Goal: Information Seeking & Learning: Learn about a topic

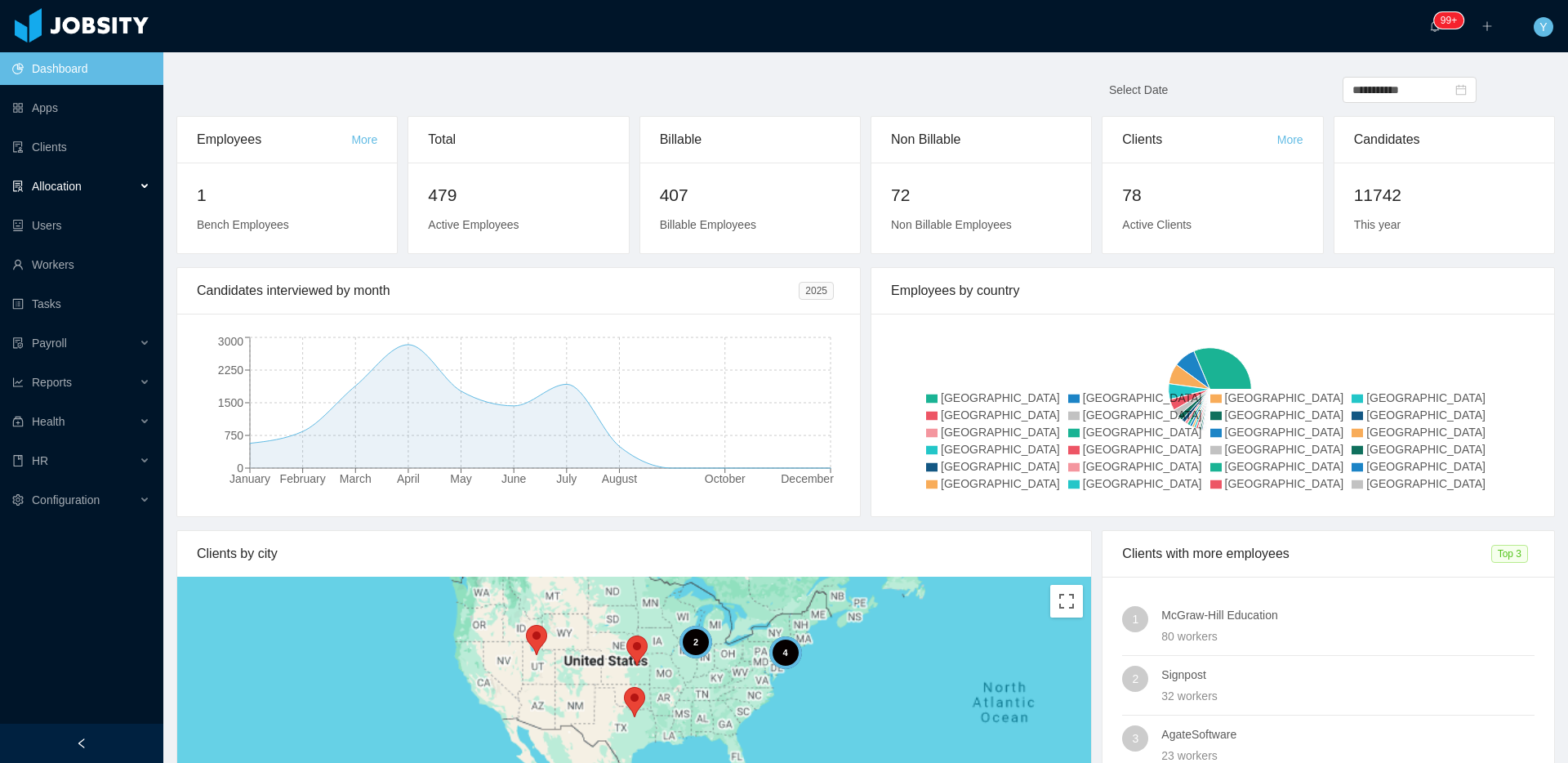
click at [91, 197] on div "Allocation" at bounding box center [81, 186] width 163 height 33
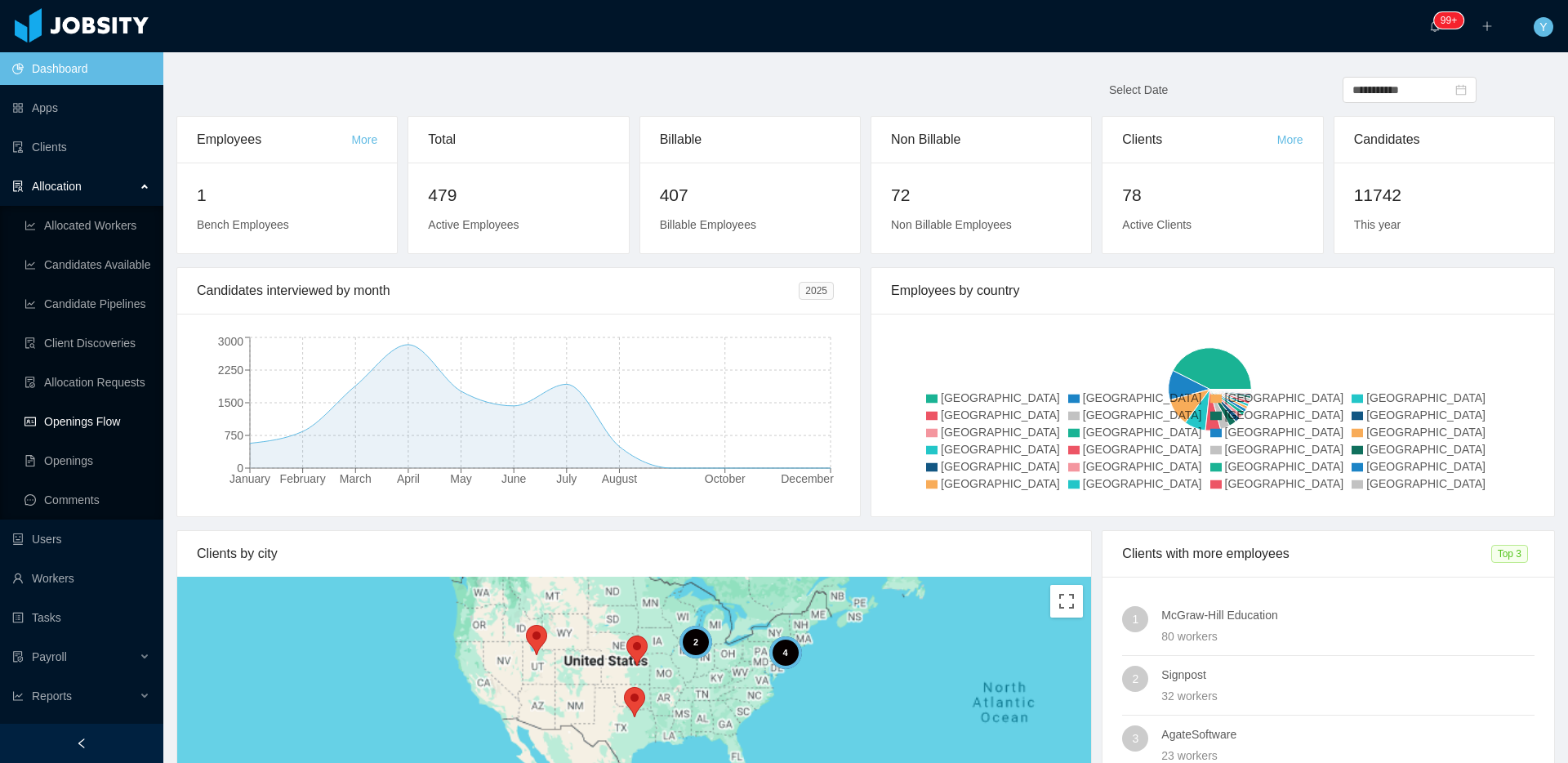
click at [55, 409] on link "Openings Flow" at bounding box center [87, 422] width 126 height 33
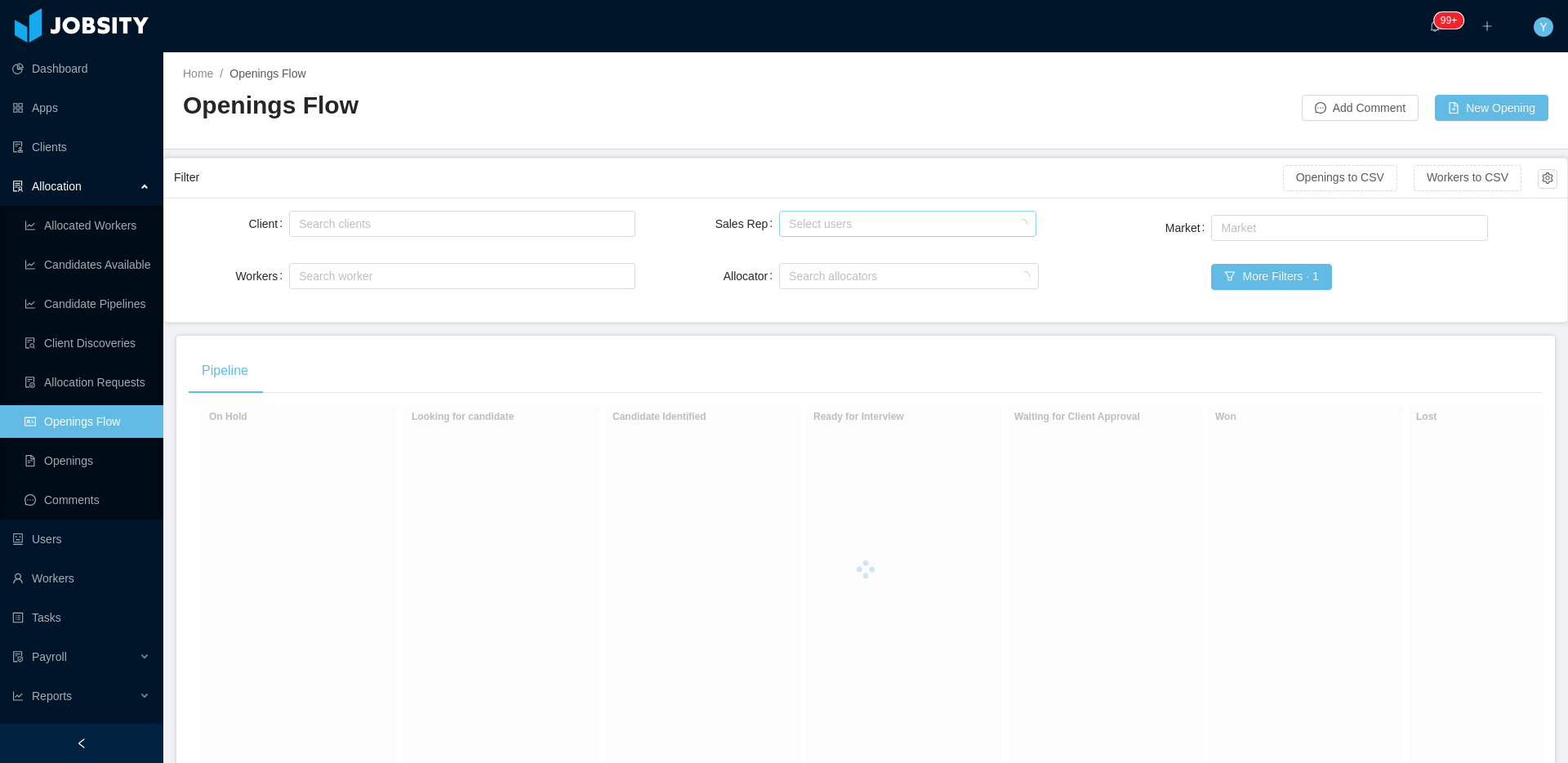
click at [848, 228] on div "Select users" at bounding box center [904, 223] width 229 height 16
type input "*******"
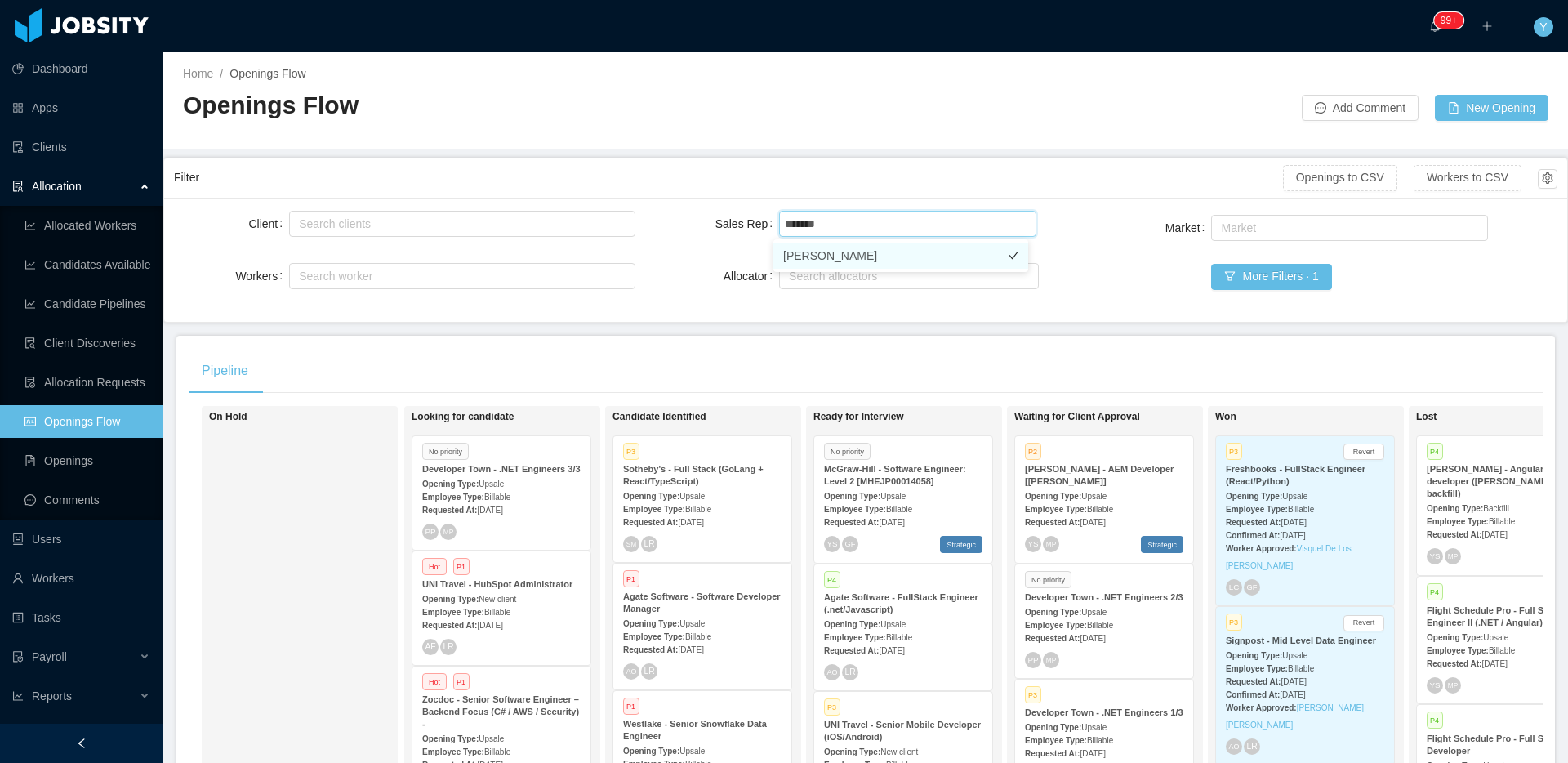
click at [894, 250] on li "Yurguen Senger" at bounding box center [901, 256] width 255 height 27
click at [1025, 147] on div "Home / Openings Flow / Openings Flow Add Comment New Opening" at bounding box center [865, 101] width 1405 height 98
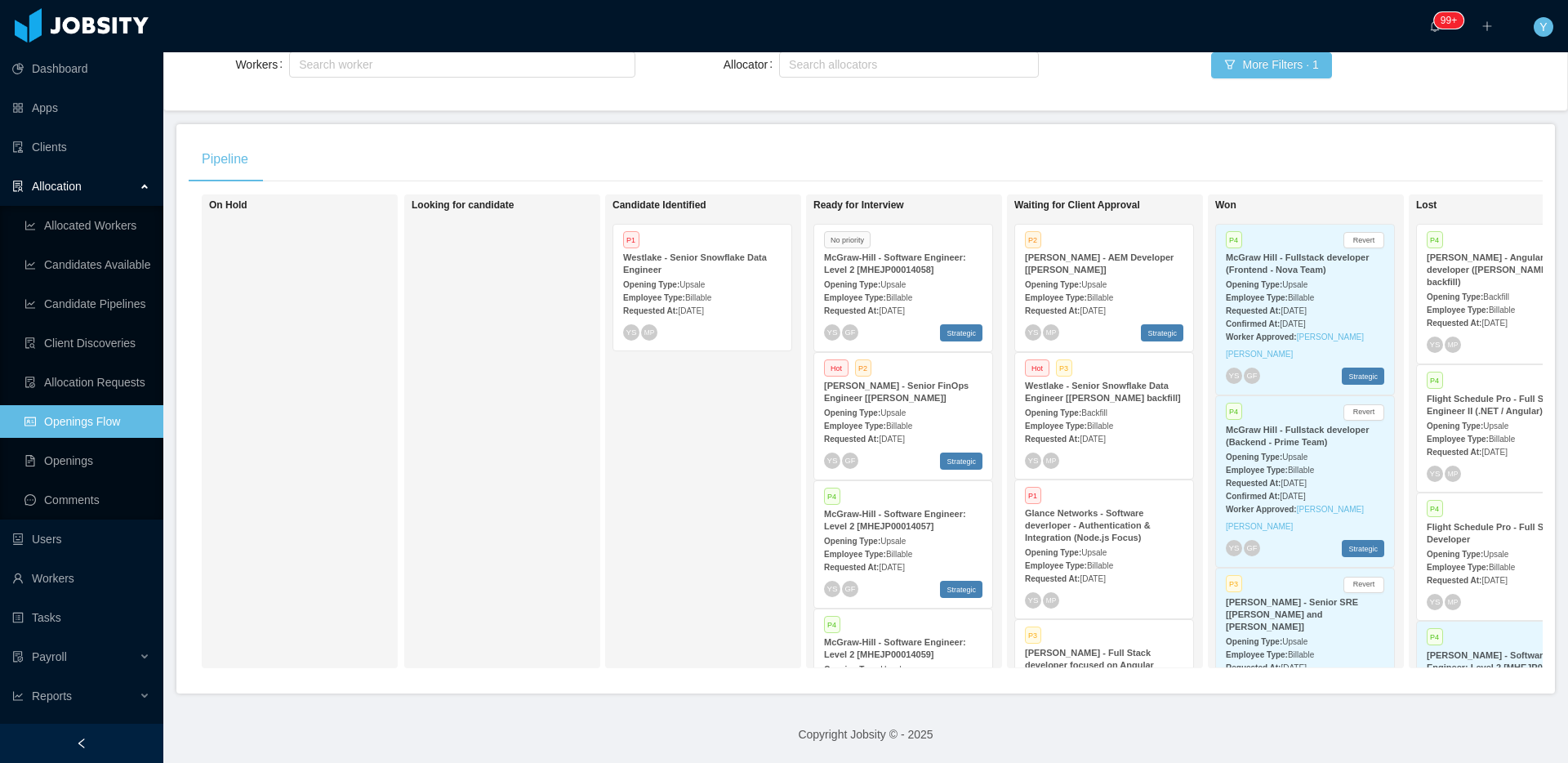
click at [1070, 281] on strong "Opening Type:" at bounding box center [1053, 285] width 56 height 9
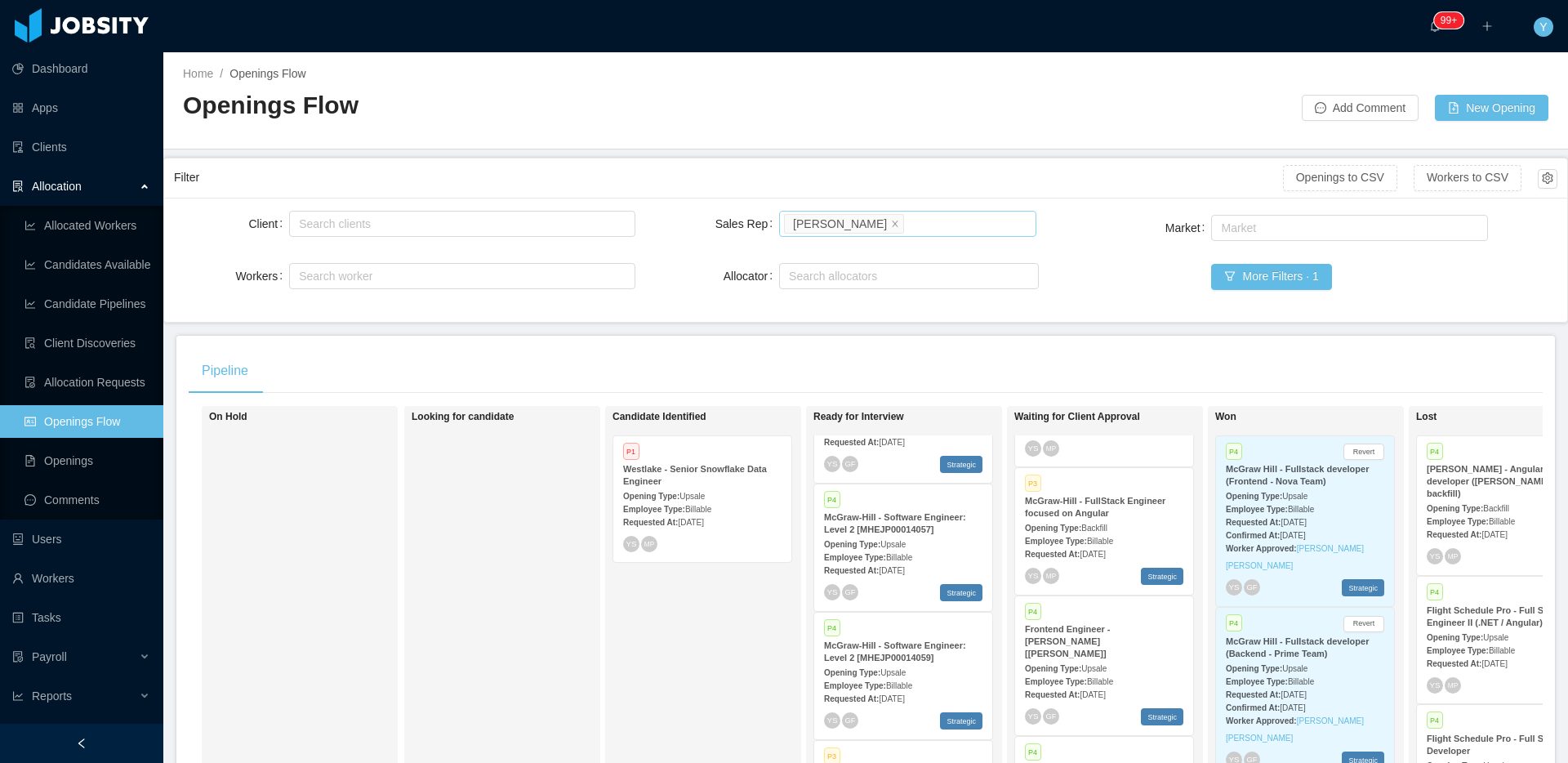
click at [891, 222] on icon "icon: close" at bounding box center [895, 223] width 9 height 9
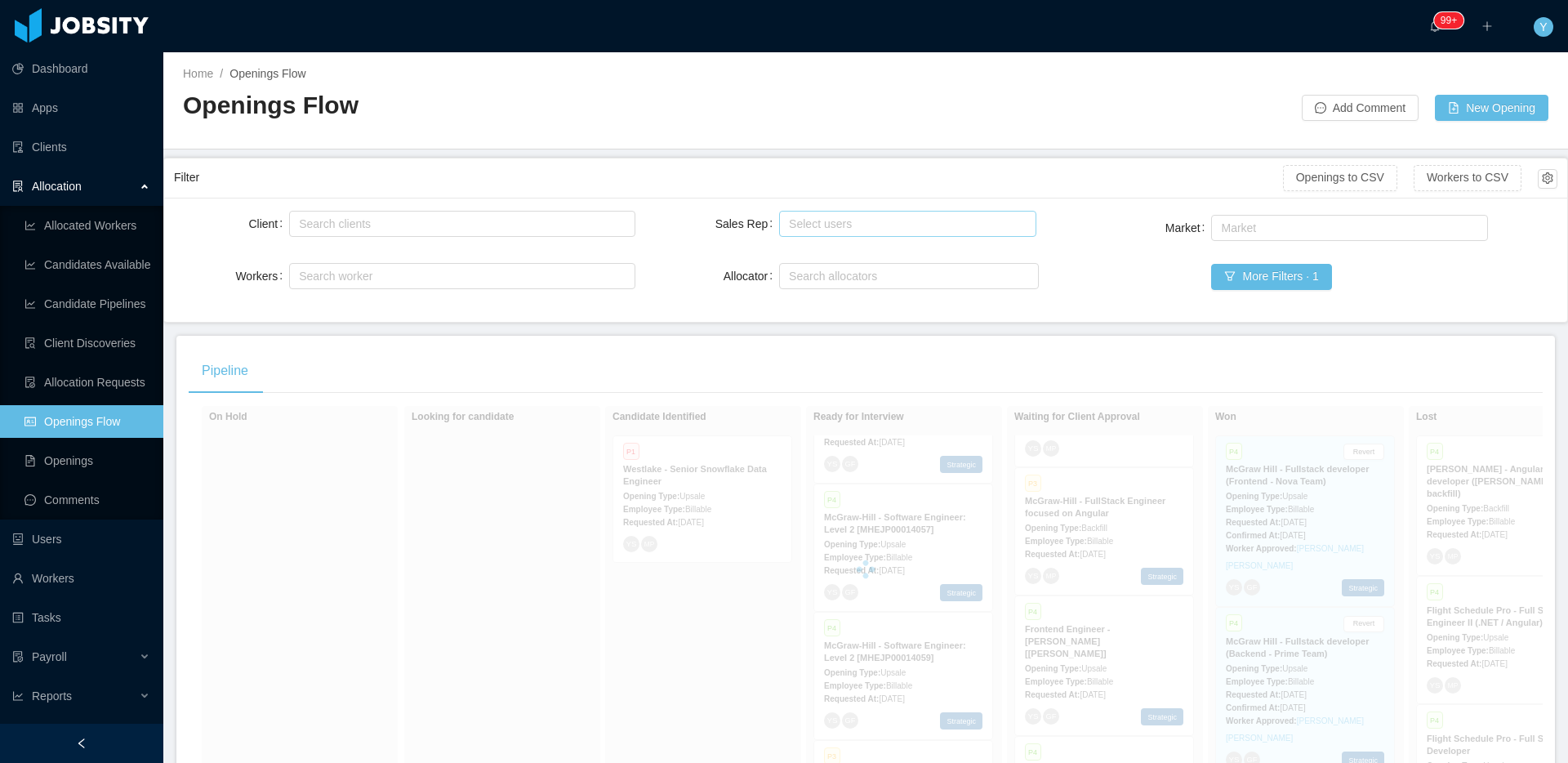
click at [878, 221] on div "Select users" at bounding box center [904, 223] width 229 height 16
type input "*****"
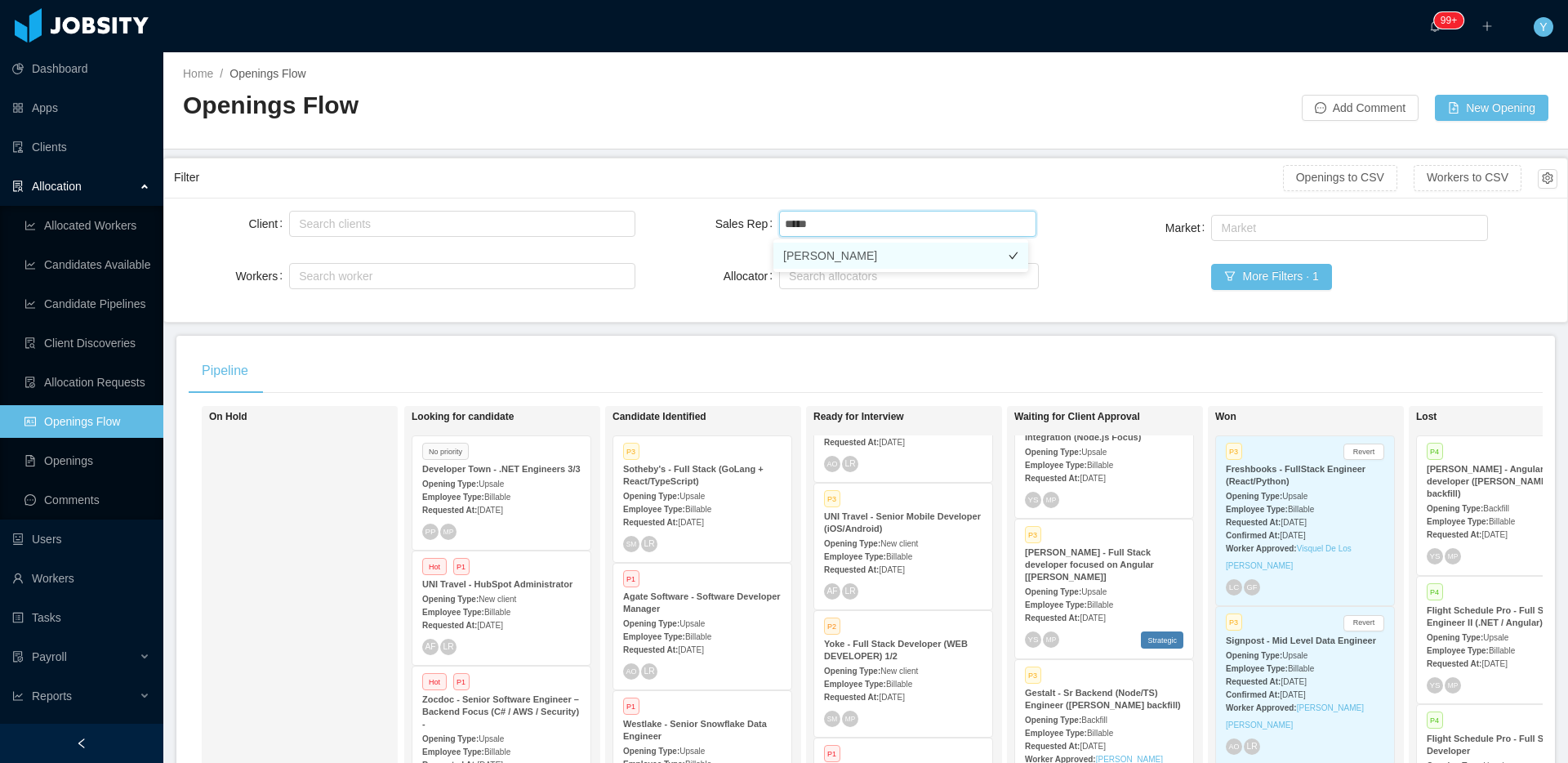
click at [872, 261] on li "Laura Cardona" at bounding box center [901, 256] width 255 height 27
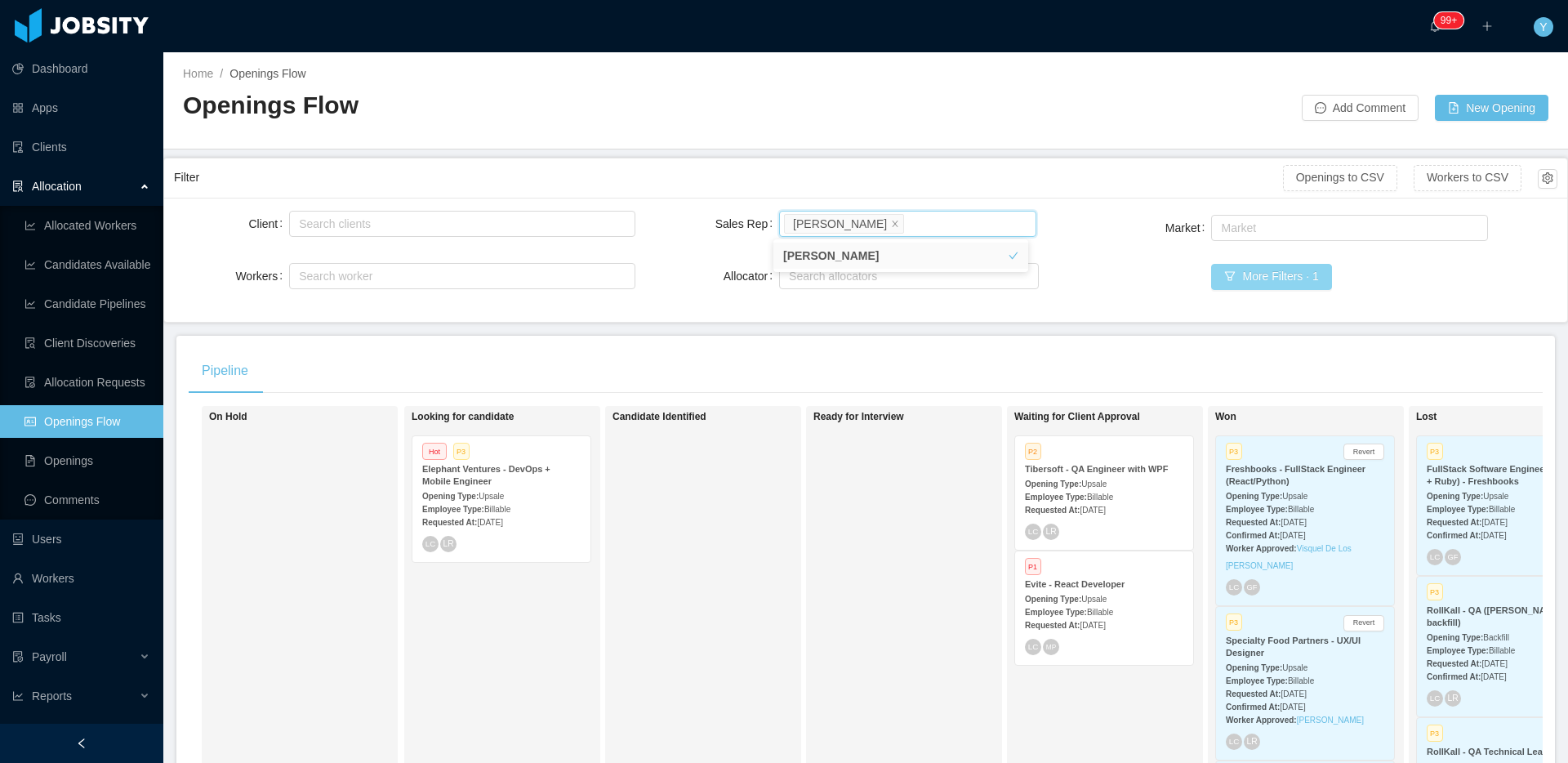
click at [1230, 283] on button "More Filters · 1" at bounding box center [1271, 277] width 120 height 27
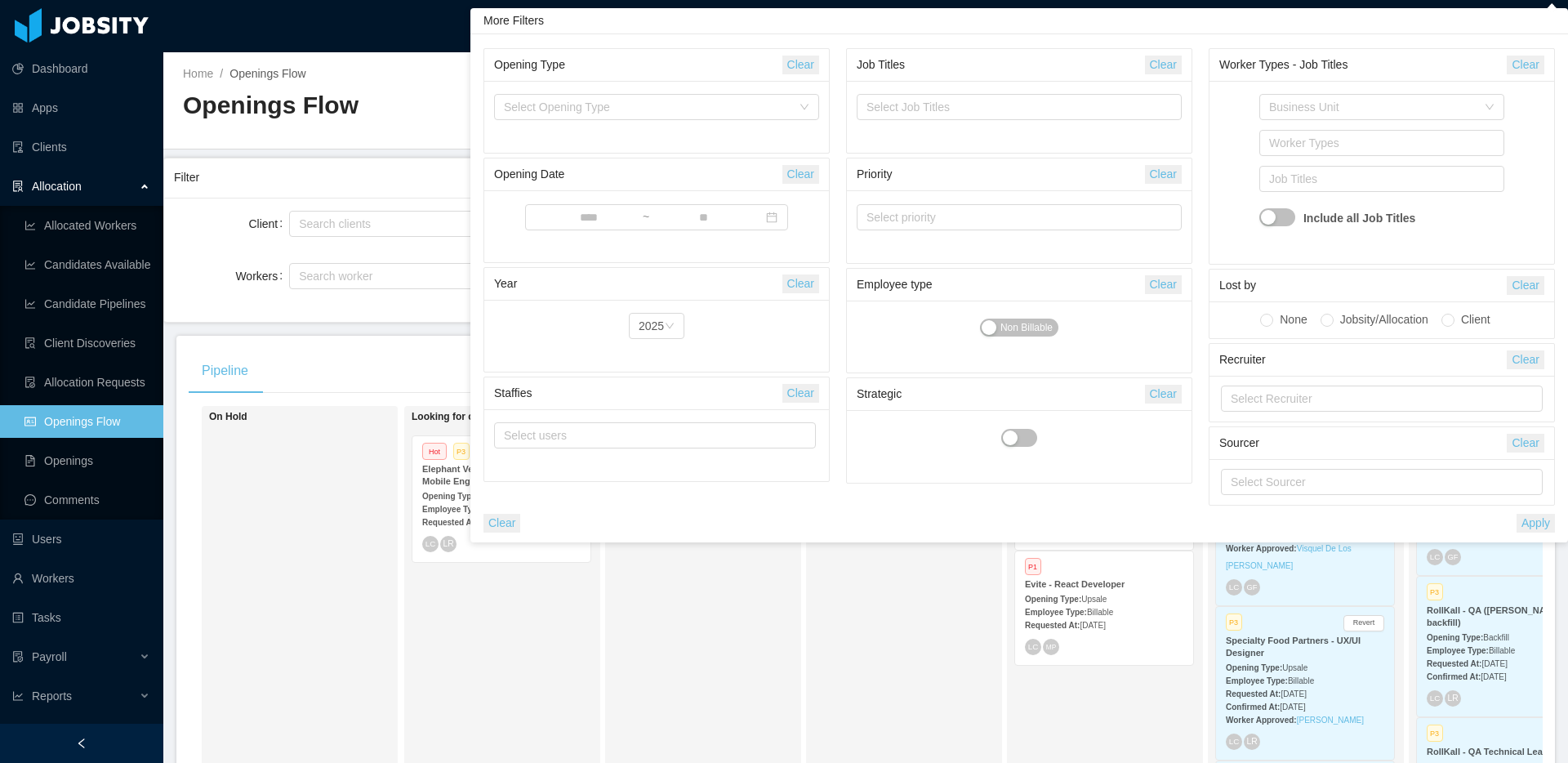
click at [280, 350] on div "Pipeline" at bounding box center [866, 371] width 1354 height 46
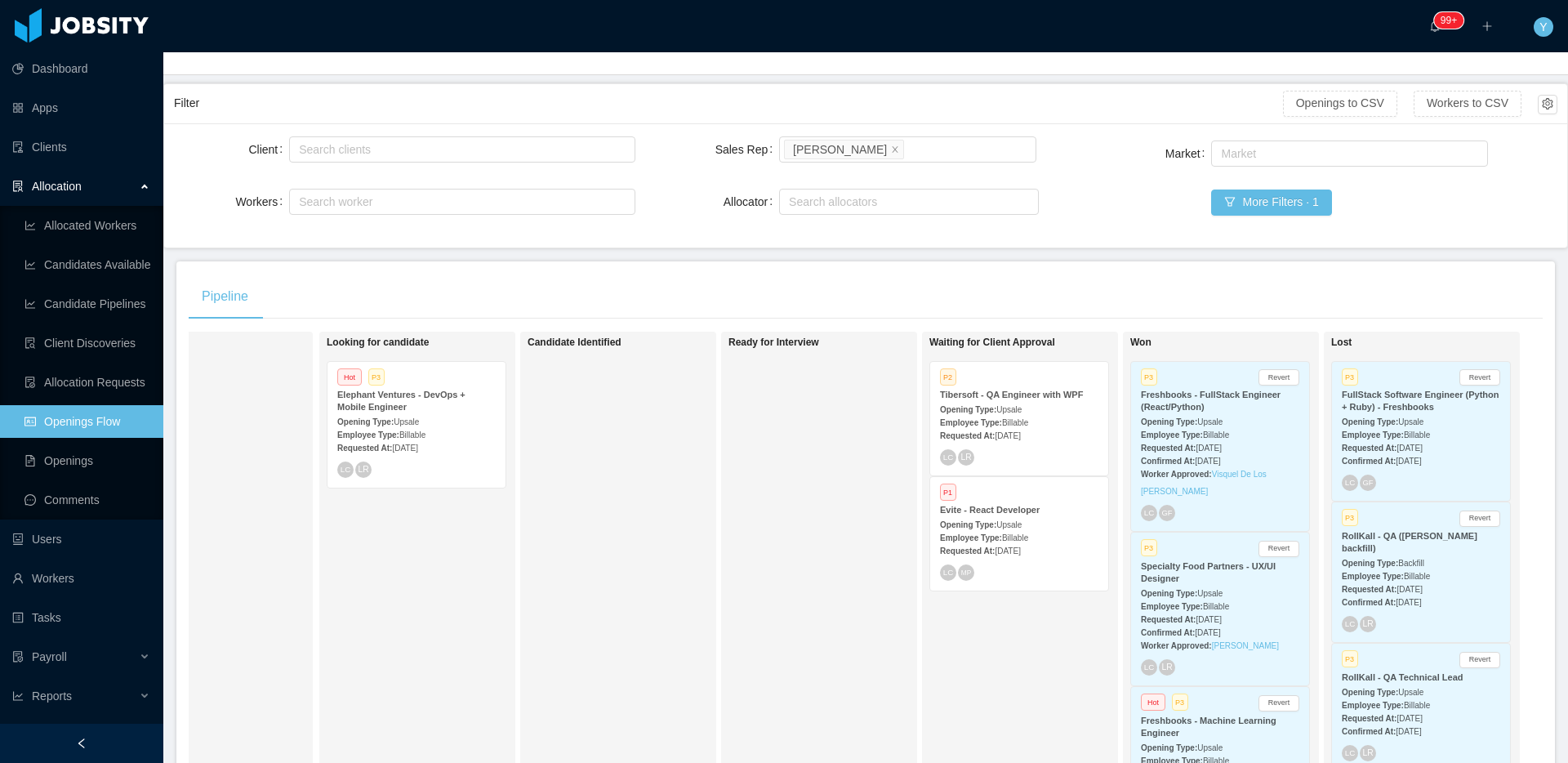
click at [1091, 422] on div "Employee Type: Billable" at bounding box center [1019, 422] width 158 height 17
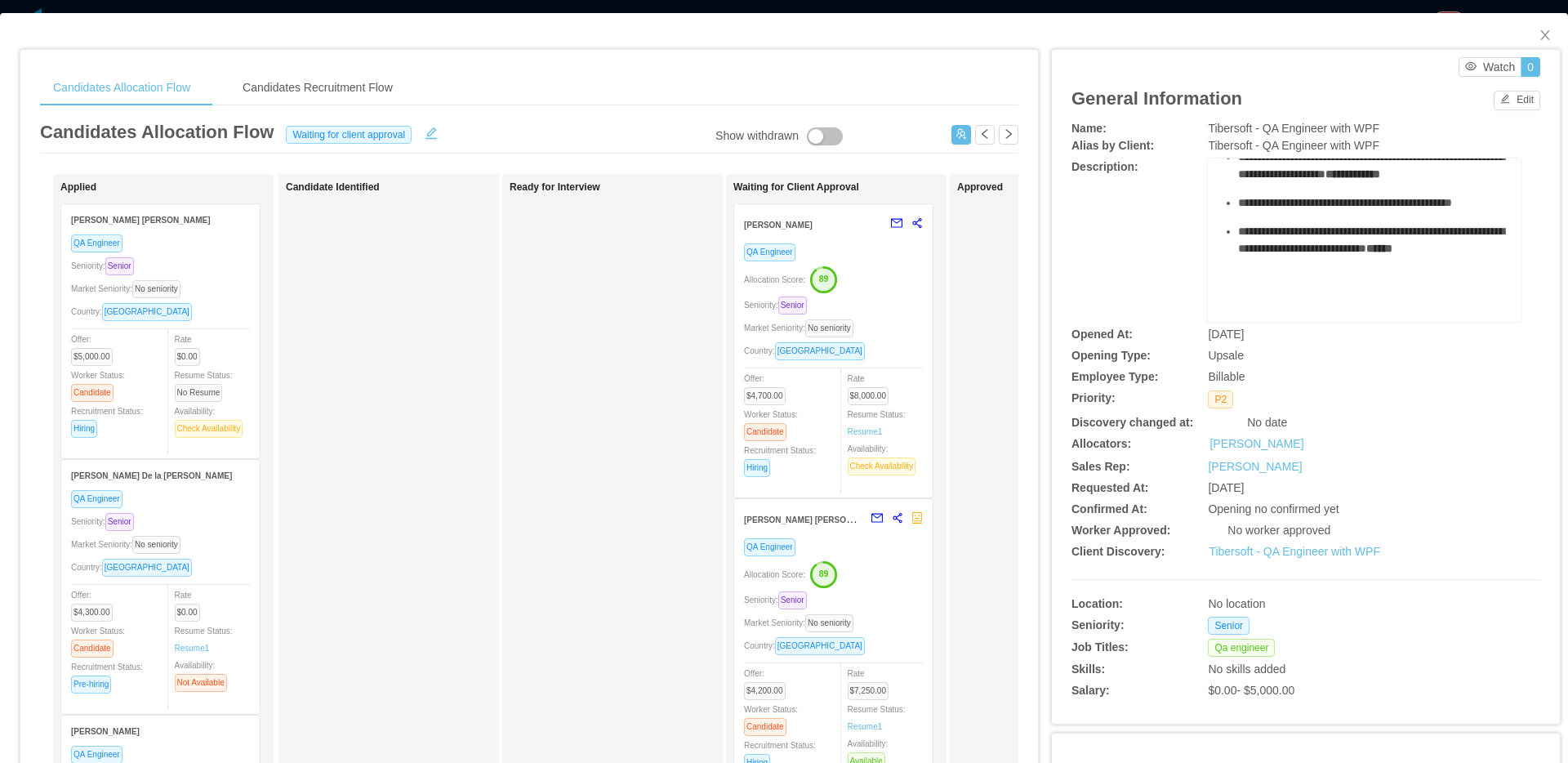
click at [1360, 120] on div "Tibersoft - QA Engineer with WPF" at bounding box center [1365, 128] width 313 height 17
click at [1360, 122] on span "Tibersoft - QA Engineer with WPF" at bounding box center [1294, 127] width 172 height 13
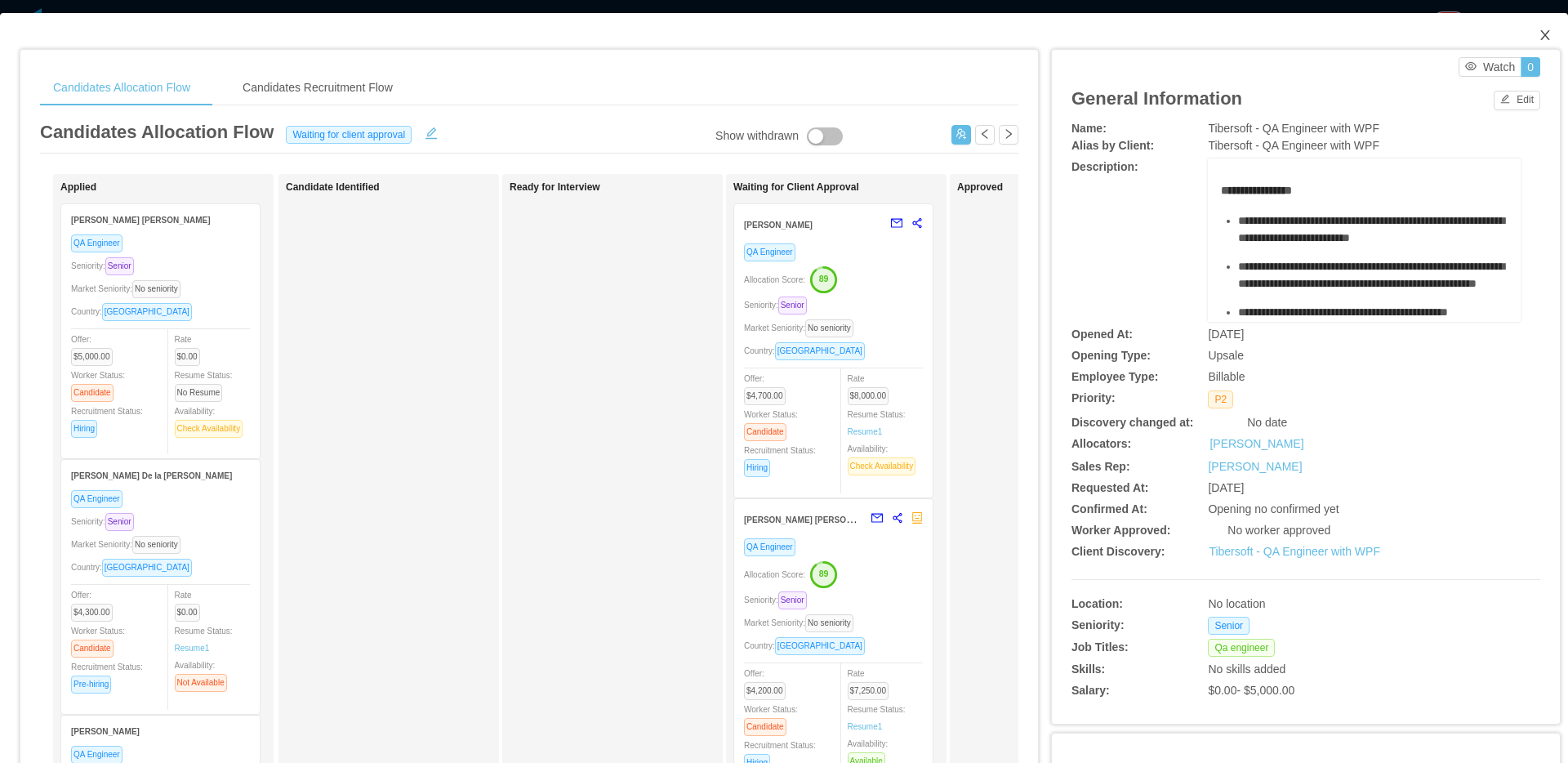
click at [1539, 31] on icon "icon: close" at bounding box center [1545, 34] width 13 height 13
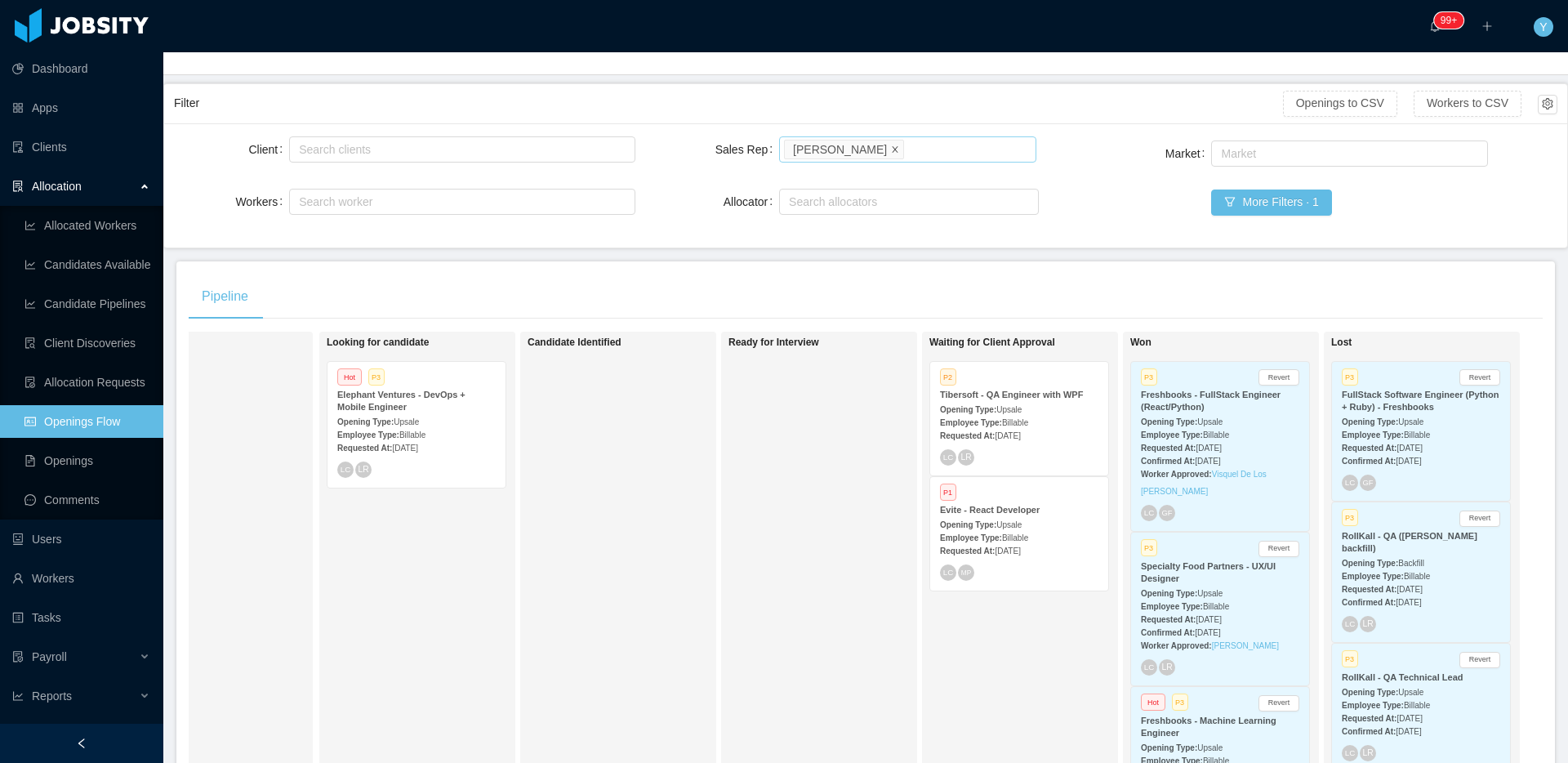
click at [891, 151] on icon "icon: close" at bounding box center [895, 149] width 9 height 9
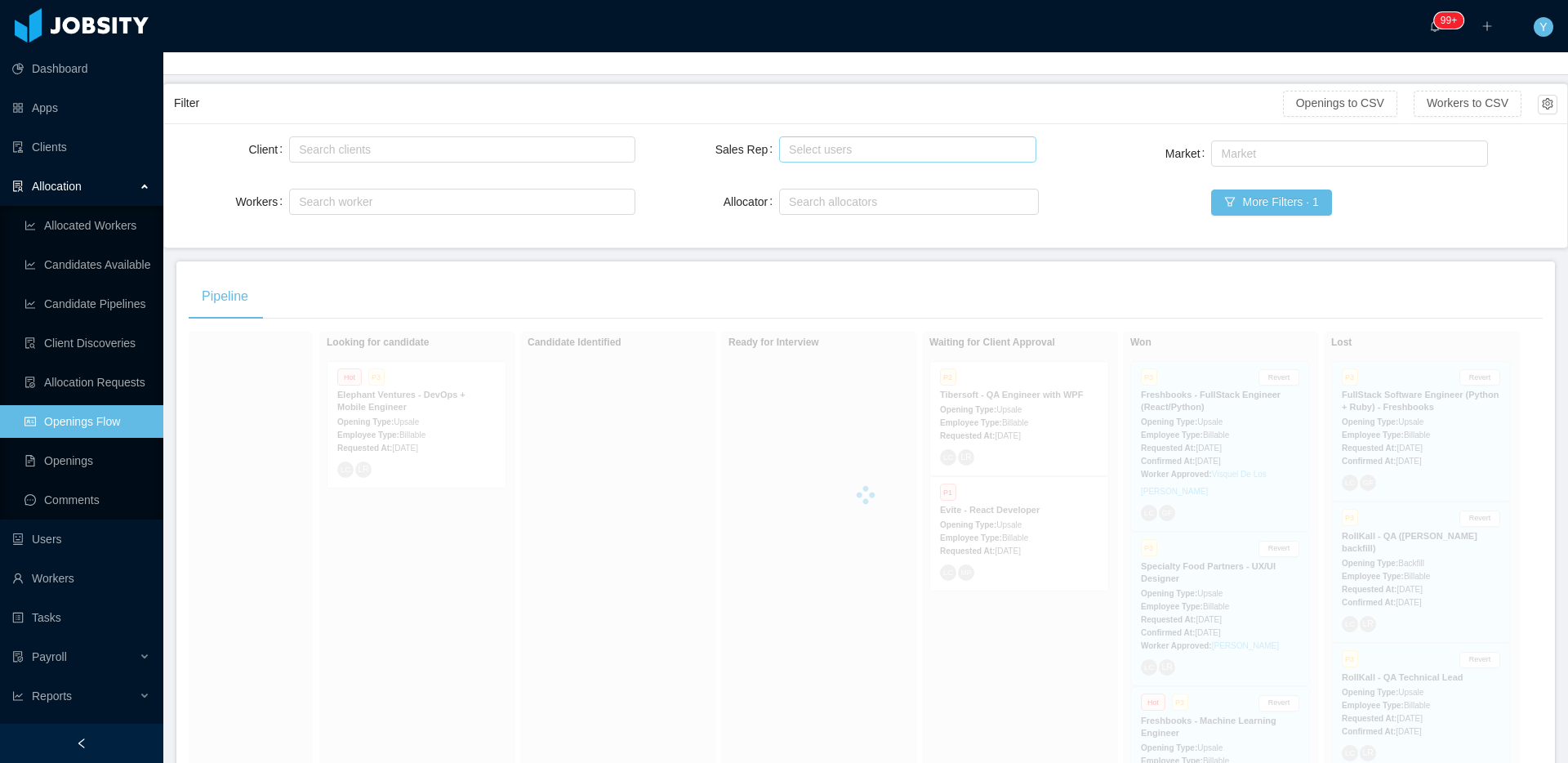
click at [863, 147] on div "Select users" at bounding box center [904, 149] width 229 height 16
type input "********"
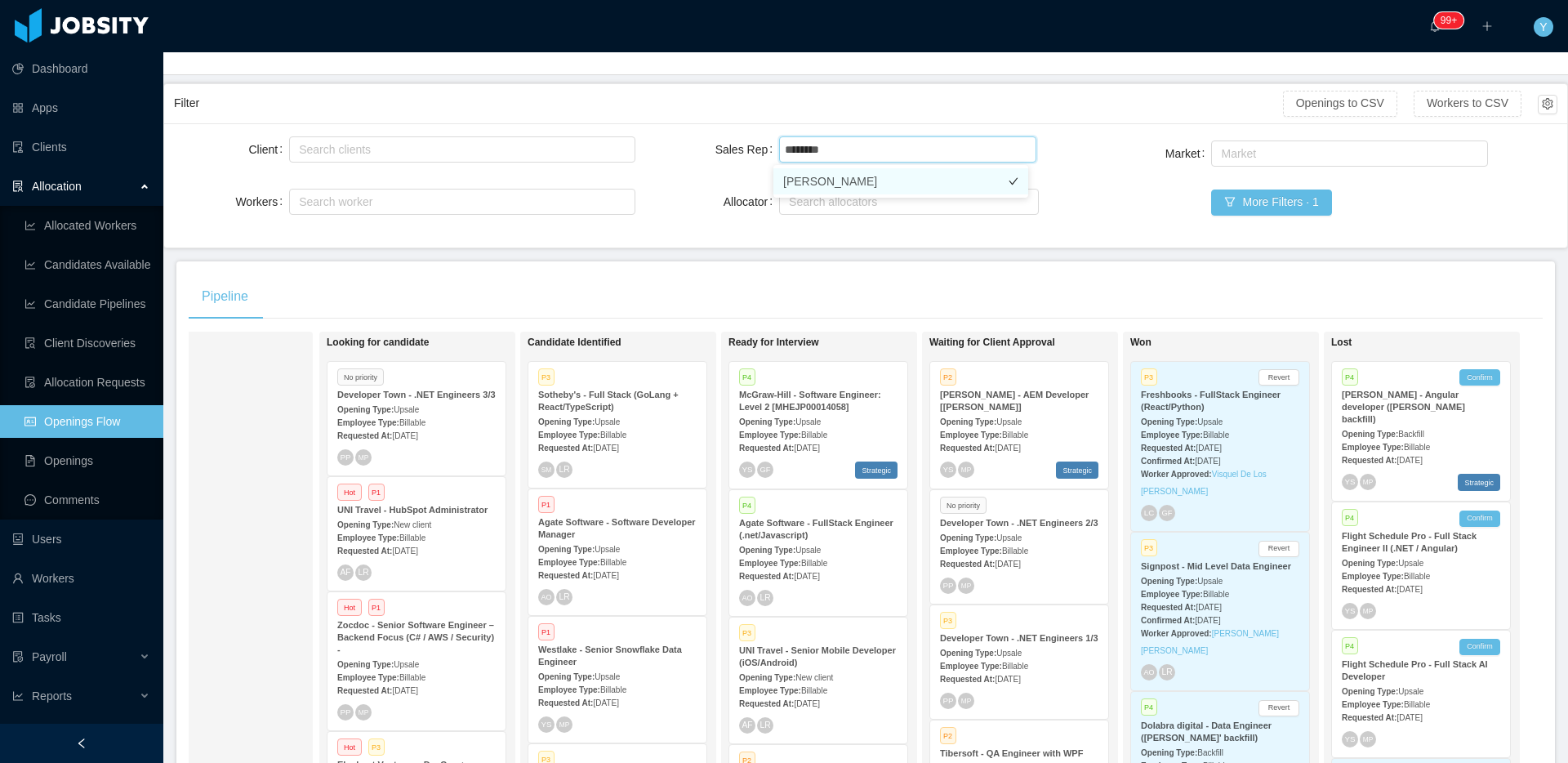
click at [938, 171] on li "Patricia Ponce" at bounding box center [901, 181] width 255 height 27
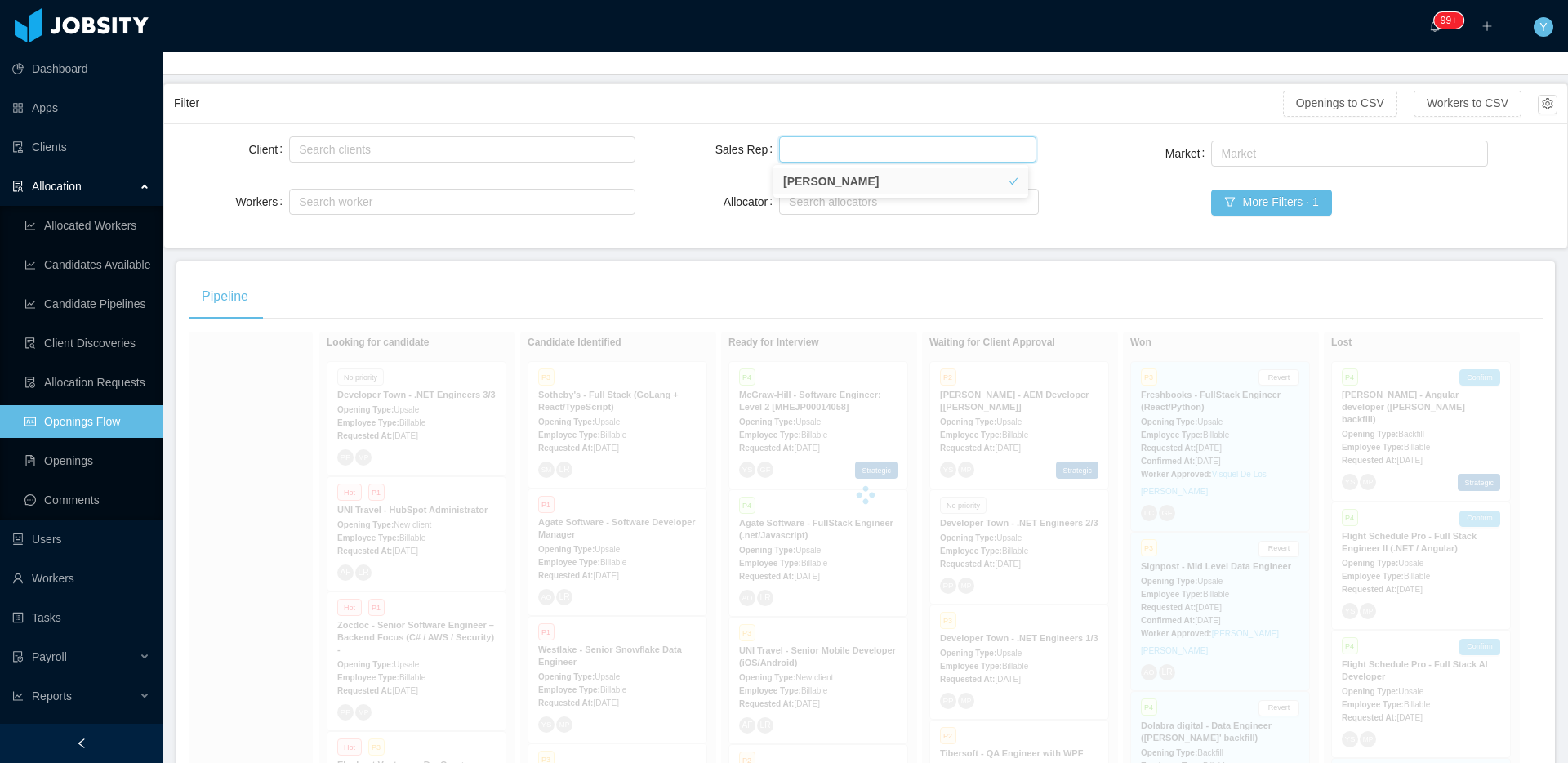
click at [1015, 108] on div "Filter" at bounding box center [728, 103] width 1109 height 30
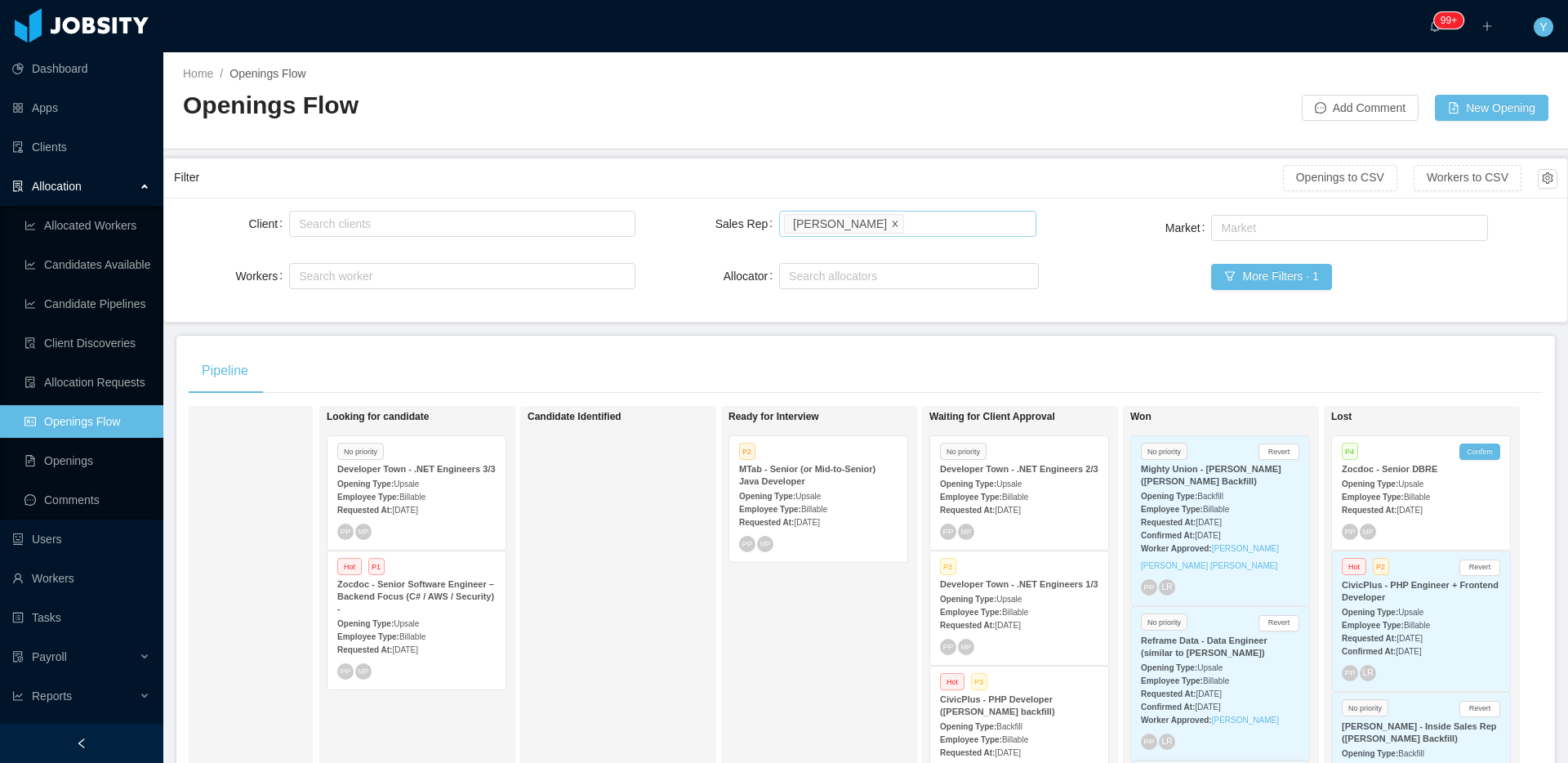
click at [891, 219] on icon "icon: close" at bounding box center [895, 223] width 9 height 9
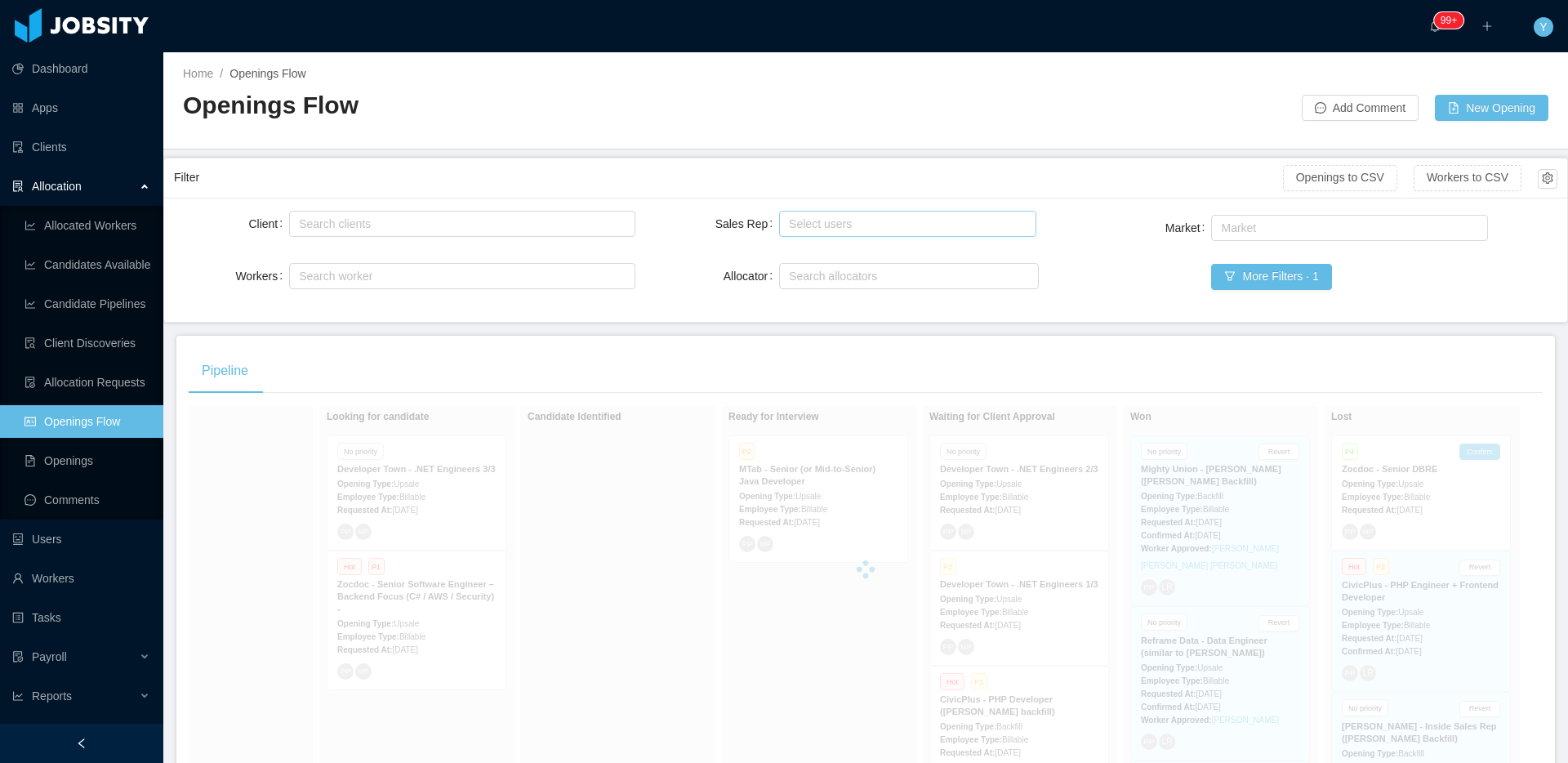
click at [877, 231] on div "Select users Patricia Ponce" at bounding box center [905, 223] width 242 height 25
type input "*****"
click at [855, 249] on li "Alfredo Orjuela" at bounding box center [901, 256] width 255 height 27
click at [865, 174] on div "Filter" at bounding box center [728, 177] width 1109 height 30
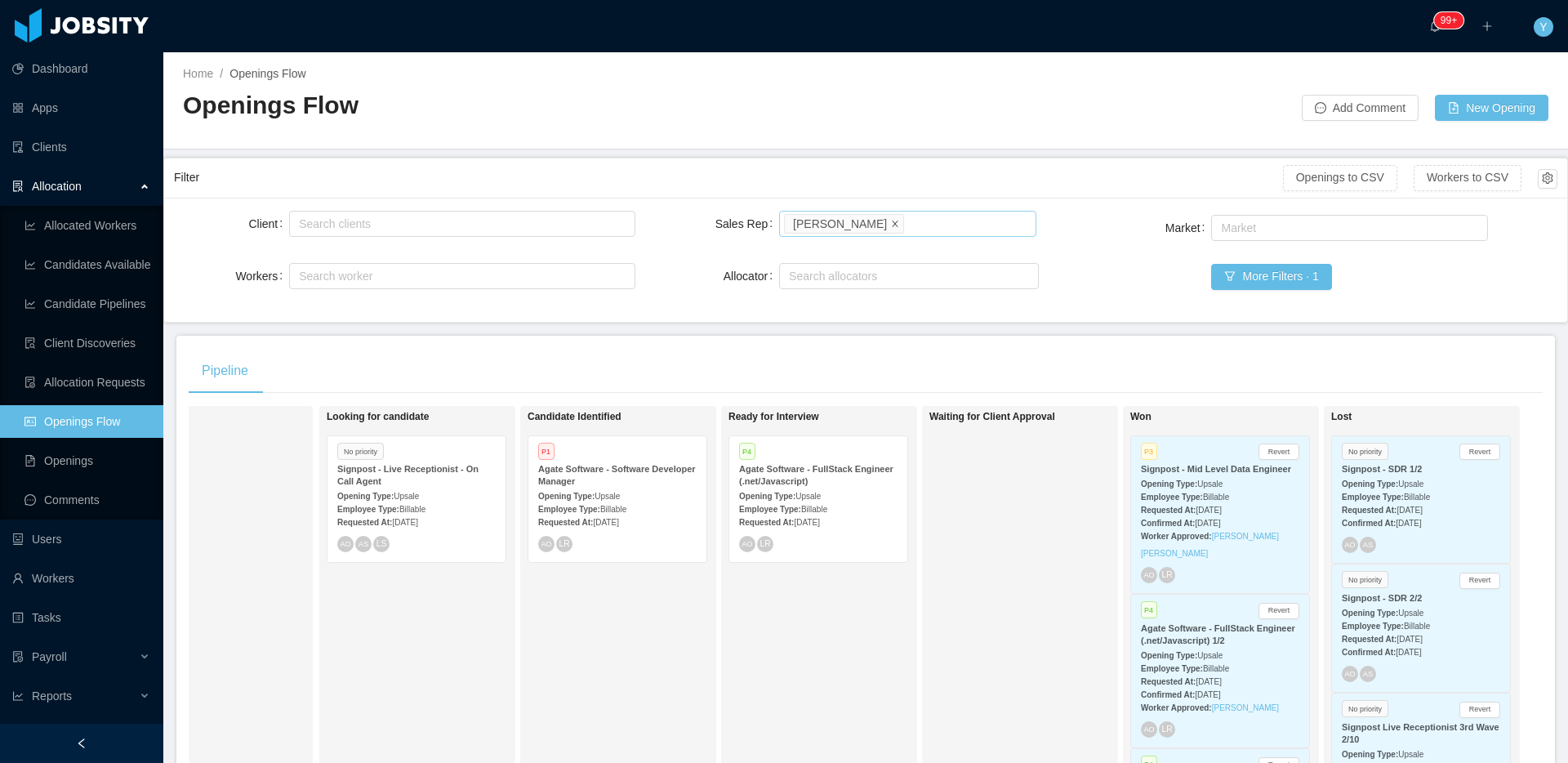
click at [893, 222] on icon "icon: close" at bounding box center [895, 222] width 6 height 6
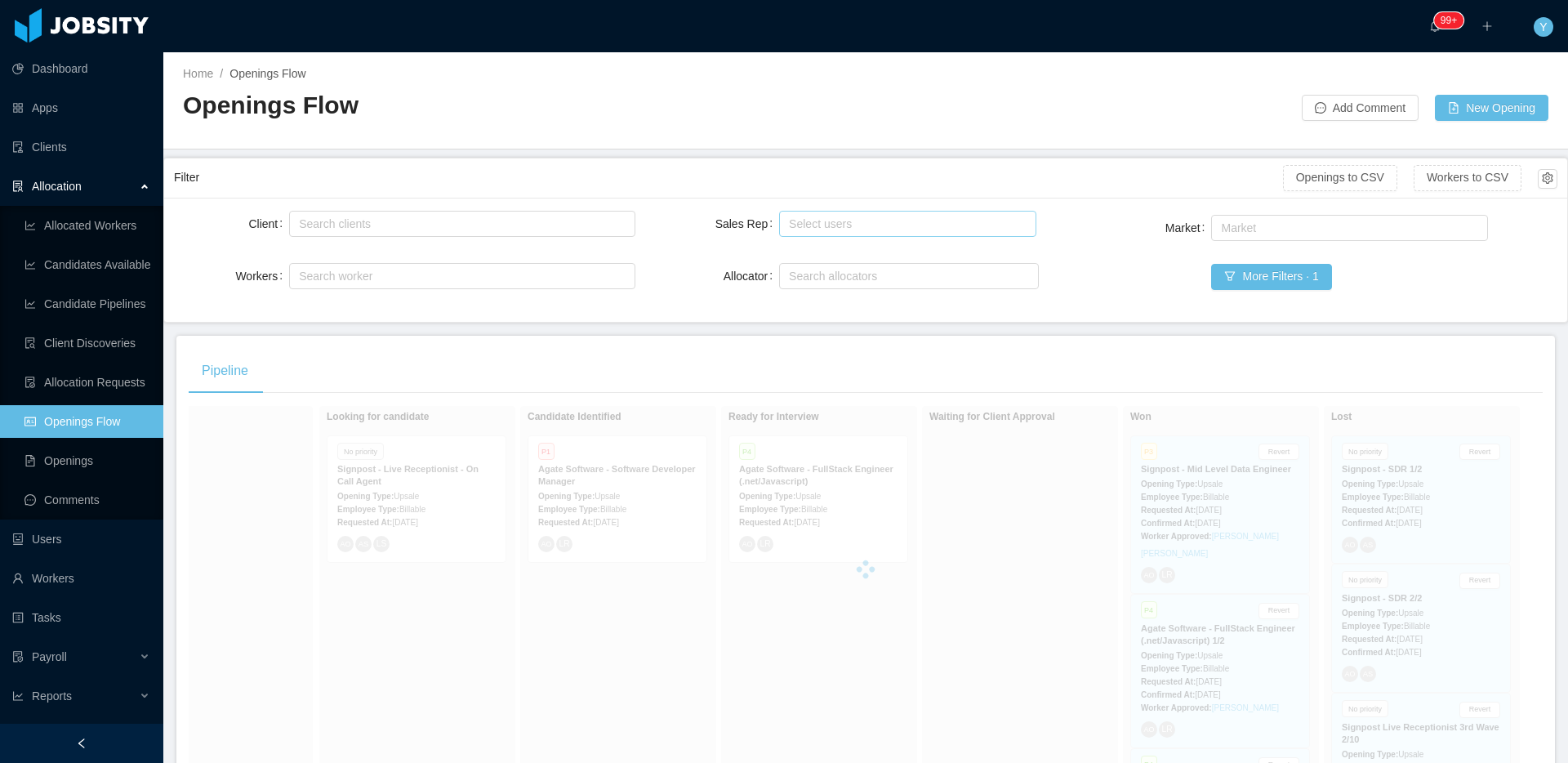
click at [869, 220] on div "Select users" at bounding box center [904, 223] width 229 height 16
type input "*******"
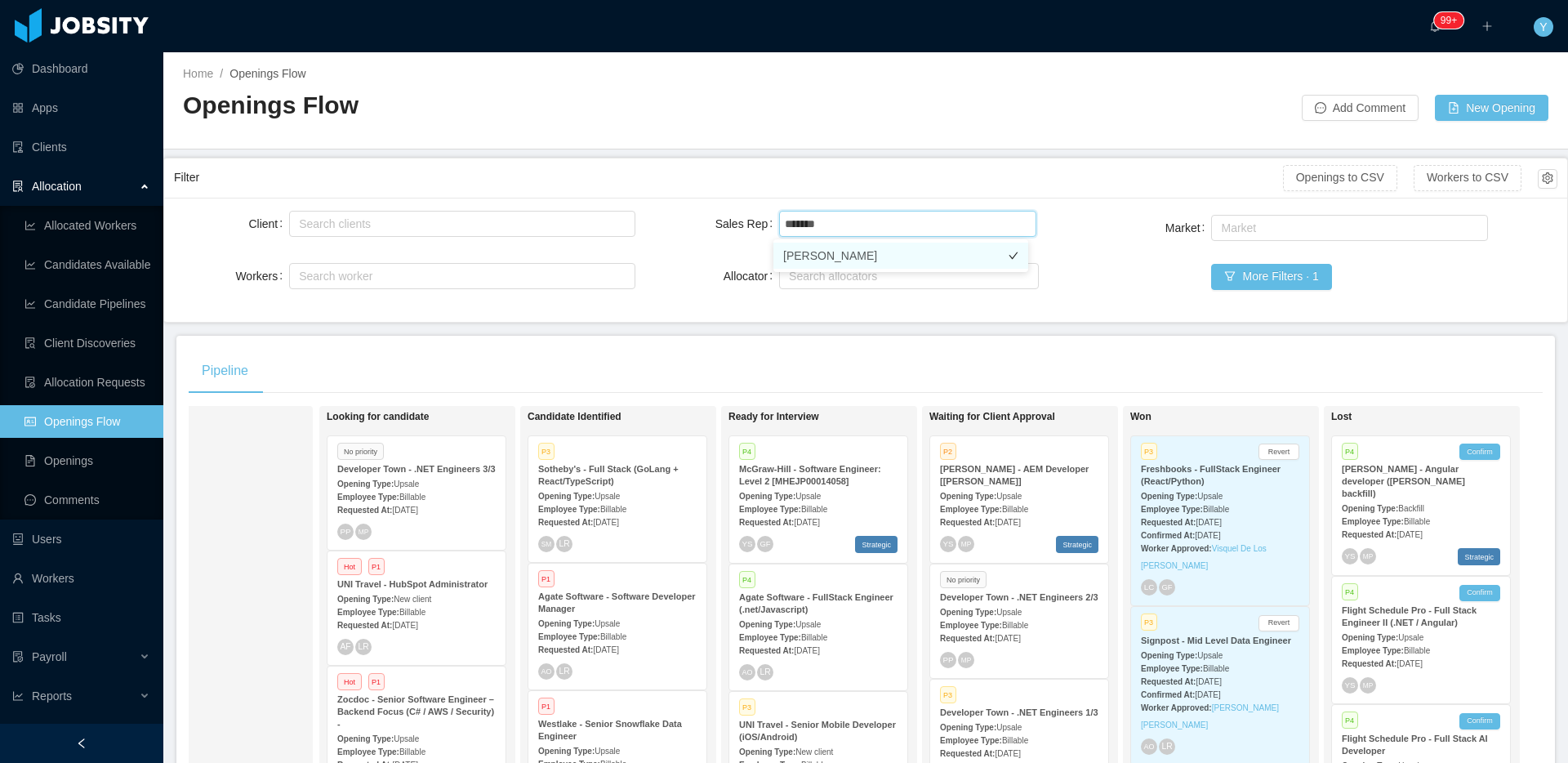
click at [858, 251] on li "William Molano" at bounding box center [901, 256] width 255 height 27
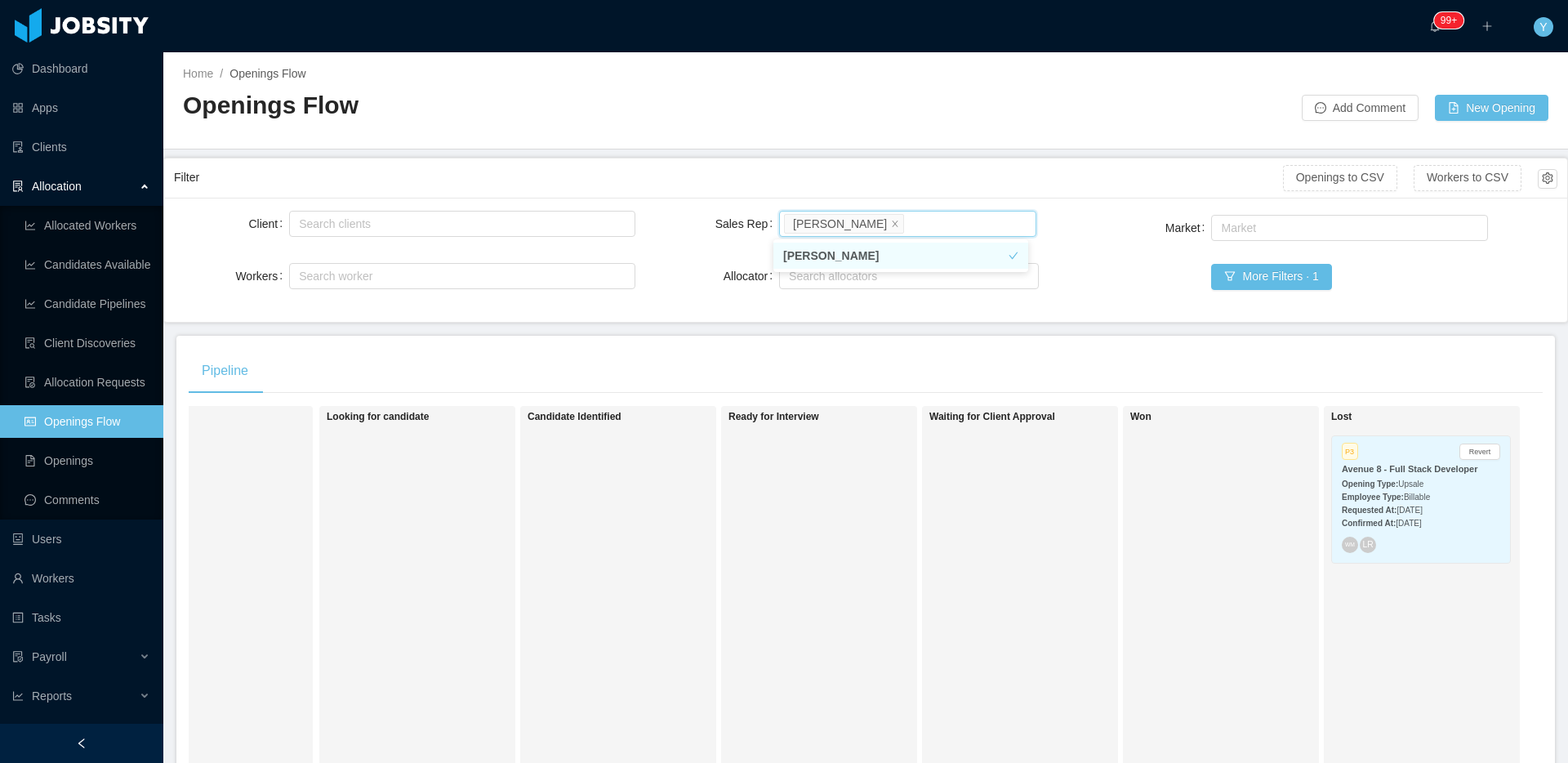
click at [936, 173] on div "Filter" at bounding box center [728, 177] width 1109 height 30
click at [891, 220] on icon "icon: close" at bounding box center [895, 223] width 9 height 9
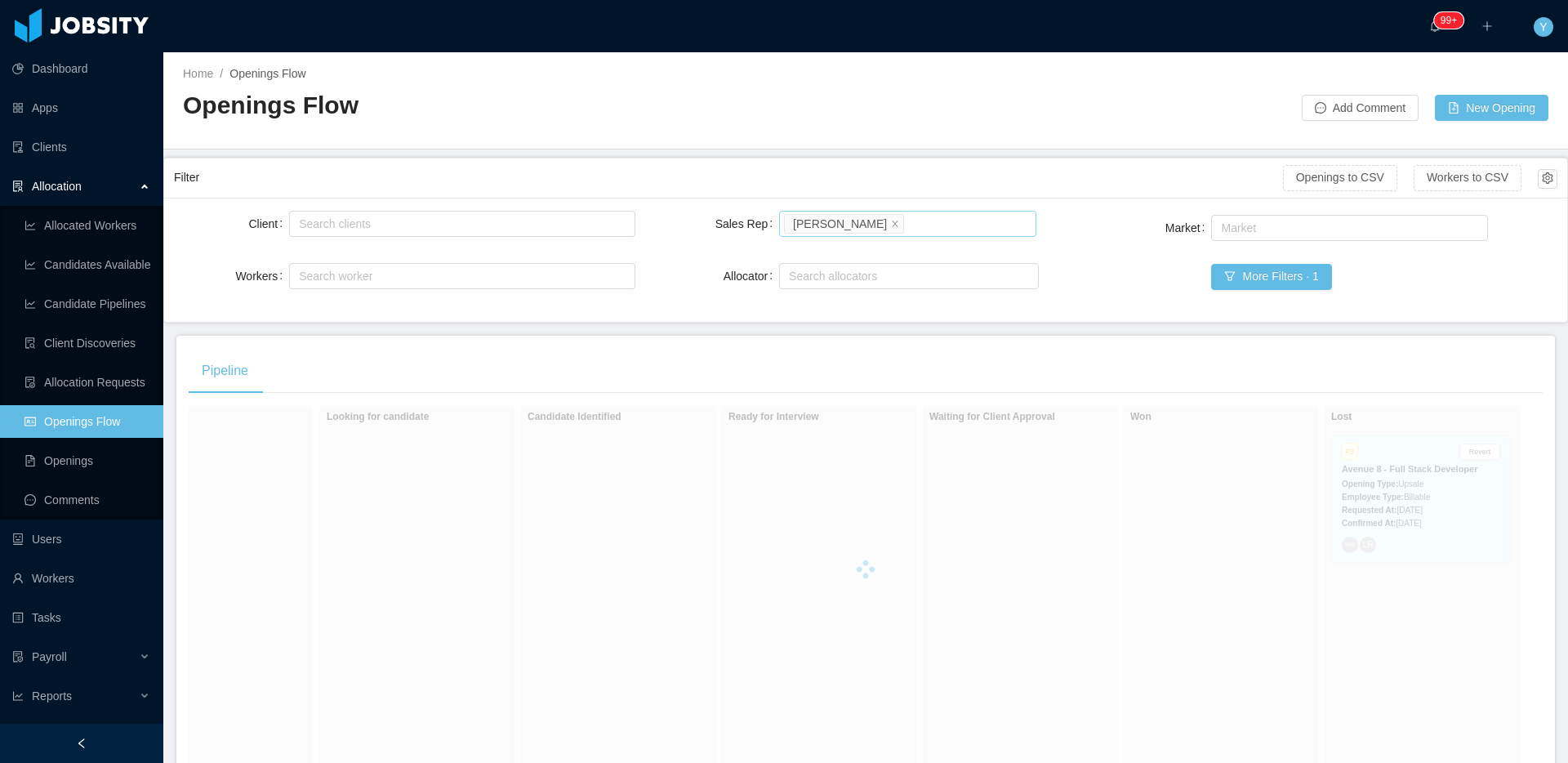
click at [876, 224] on div "Select users" at bounding box center [904, 223] width 229 height 16
type input "****"
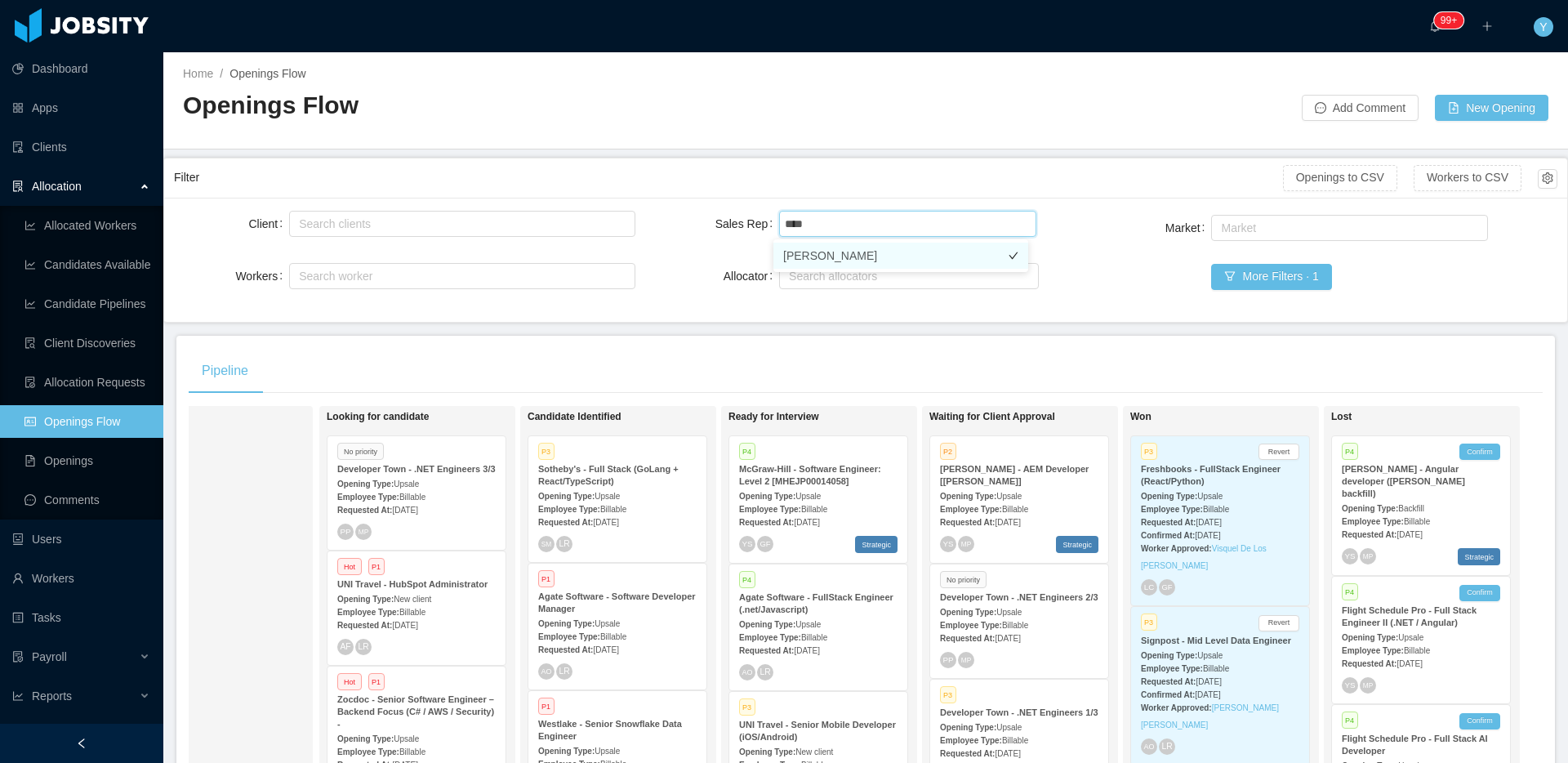
click at [879, 252] on li "Jose Ignacio Proano" at bounding box center [901, 256] width 255 height 27
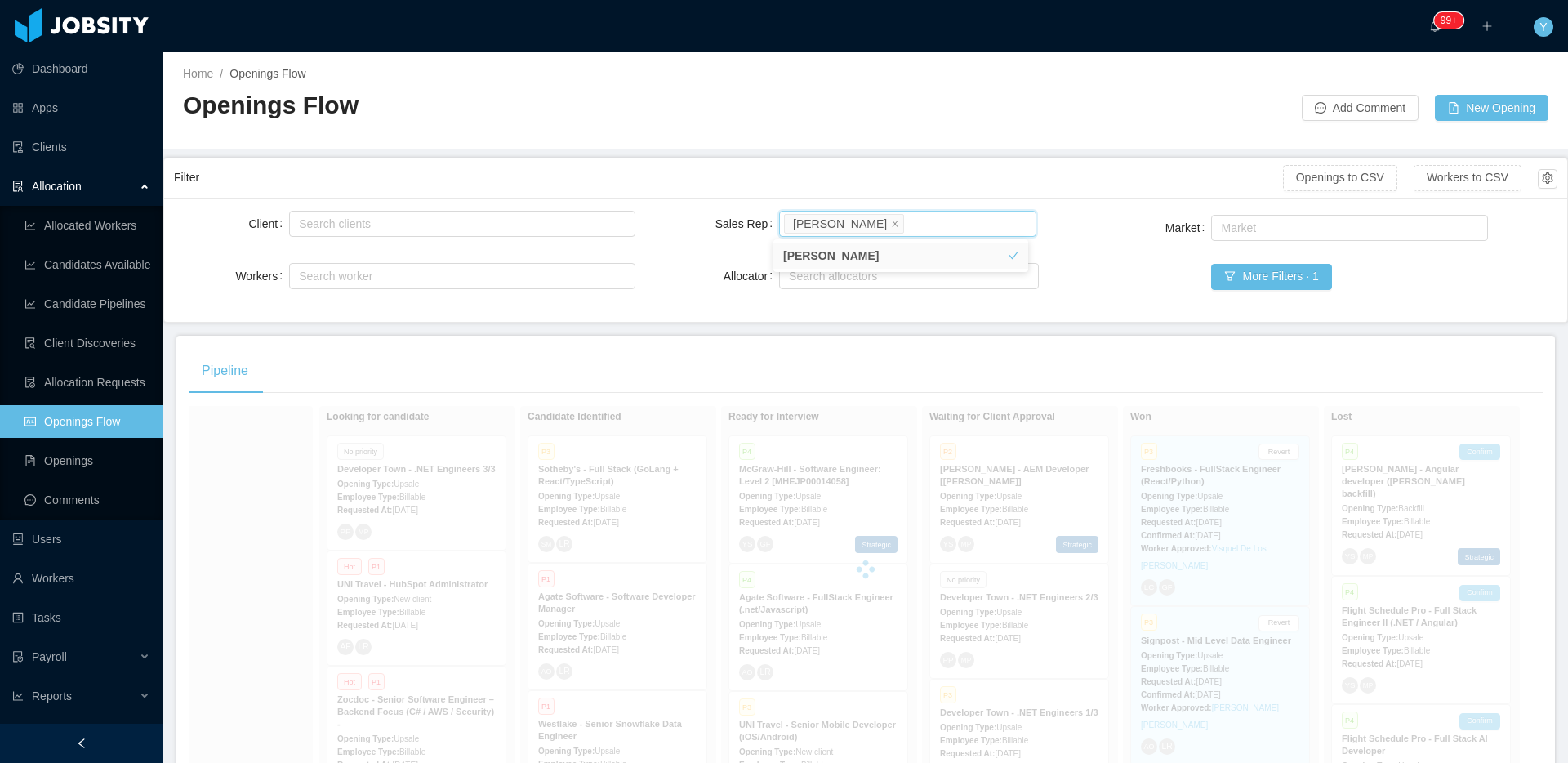
click at [961, 194] on div "Filter Openings to CSV Workers to CSV" at bounding box center [865, 178] width 1383 height 39
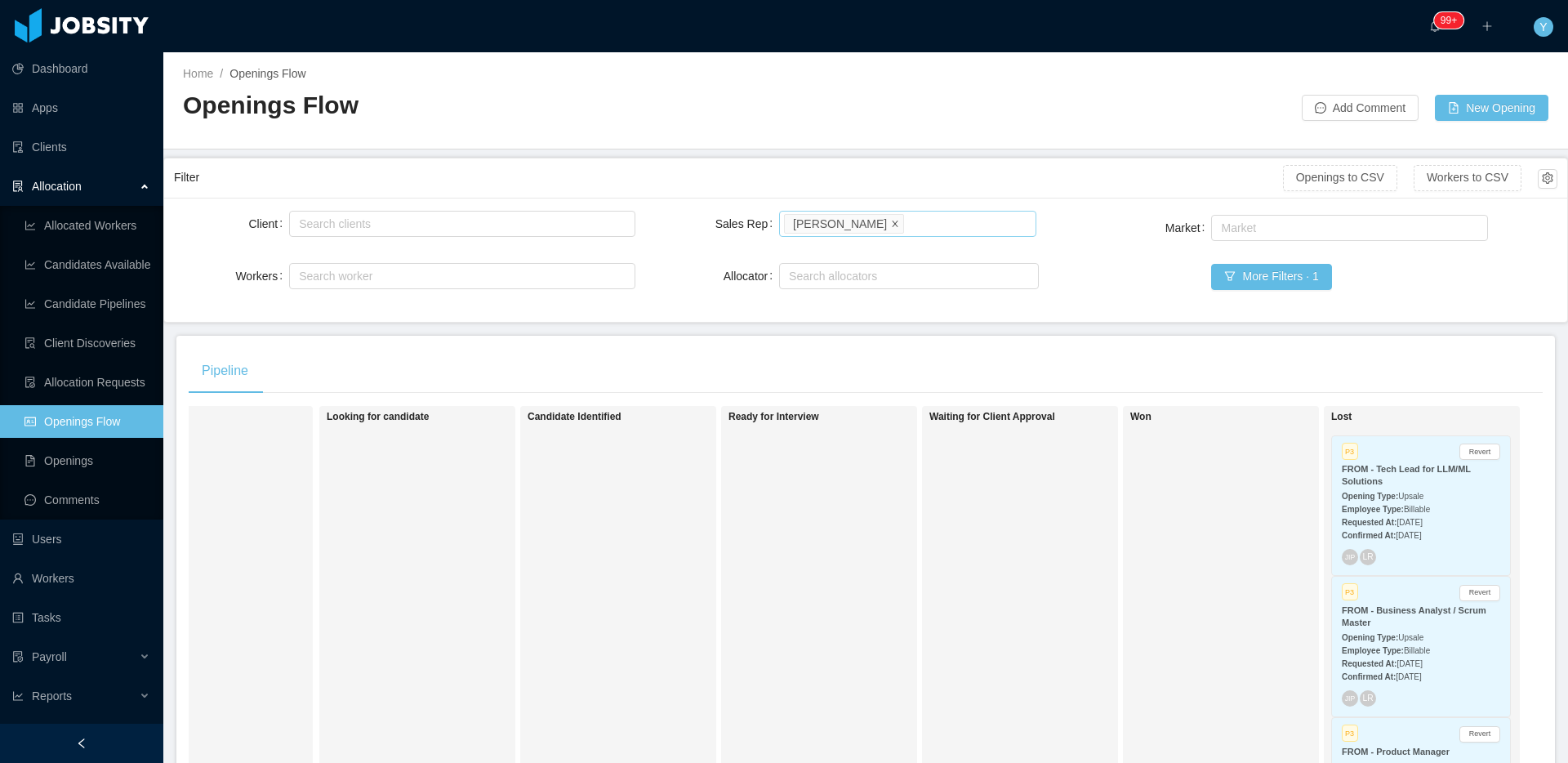
click at [899, 222] on icon "icon: close" at bounding box center [895, 223] width 9 height 9
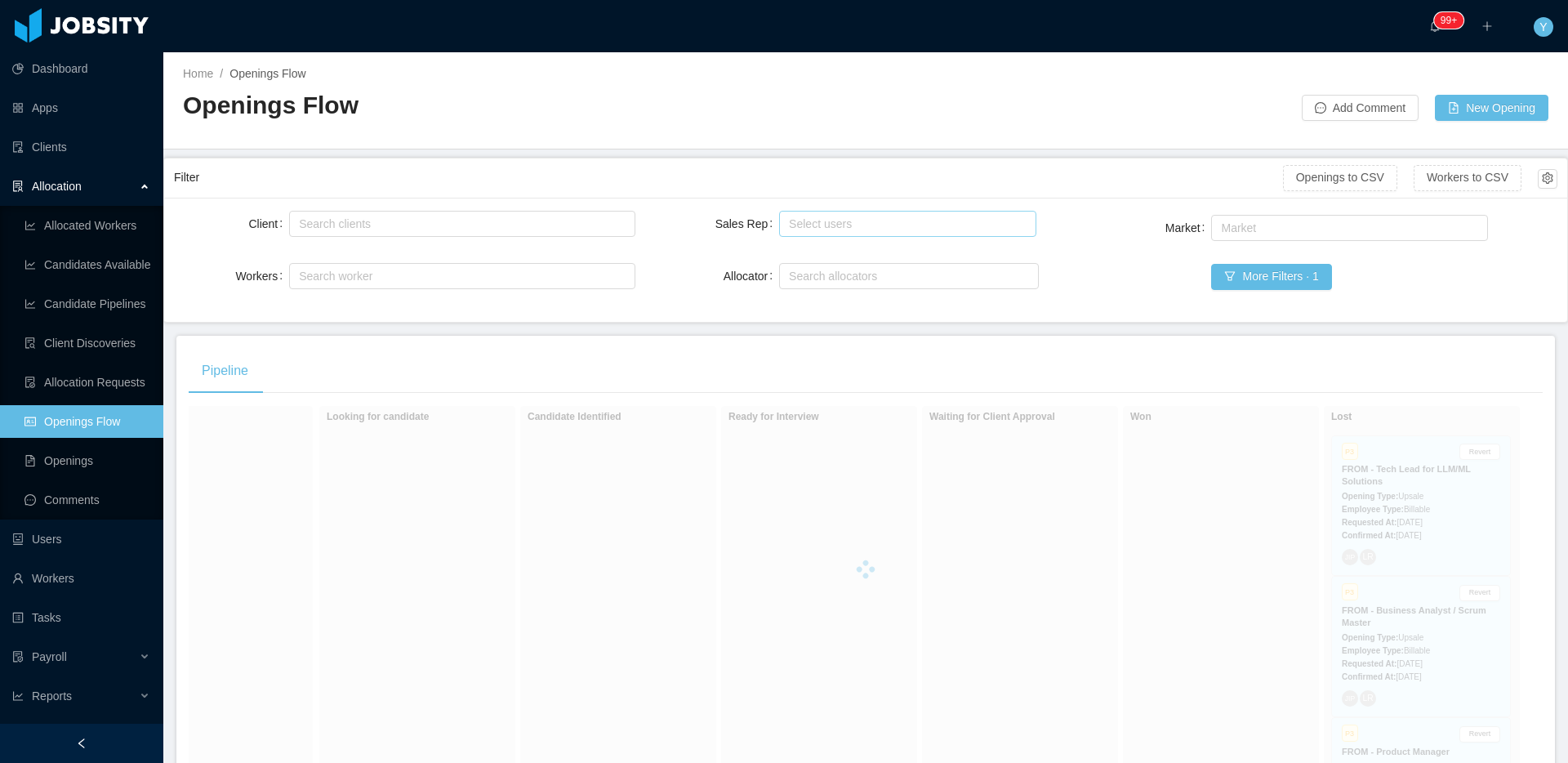
drag, startPoint x: 933, startPoint y: 189, endPoint x: 882, endPoint y: 183, distance: 51.4
click at [934, 190] on div "Filter" at bounding box center [728, 177] width 1109 height 30
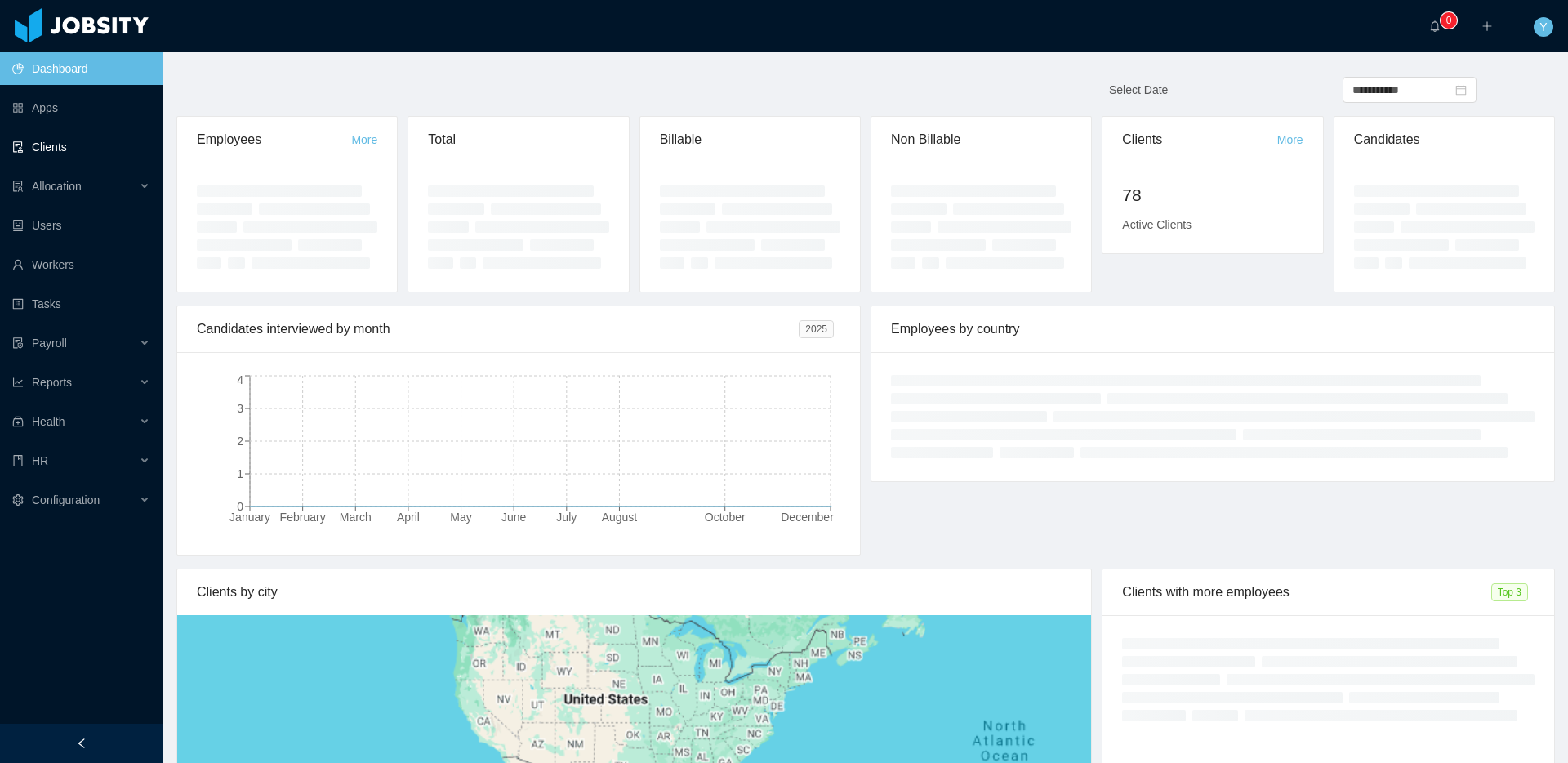
click at [89, 148] on link "Clients" at bounding box center [80, 147] width 138 height 33
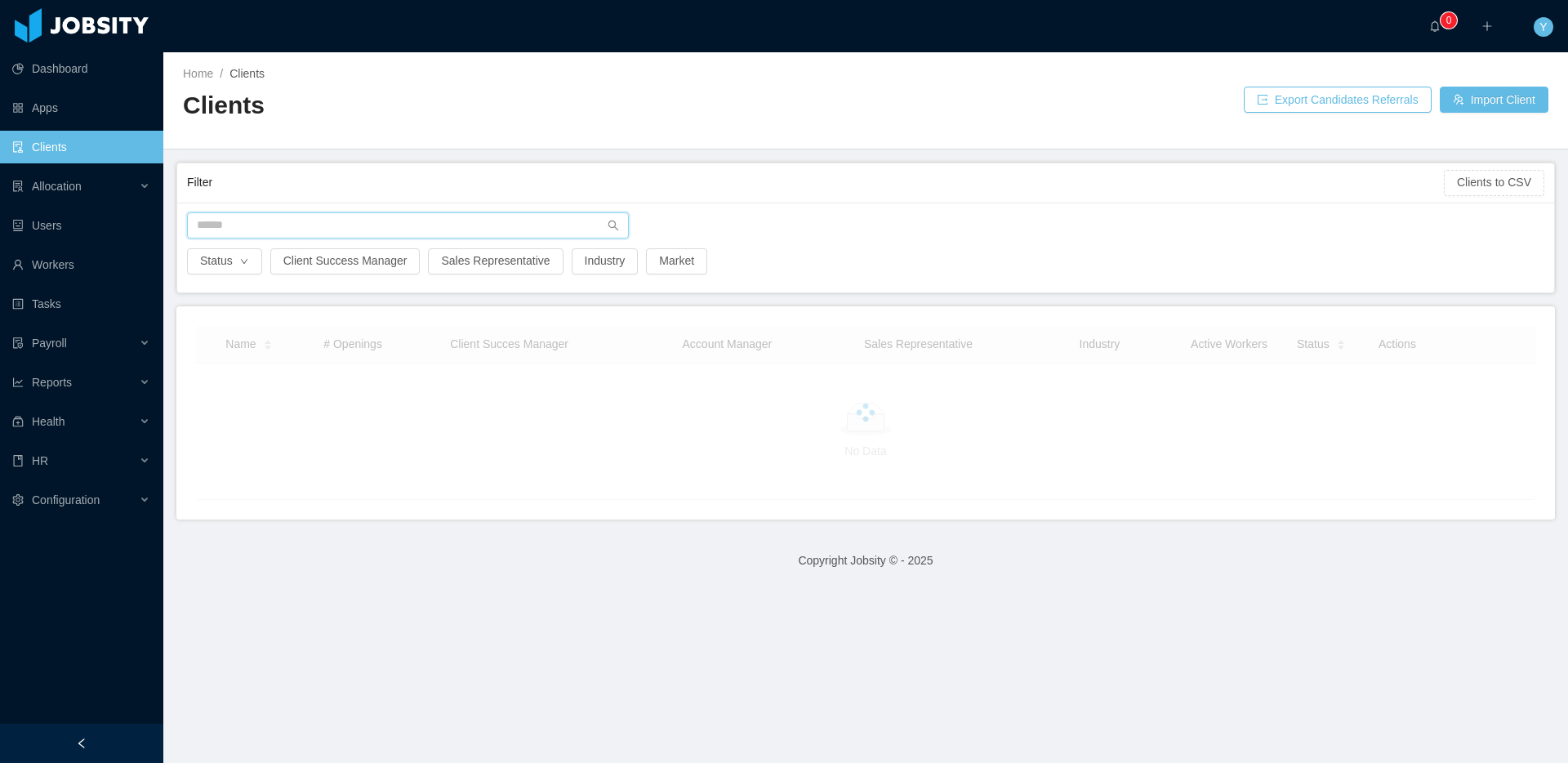
click at [386, 216] on input "text" at bounding box center [408, 225] width 442 height 27
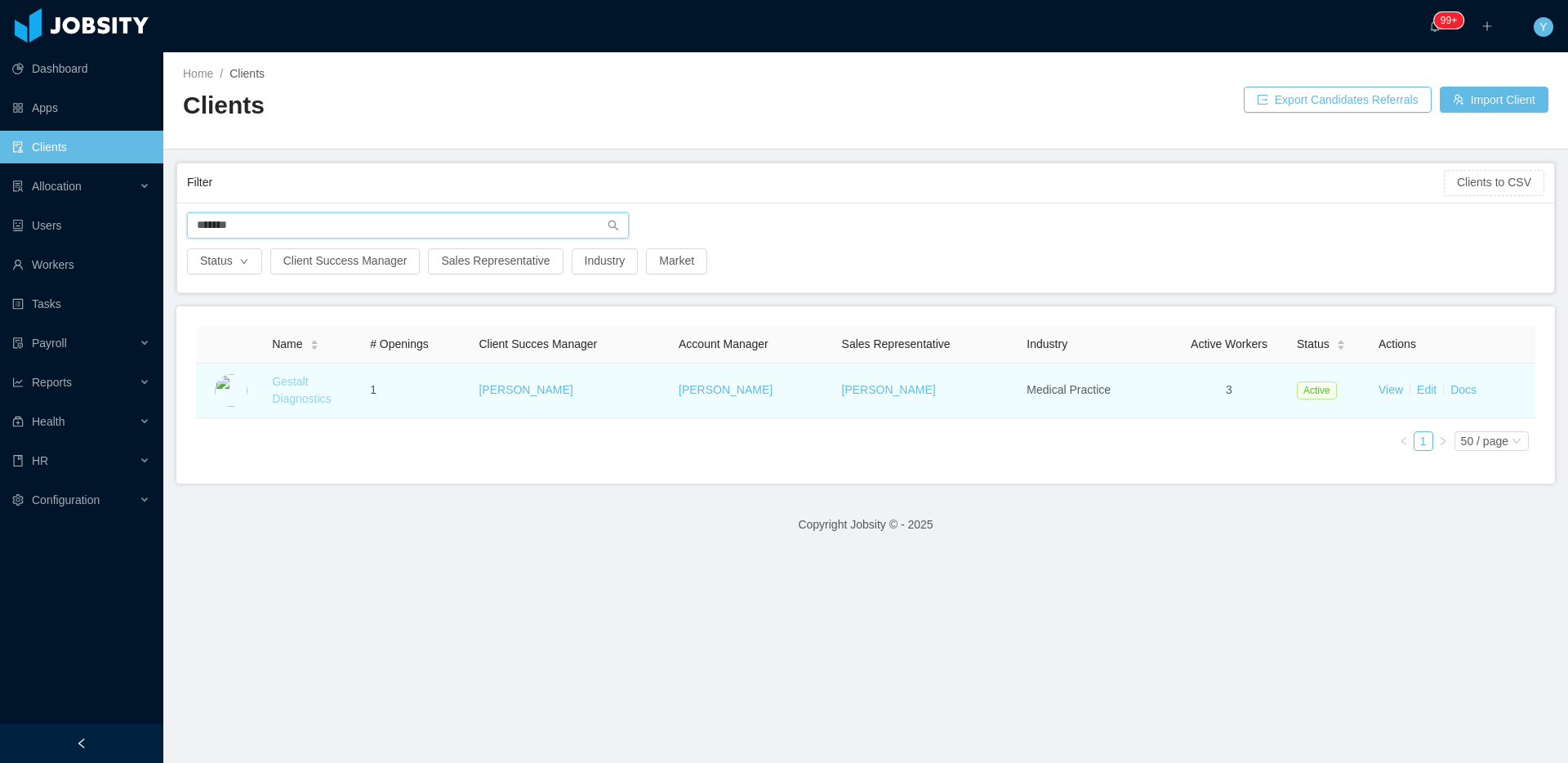
type input "*******"
click at [286, 395] on link "Gestalt Diagnostics" at bounding box center [301, 390] width 59 height 30
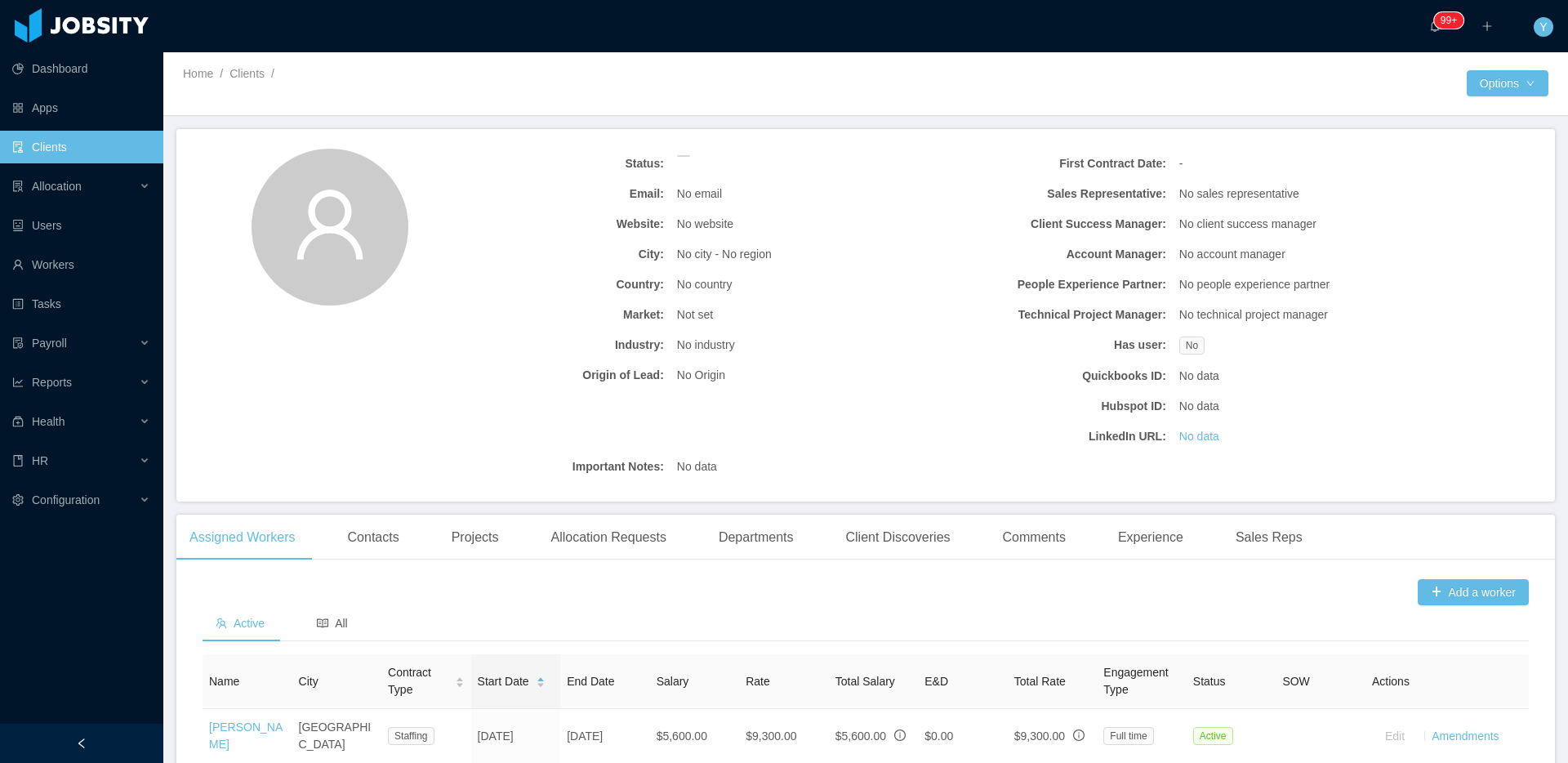
drag, startPoint x: 339, startPoint y: 608, endPoint x: 348, endPoint y: 599, distance: 12.7
click at [340, 609] on div "All" at bounding box center [332, 624] width 57 height 37
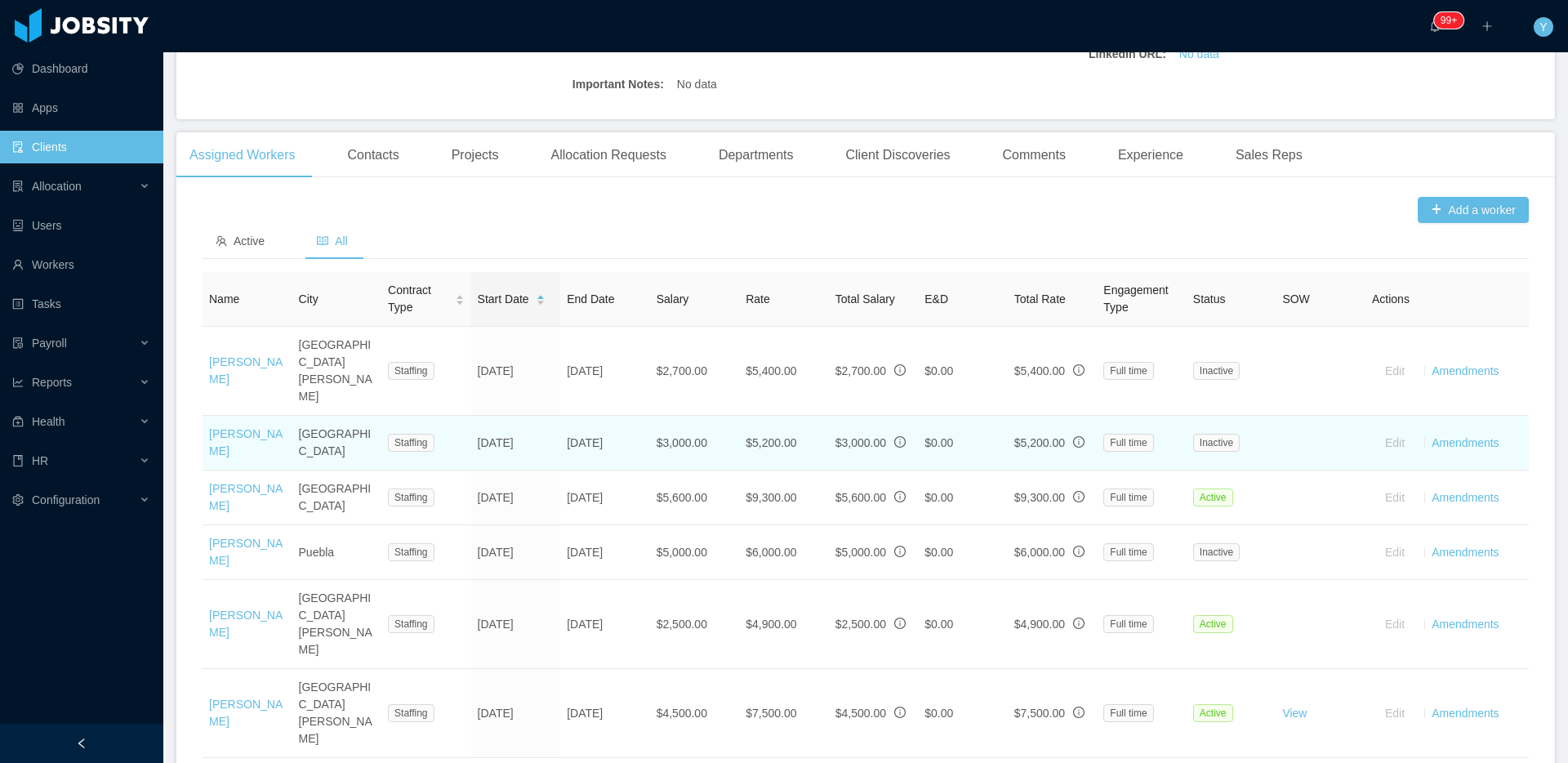
scroll to position [446, 0]
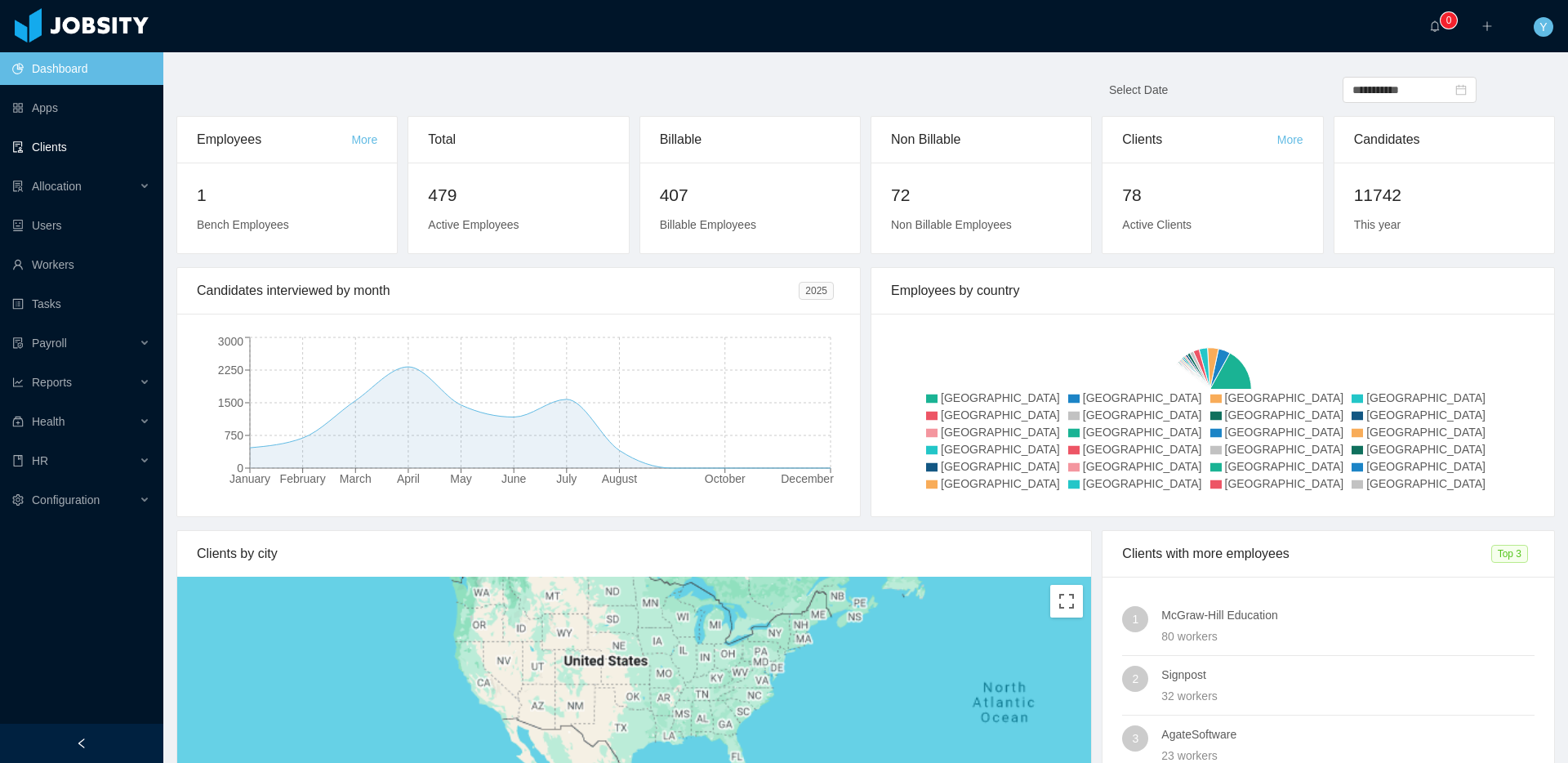
click at [96, 156] on link "Clients" at bounding box center [80, 147] width 138 height 33
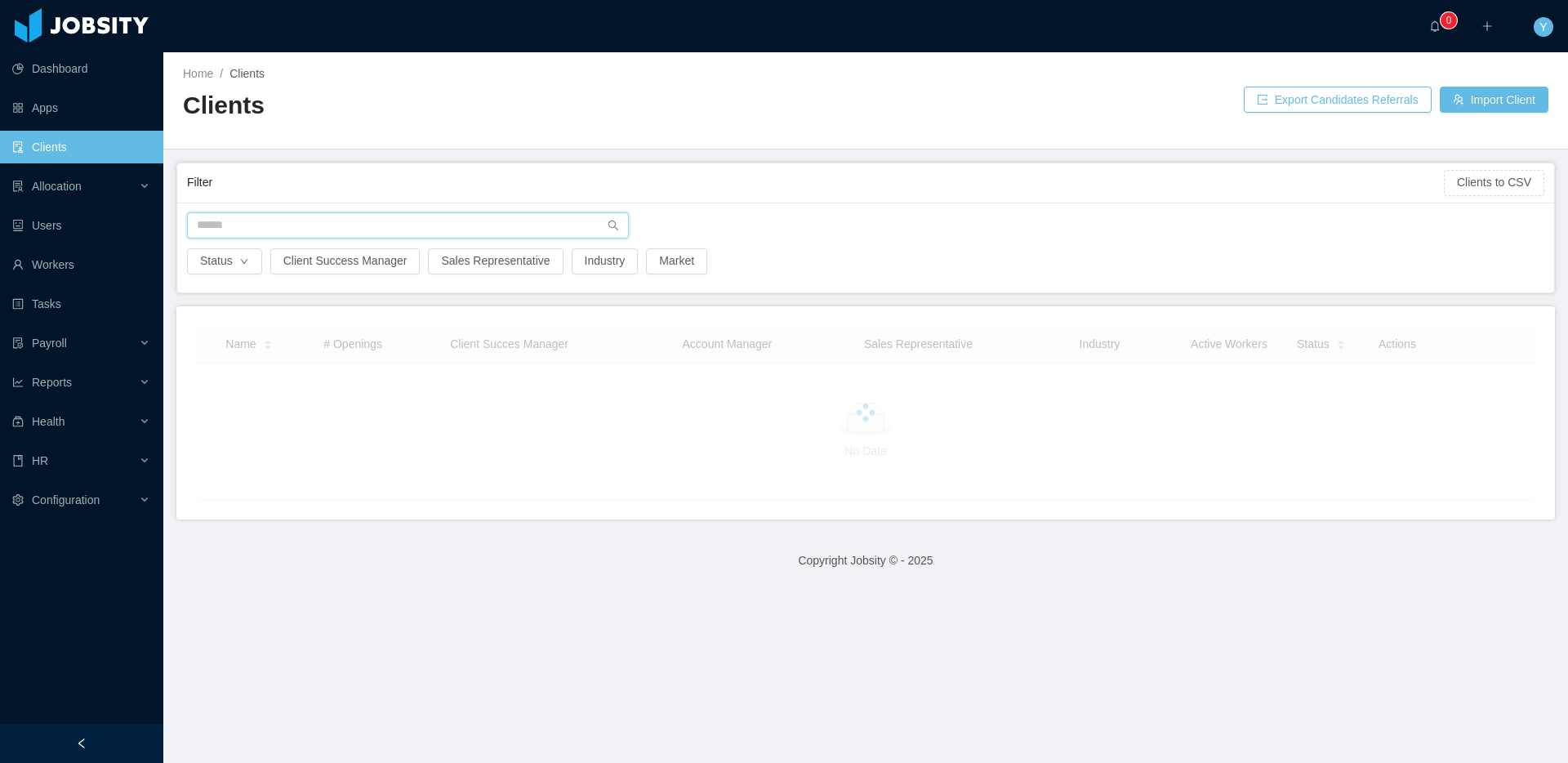
click at [189, 212] on input "text" at bounding box center [408, 225] width 442 height 27
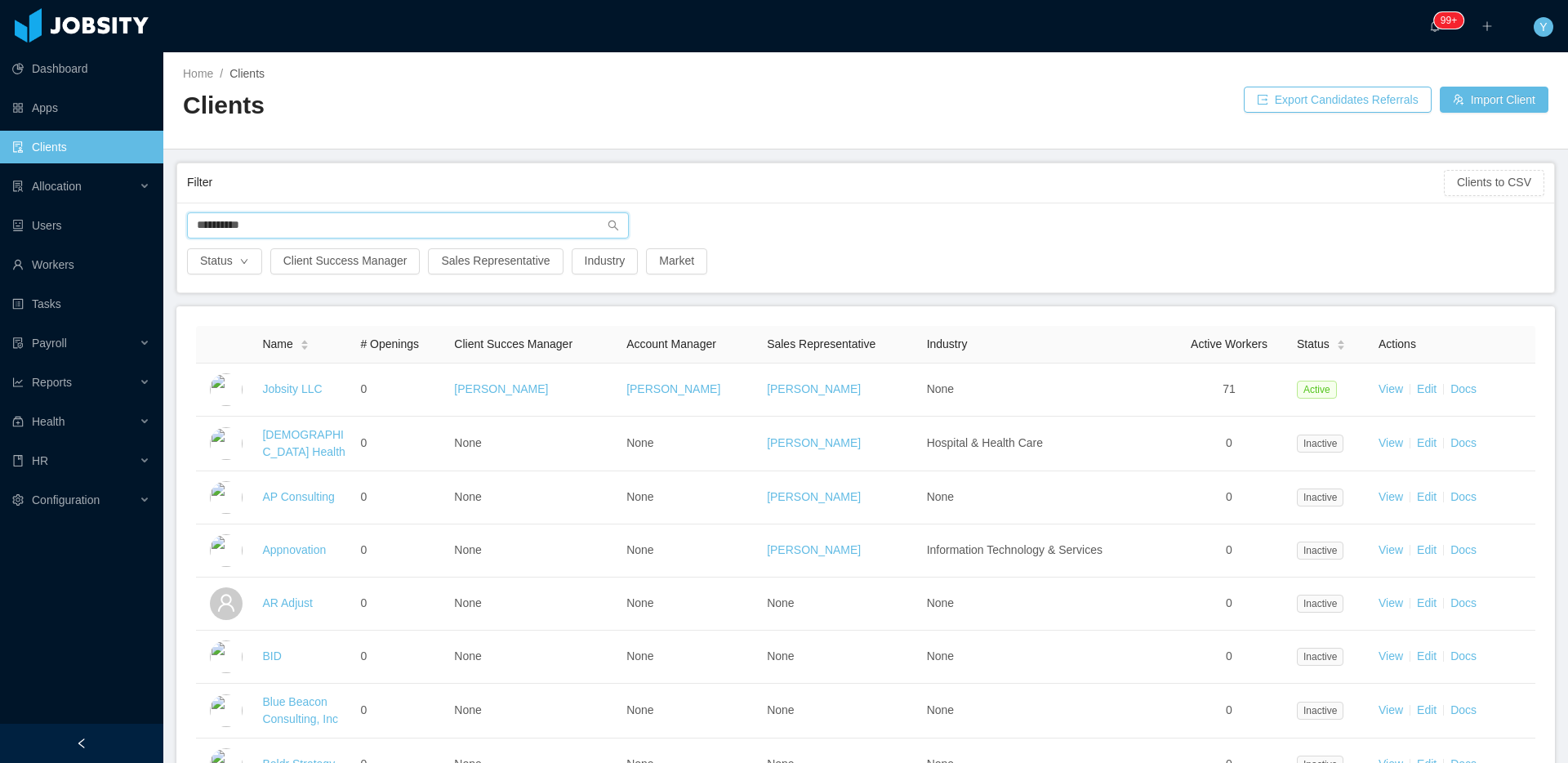
click at [274, 222] on input "**********" at bounding box center [408, 225] width 442 height 27
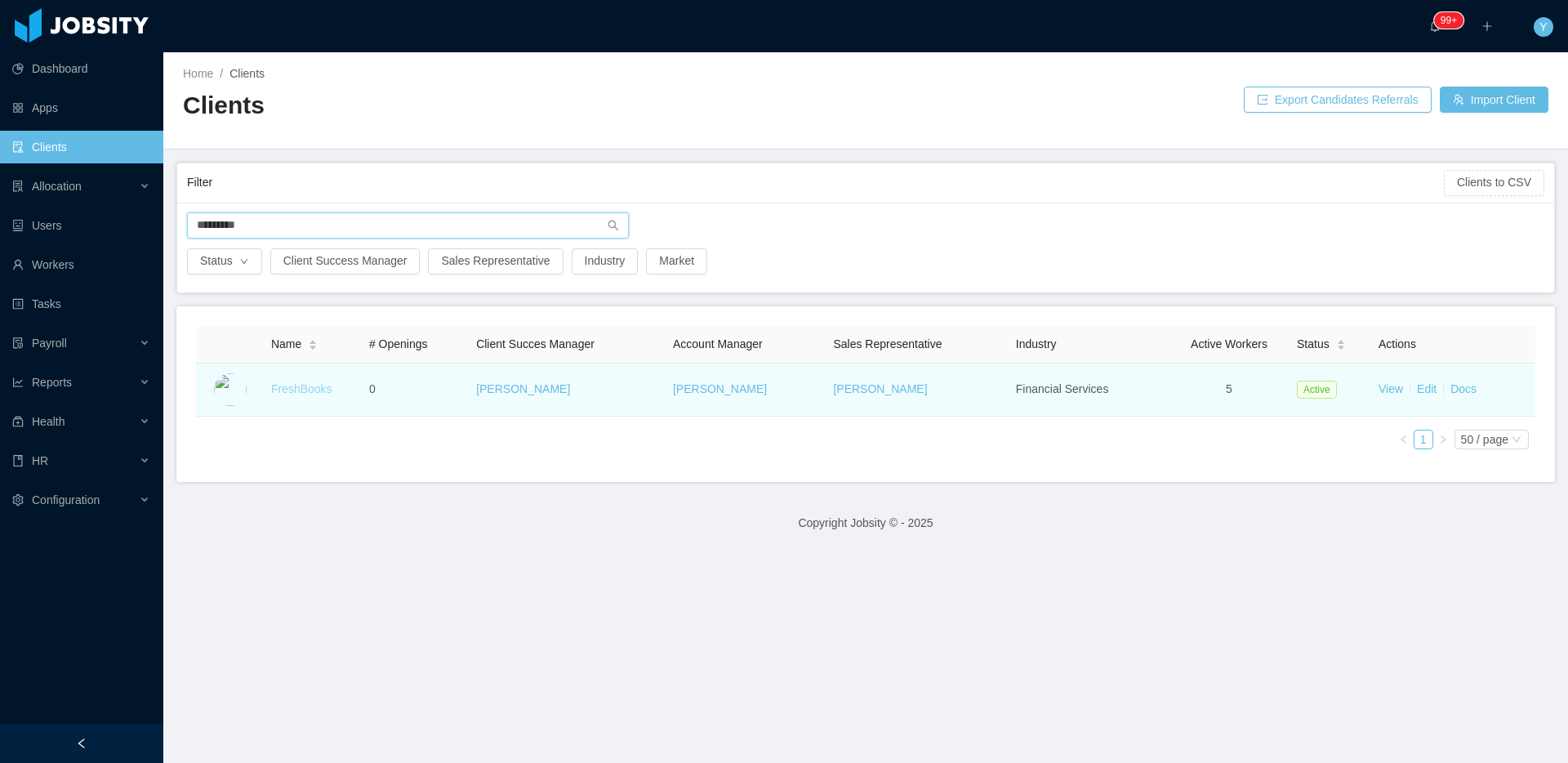
type input "*********"
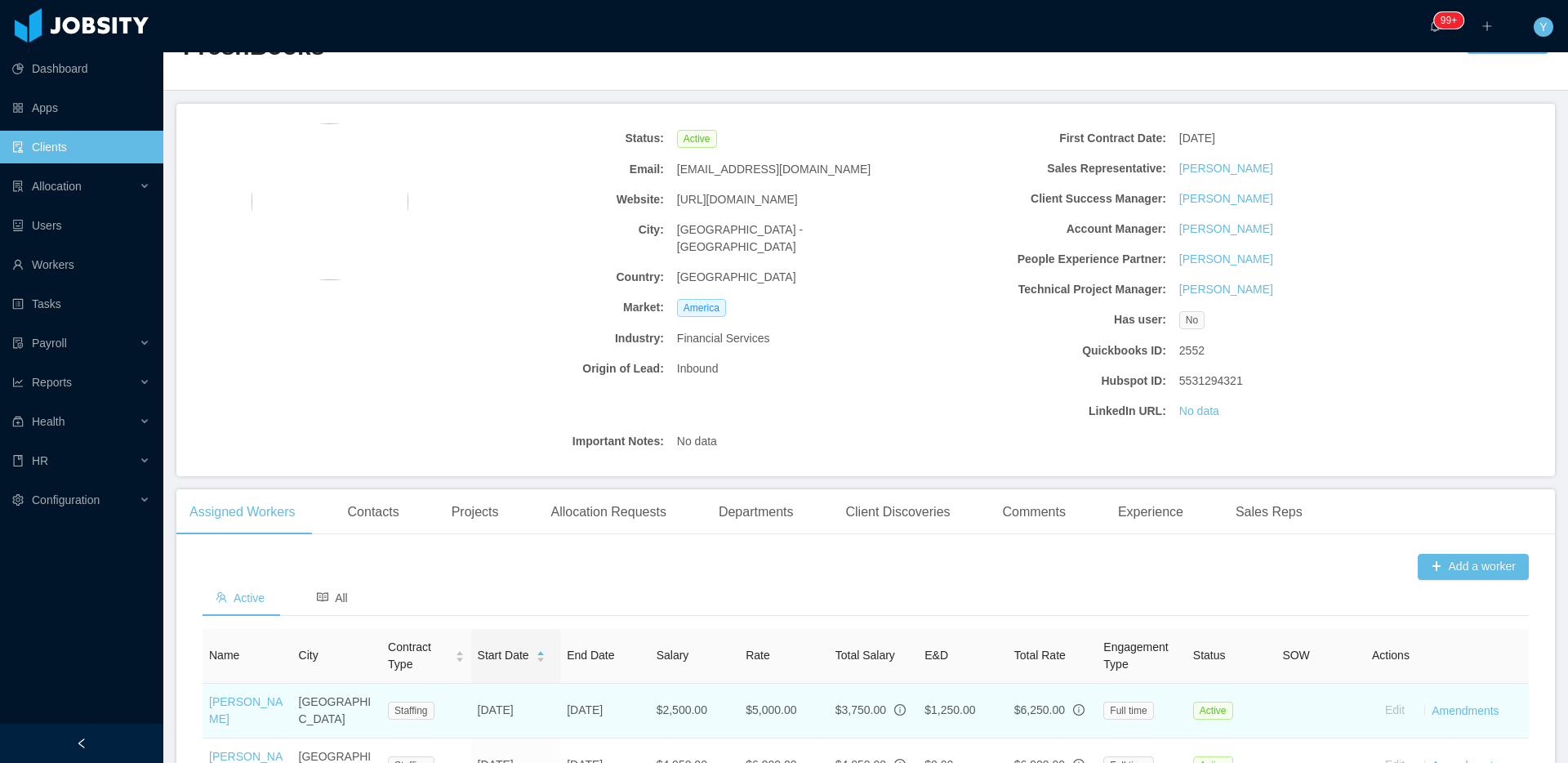
scroll to position [321, 0]
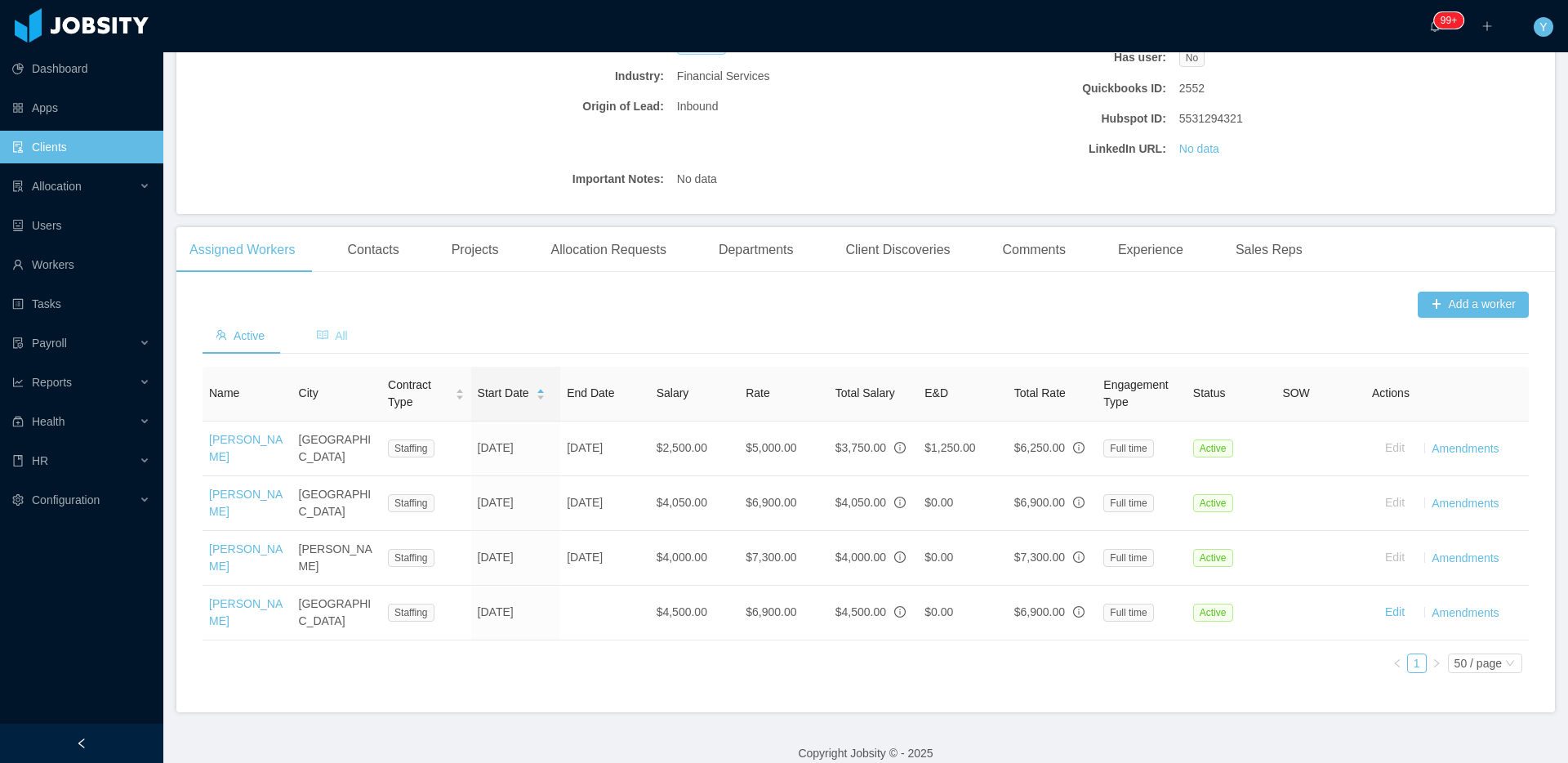
click at [316, 335] on div "All" at bounding box center [332, 336] width 57 height 37
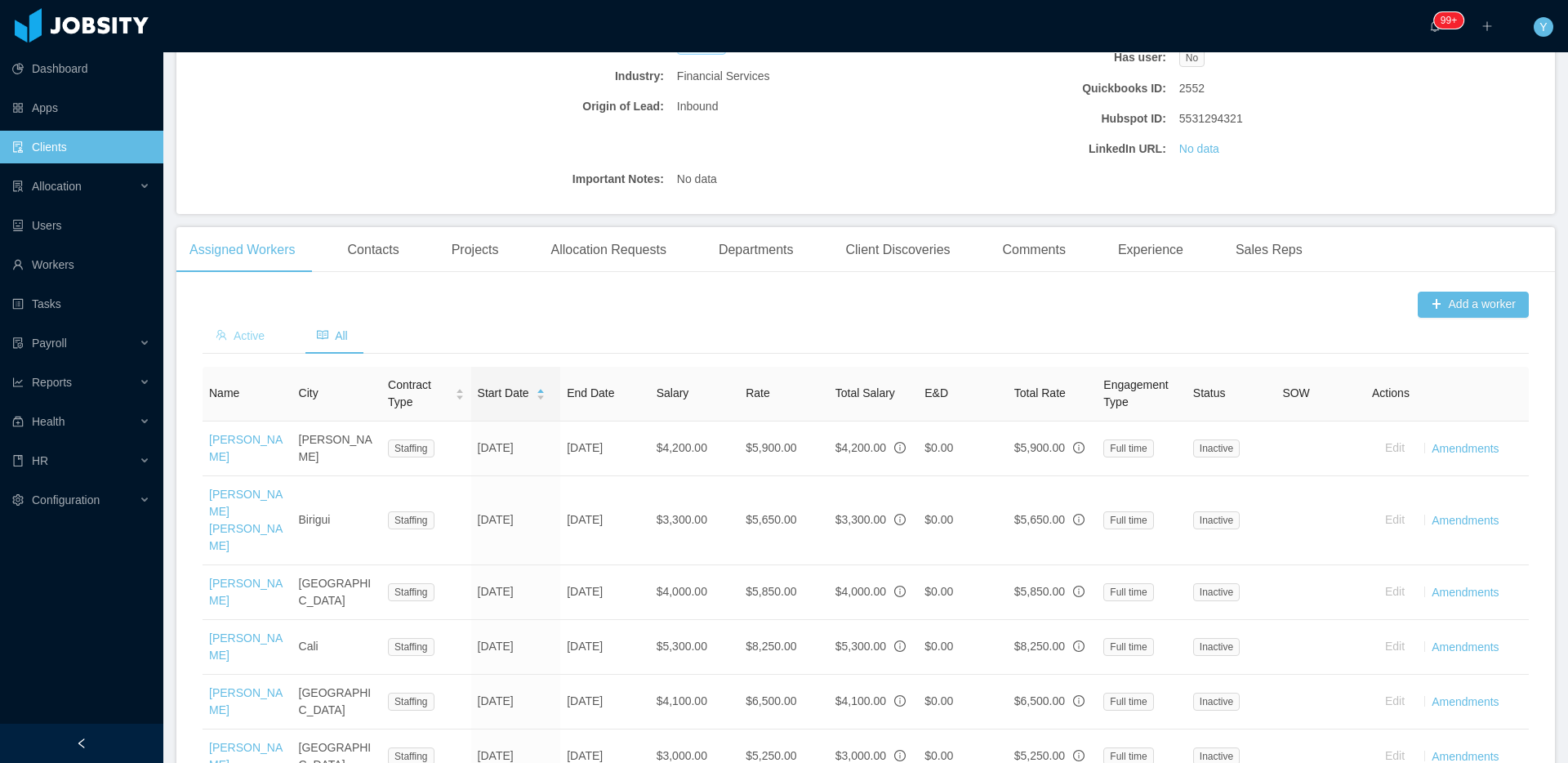
click at [242, 340] on span "Active" at bounding box center [239, 335] width 49 height 13
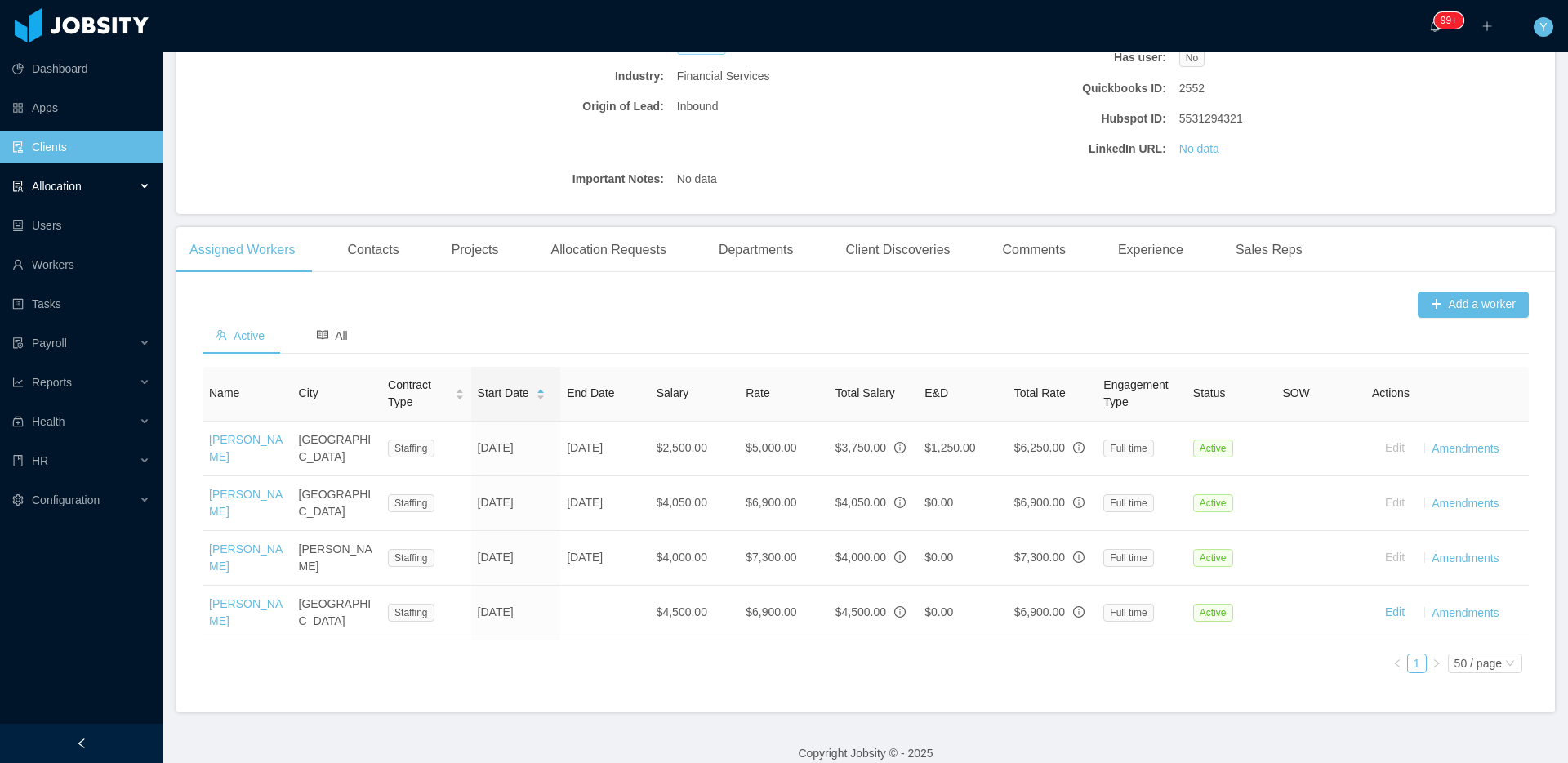
click at [67, 187] on span "Allocation" at bounding box center [56, 186] width 50 height 13
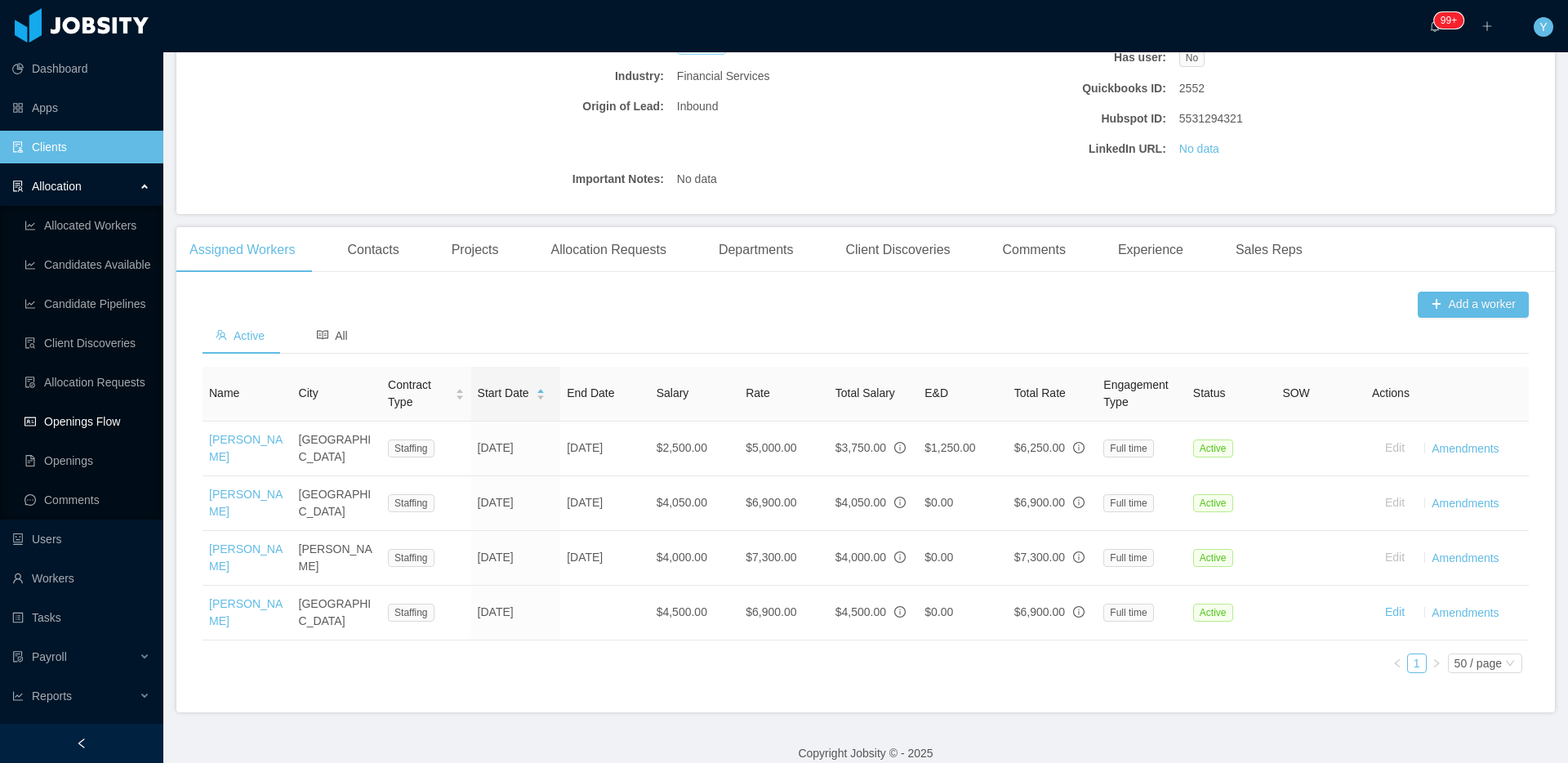
click at [92, 435] on link "Openings Flow" at bounding box center [87, 422] width 126 height 33
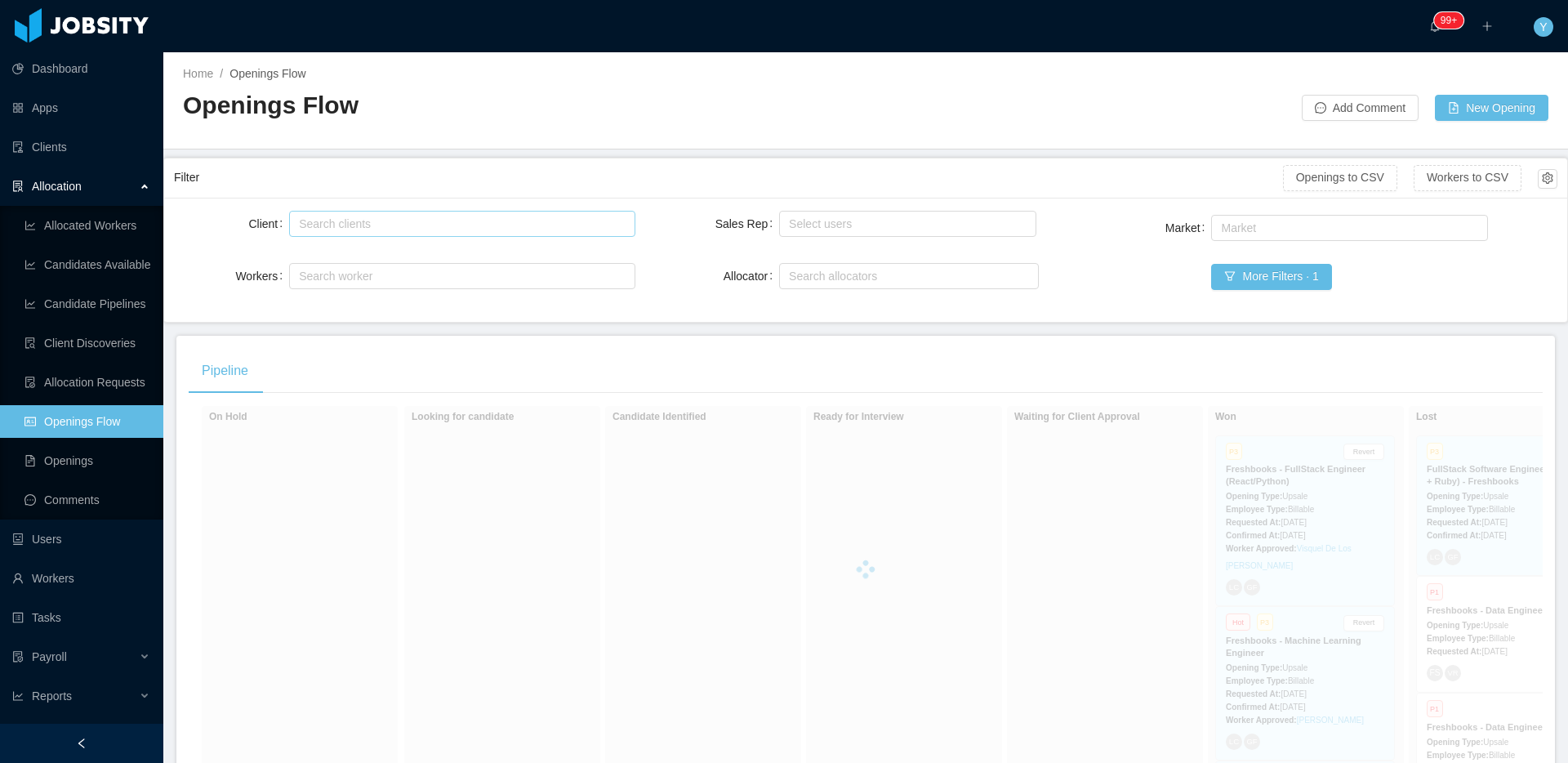
click at [412, 216] on div "Search clients" at bounding box center [458, 223] width 319 height 16
click at [913, 211] on div "Select users" at bounding box center [905, 223] width 242 height 25
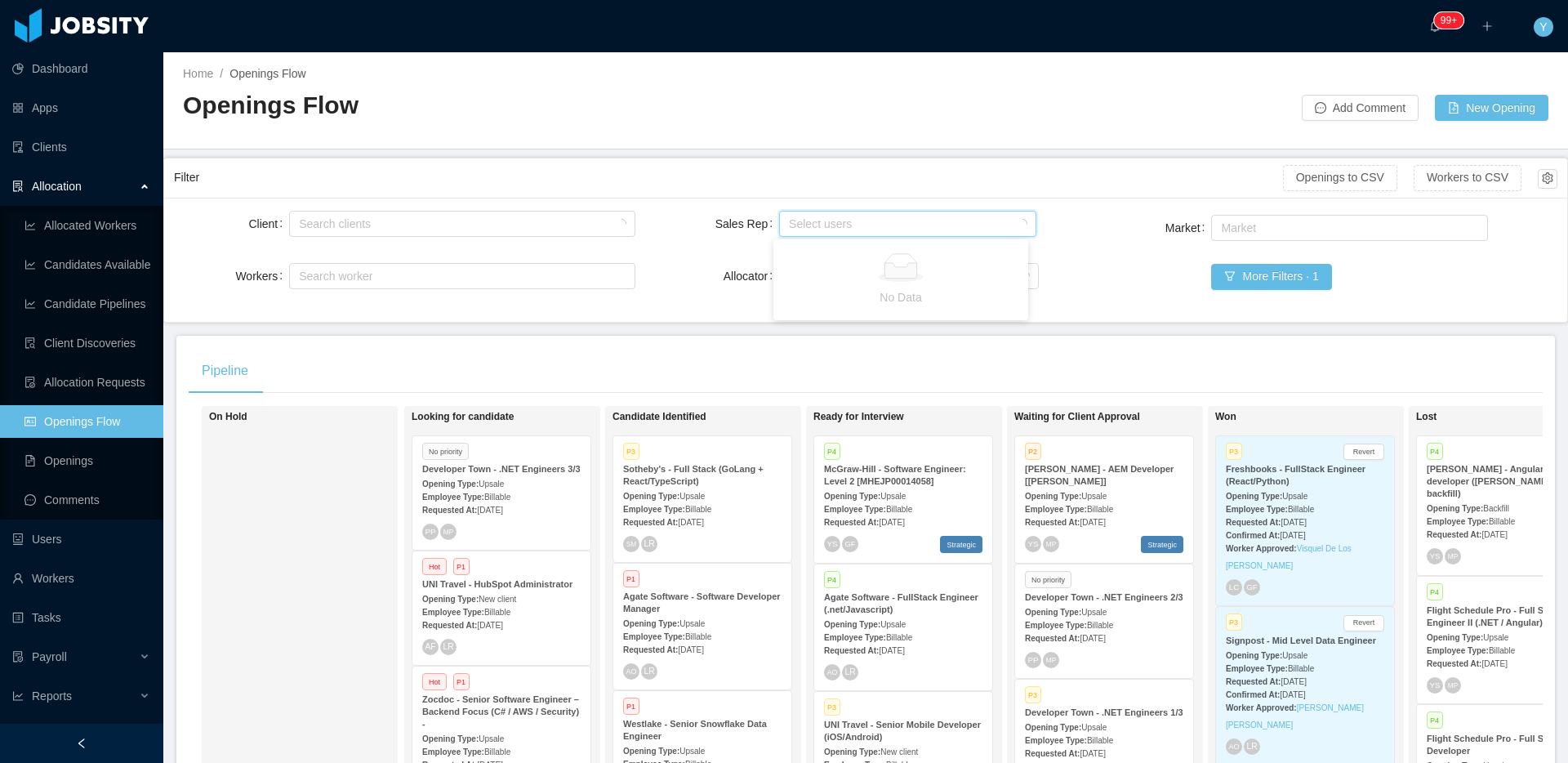
click at [902, 218] on div "Select users" at bounding box center [904, 223] width 229 height 16
type input "*******"
click at [885, 261] on li "Yurguen Senger" at bounding box center [901, 256] width 255 height 27
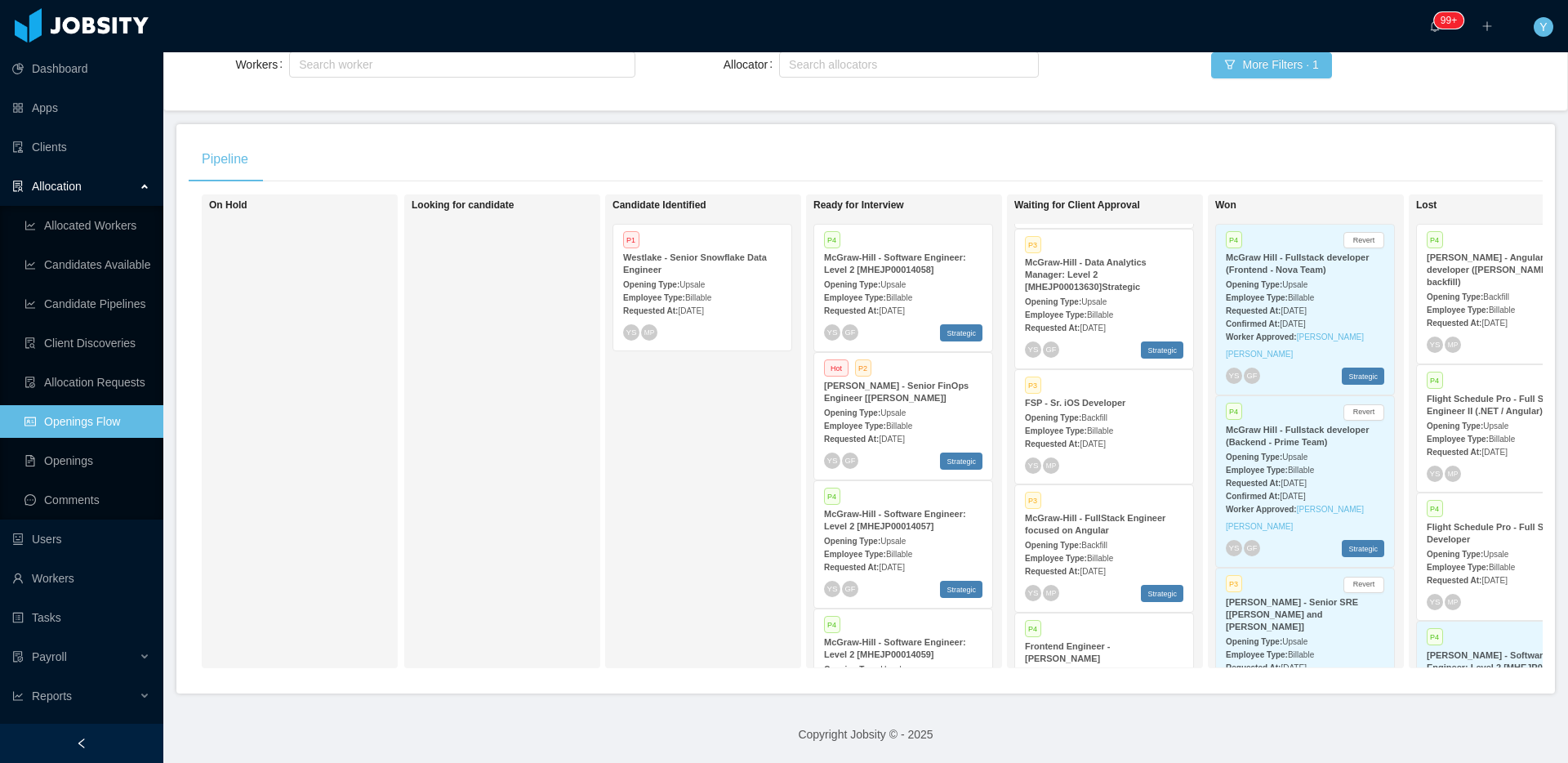
scroll to position [643, 0]
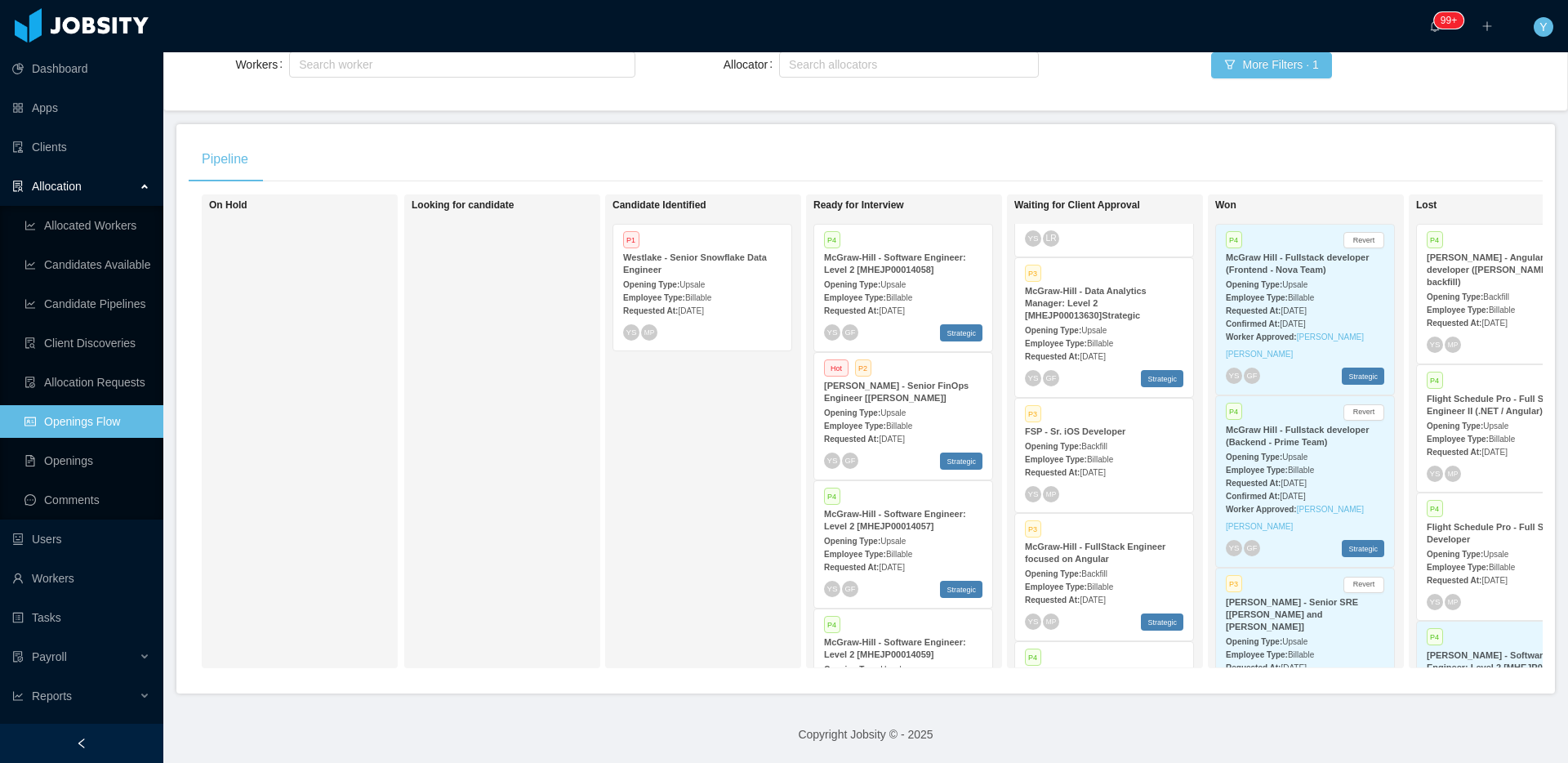
click at [1171, 354] on div "Requested At: Jul 8th, 2025" at bounding box center [1104, 356] width 158 height 17
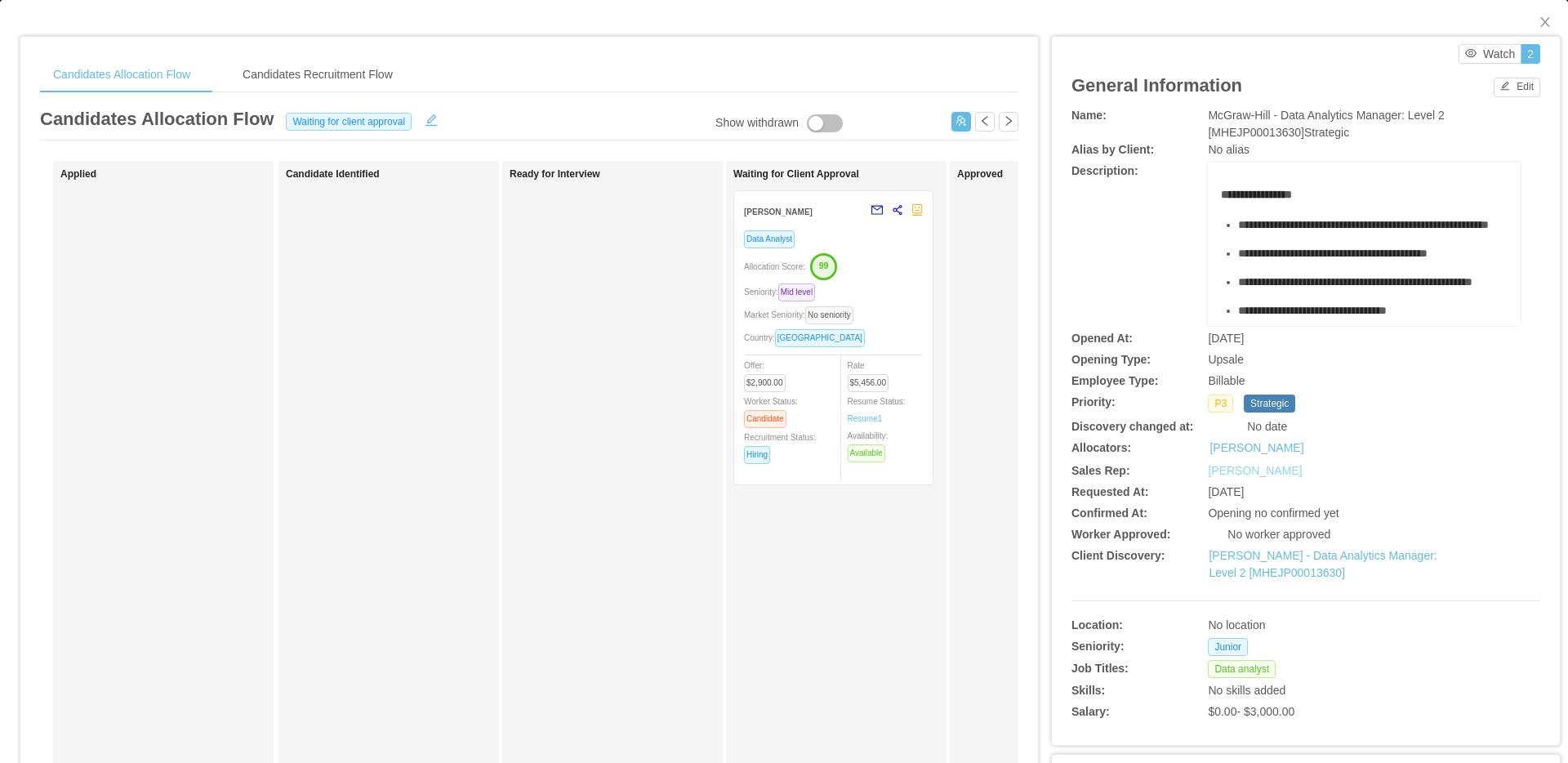
scroll to position [12, 0]
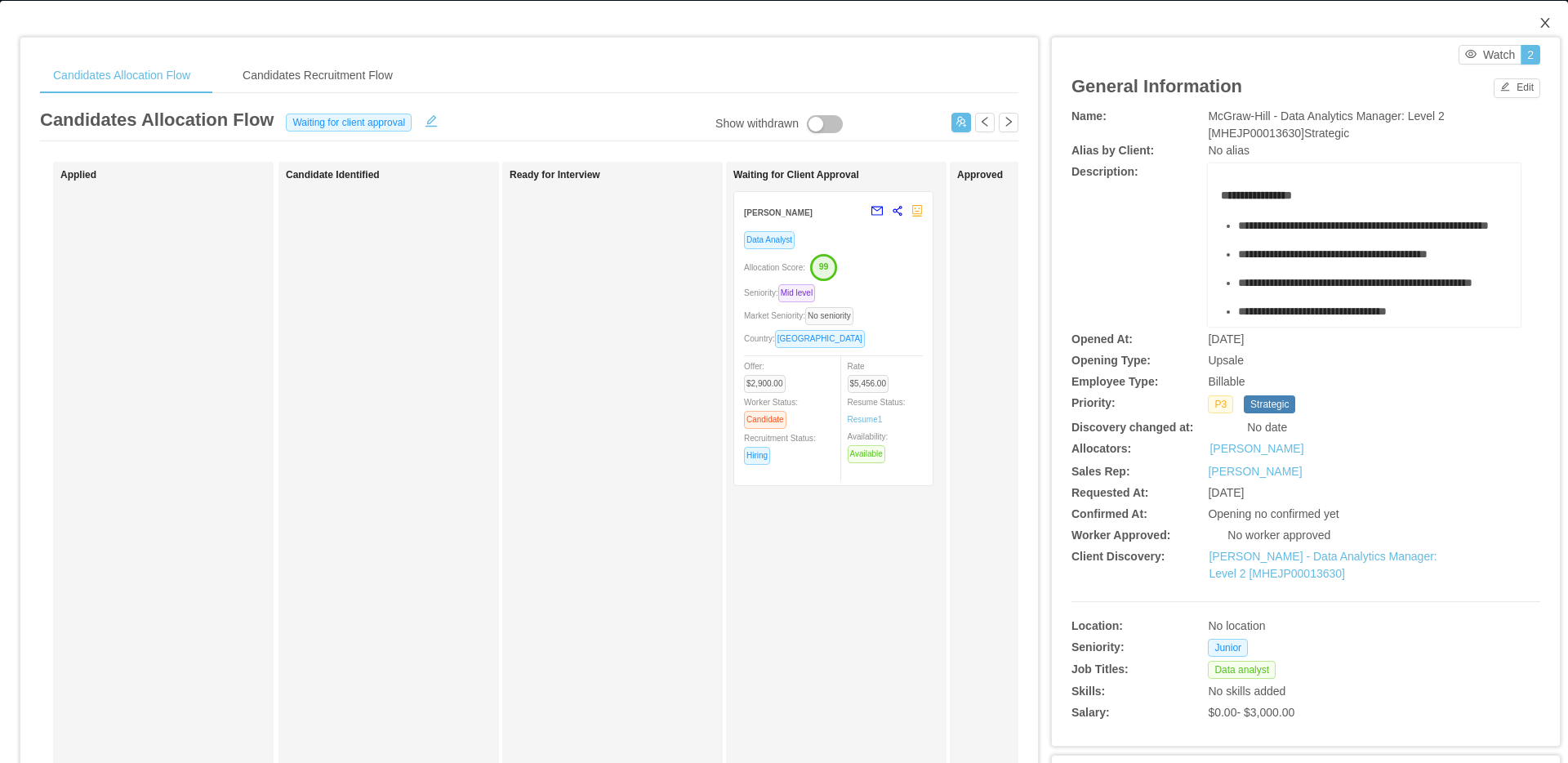
click at [1532, 12] on span "Close" at bounding box center [1546, 24] width 46 height 46
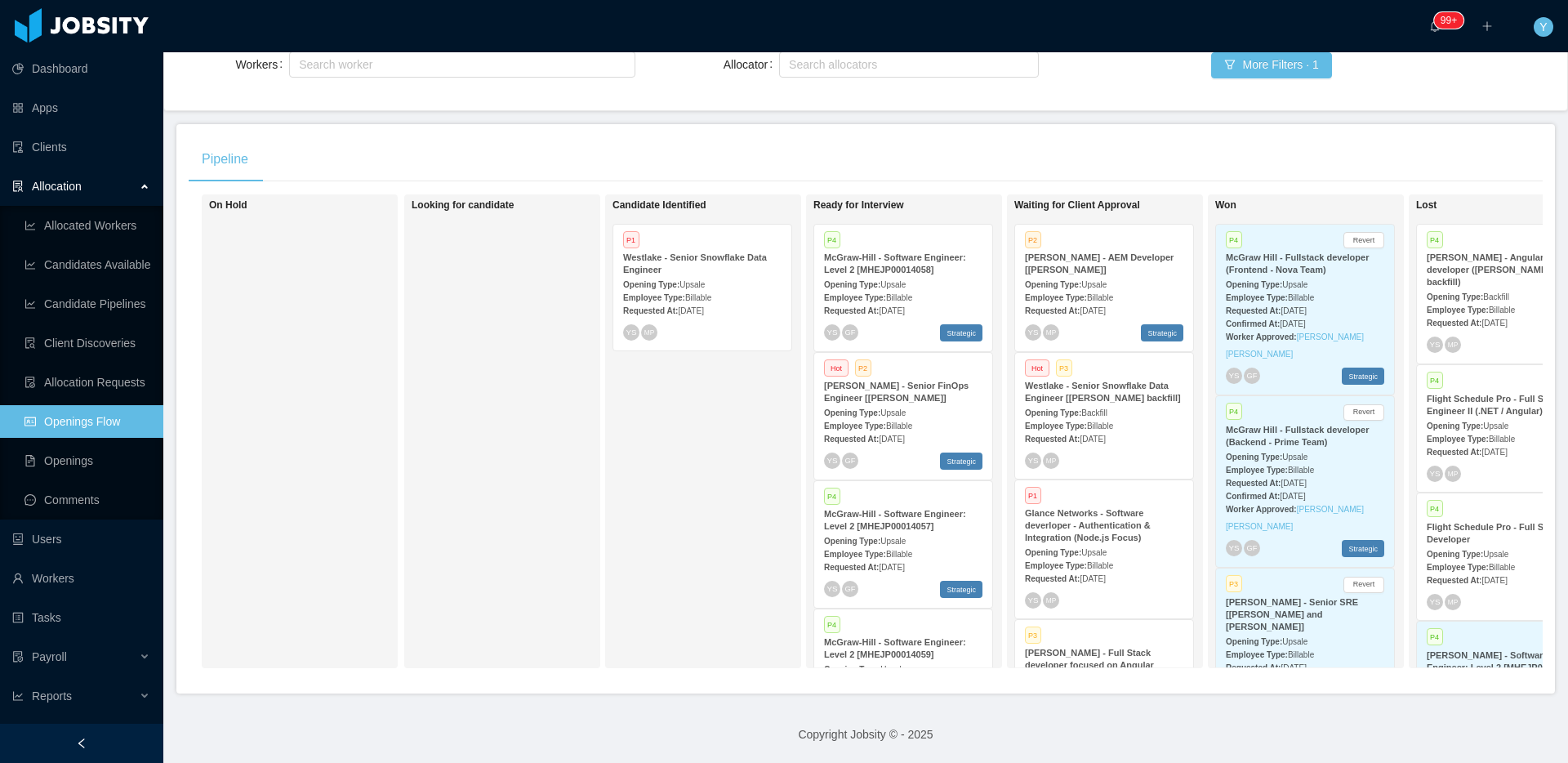
scroll to position [224, 0]
click at [1096, 409] on div "Opening Type: Backfill" at bounding box center [1104, 412] width 158 height 17
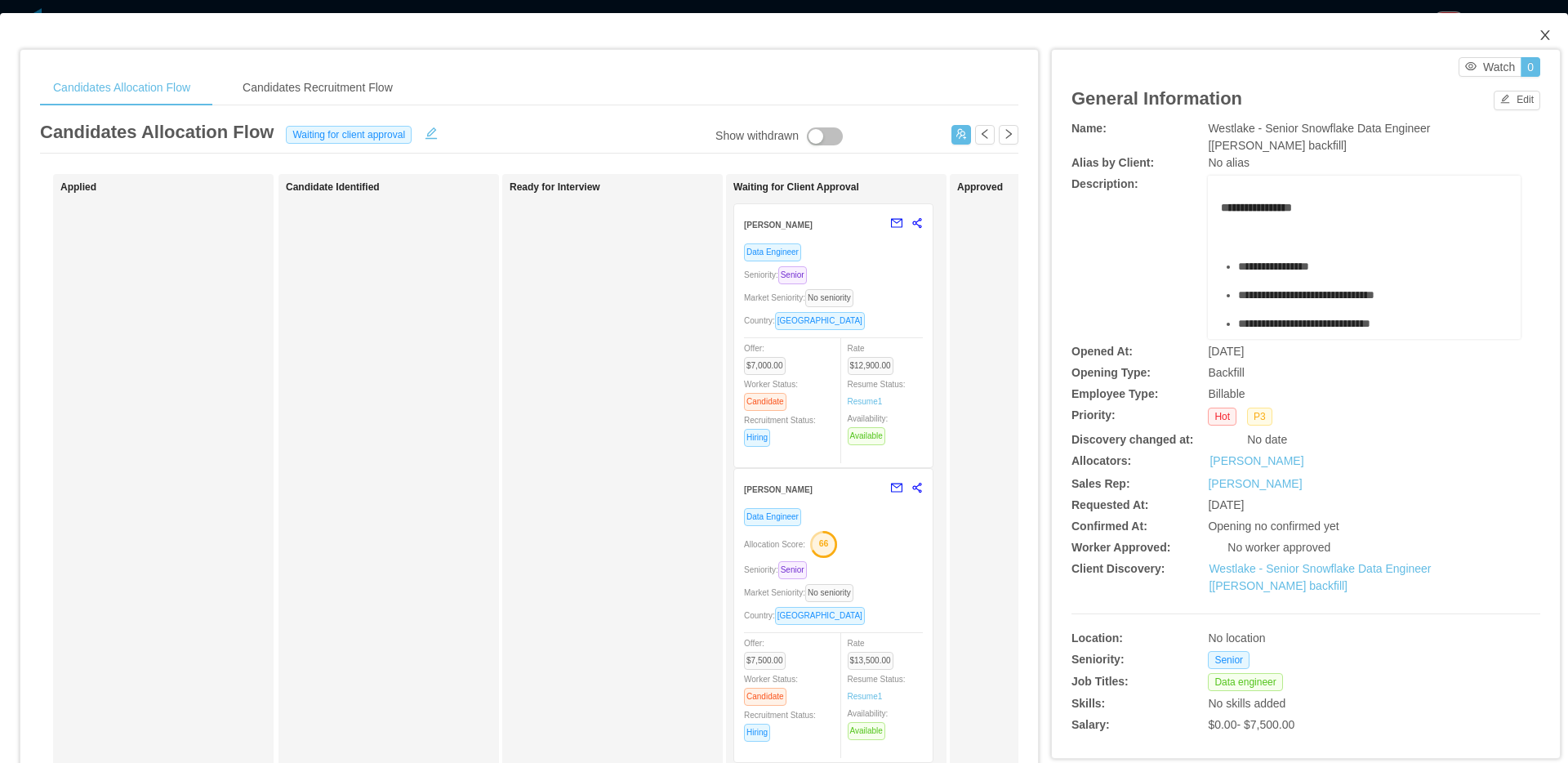
click at [1531, 19] on span "Close" at bounding box center [1546, 36] width 46 height 46
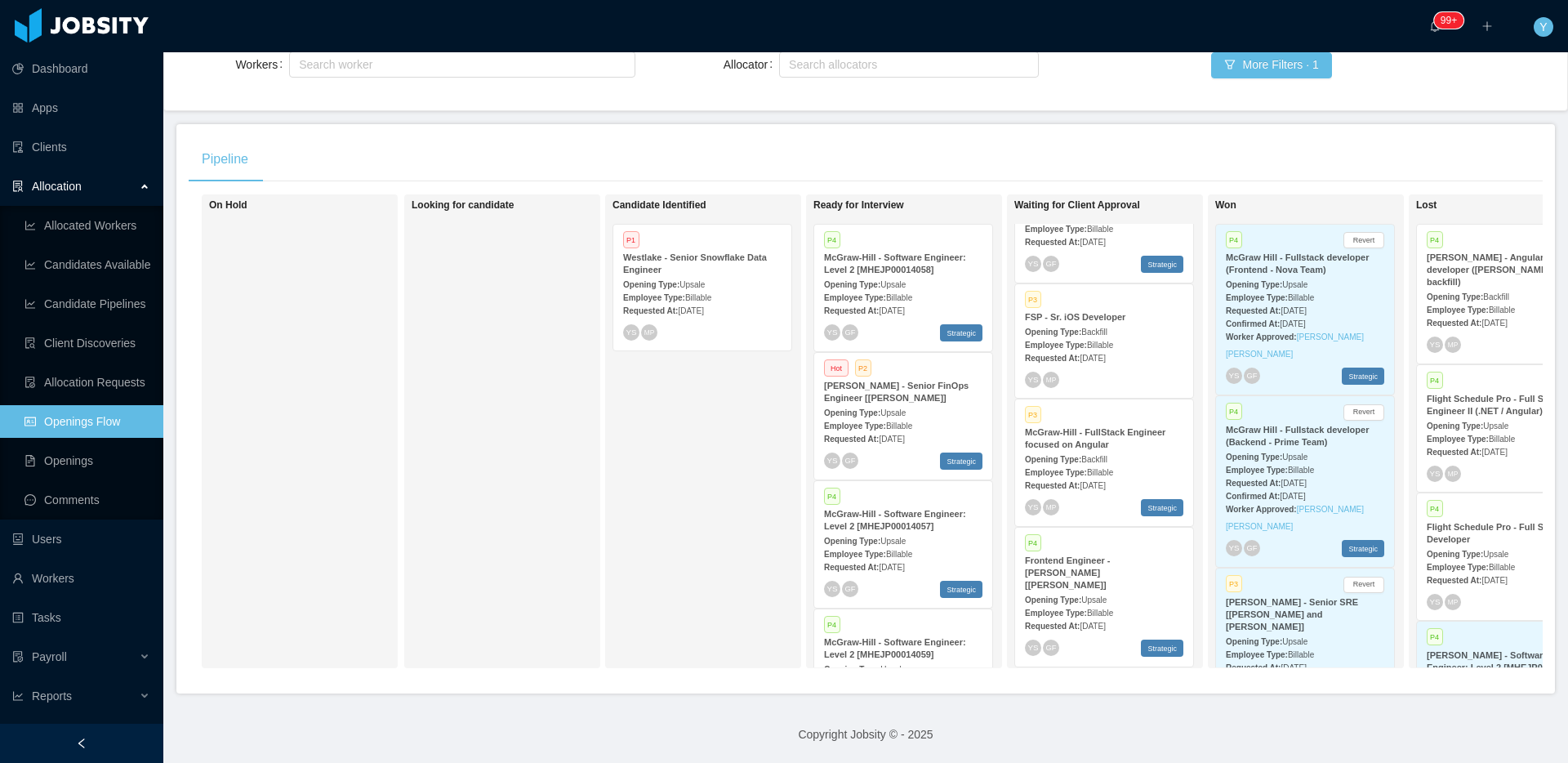
scroll to position [762, 0]
click at [1123, 447] on div "McGraw-Hill - FullStack Engineer focused on Angular" at bounding box center [1104, 434] width 158 height 25
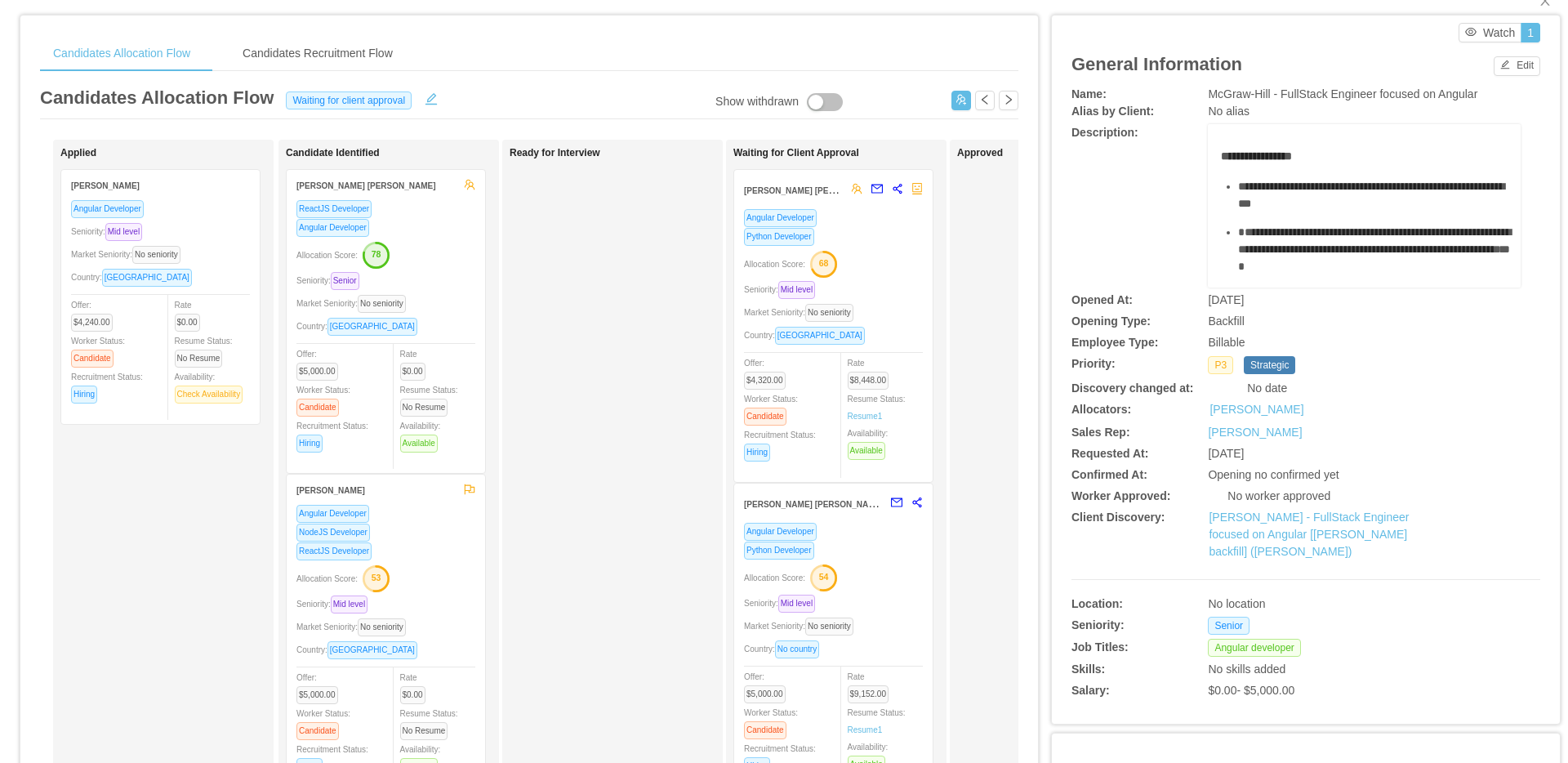
scroll to position [9, 0]
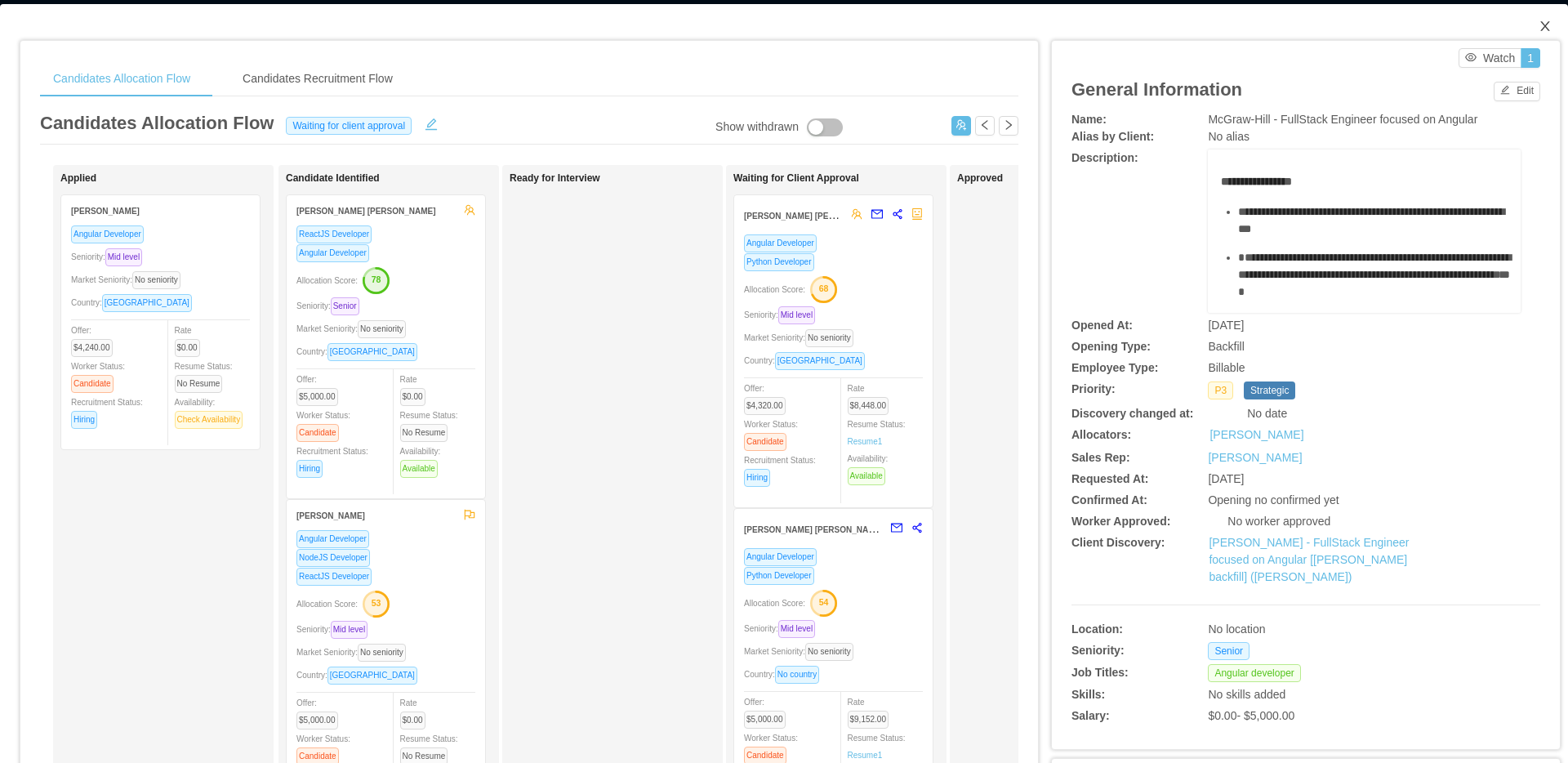
click at [1541, 30] on icon "icon: close" at bounding box center [1545, 26] width 9 height 9
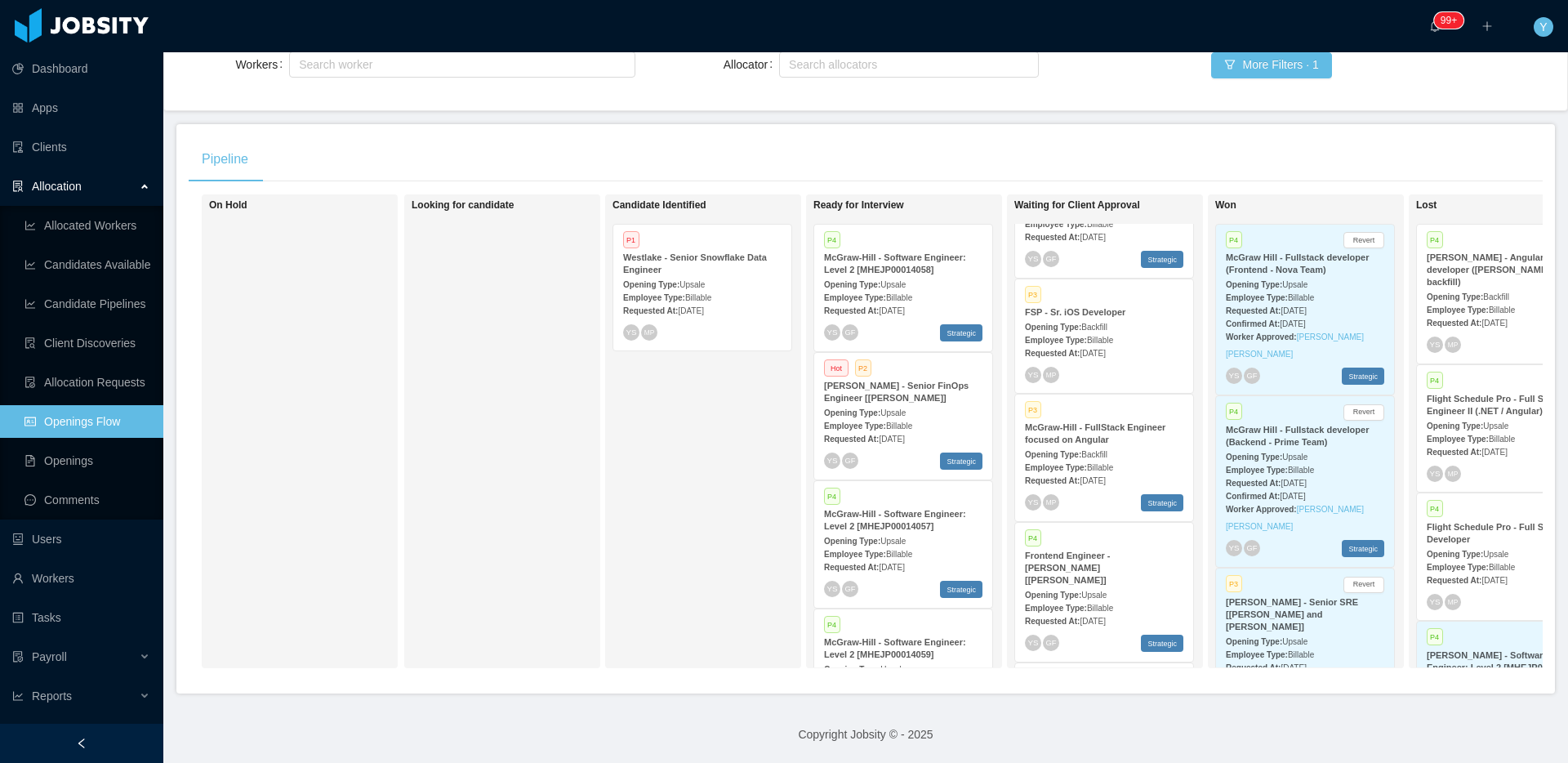
click at [1118, 479] on div "Requested At: Jul 17th, 2025" at bounding box center [1104, 480] width 158 height 17
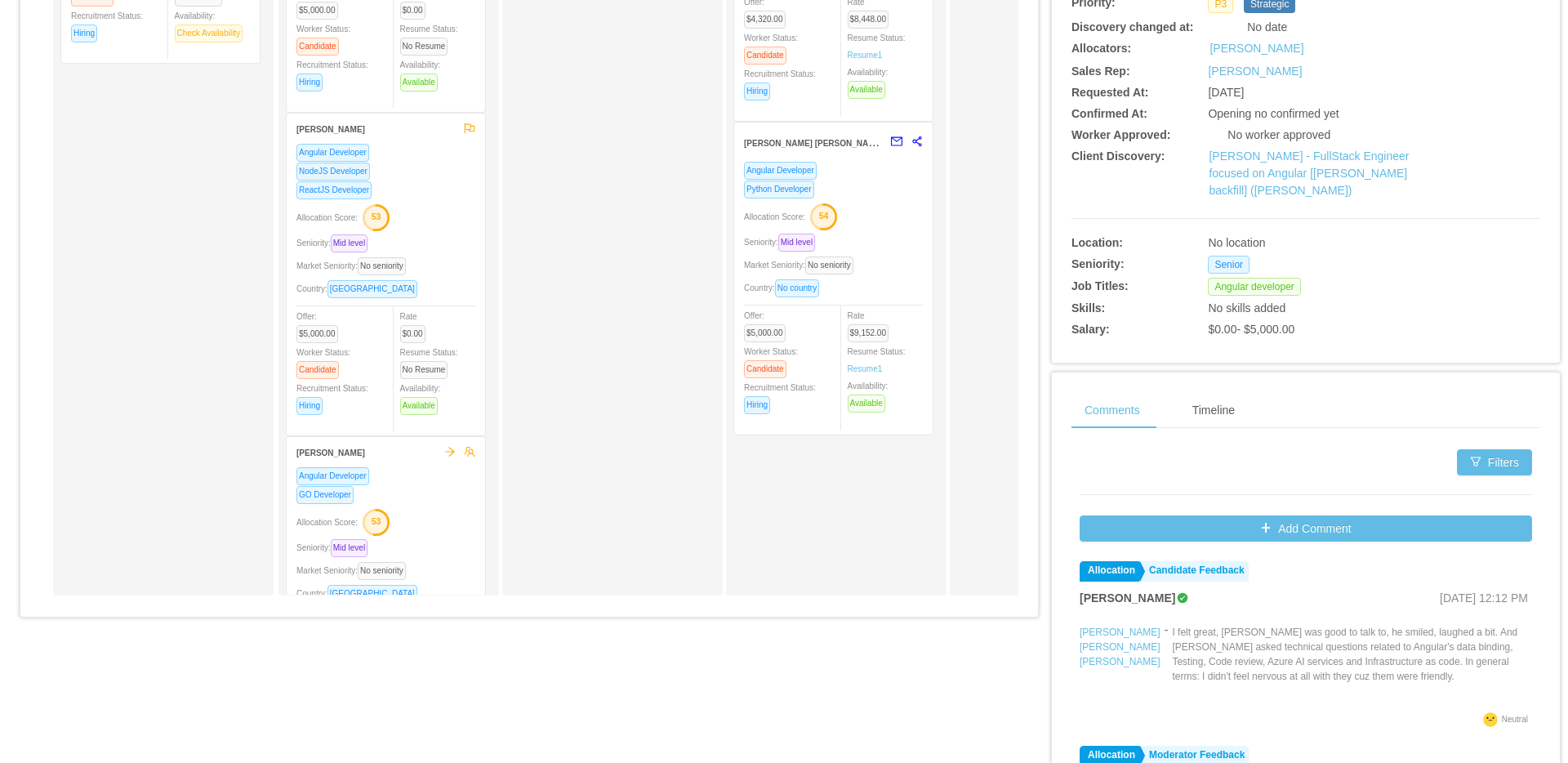
scroll to position [88, 0]
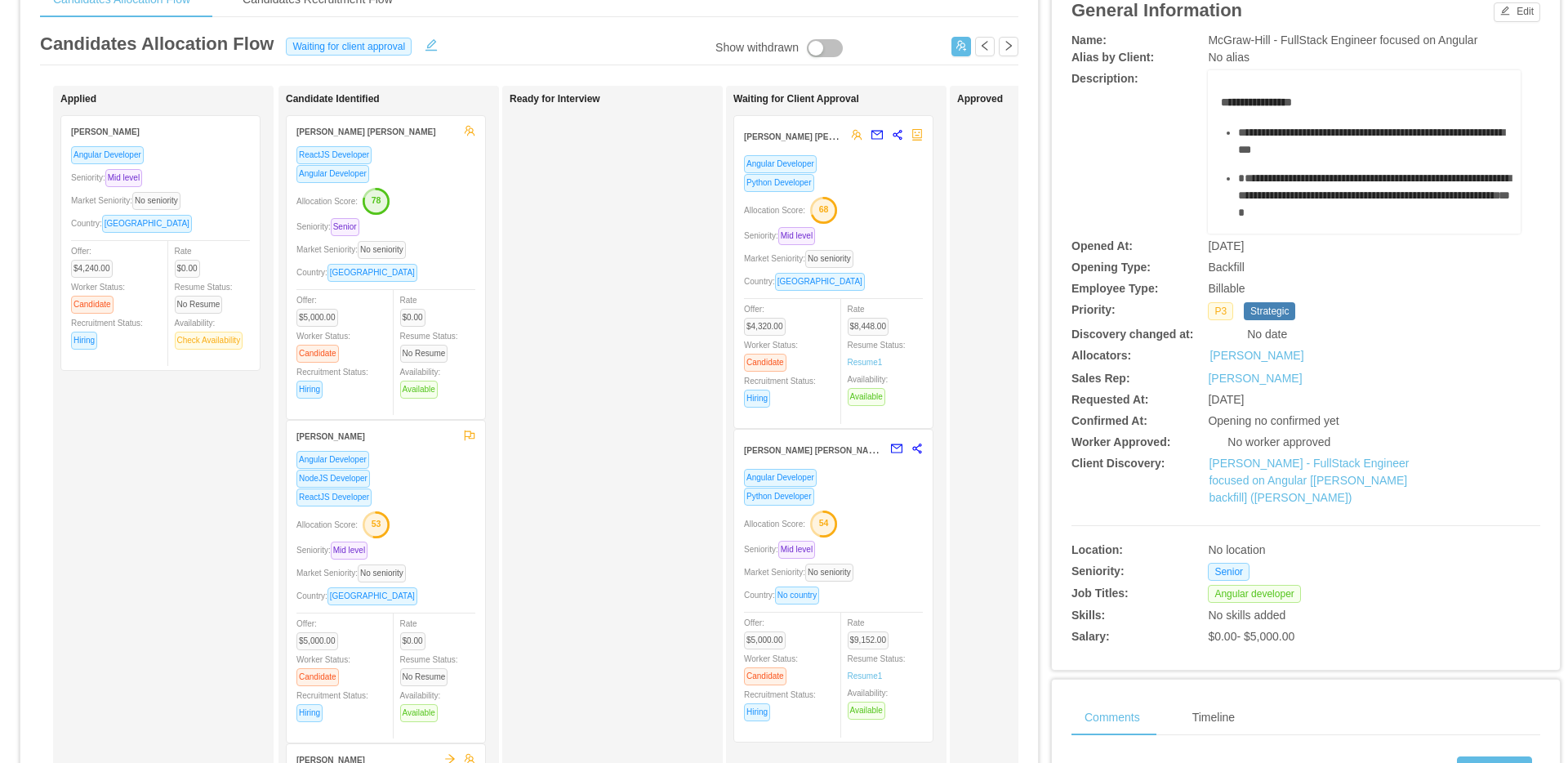
click at [911, 177] on div "Python Developer" at bounding box center [833, 183] width 179 height 19
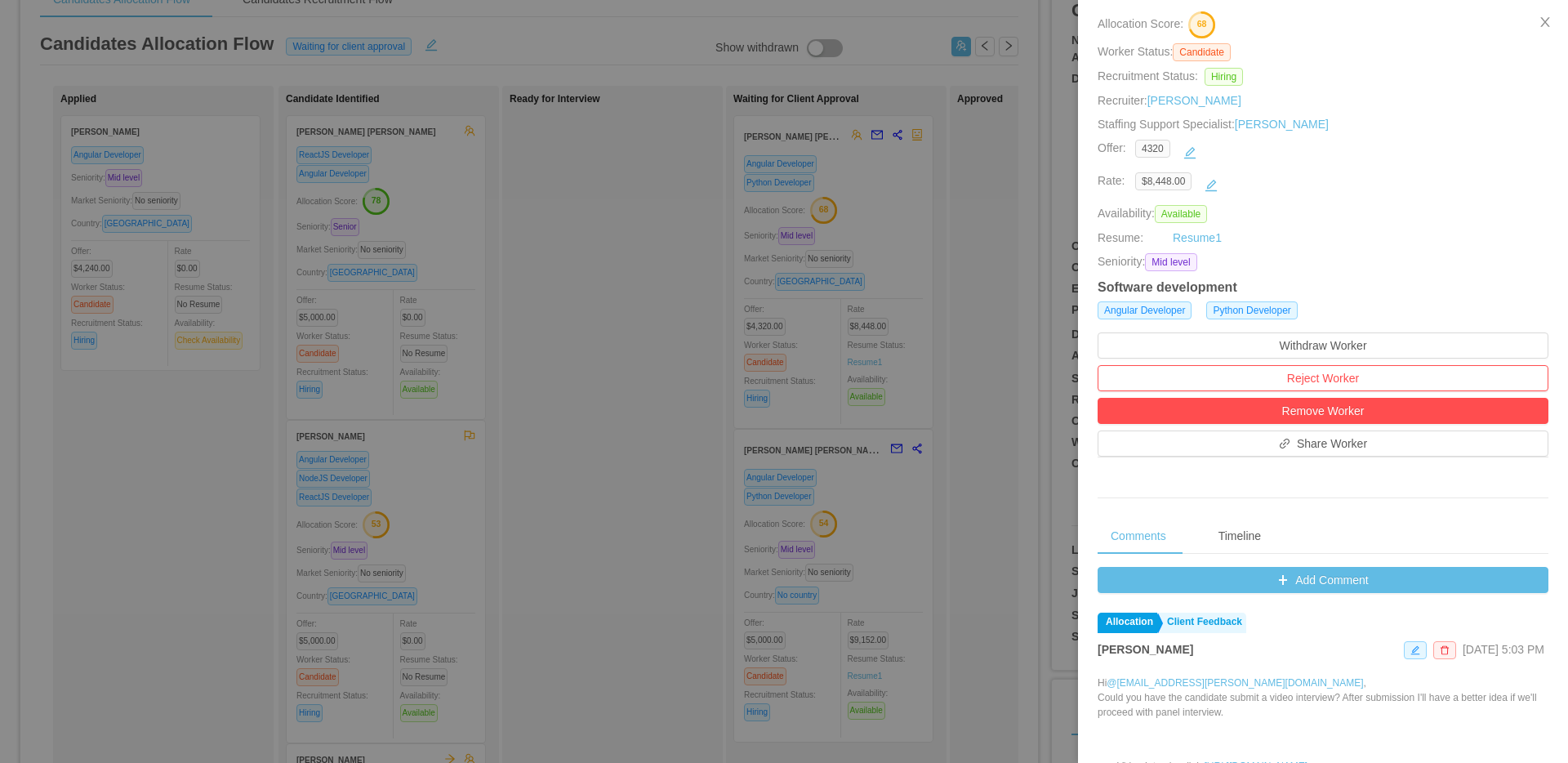
scroll to position [501, 0]
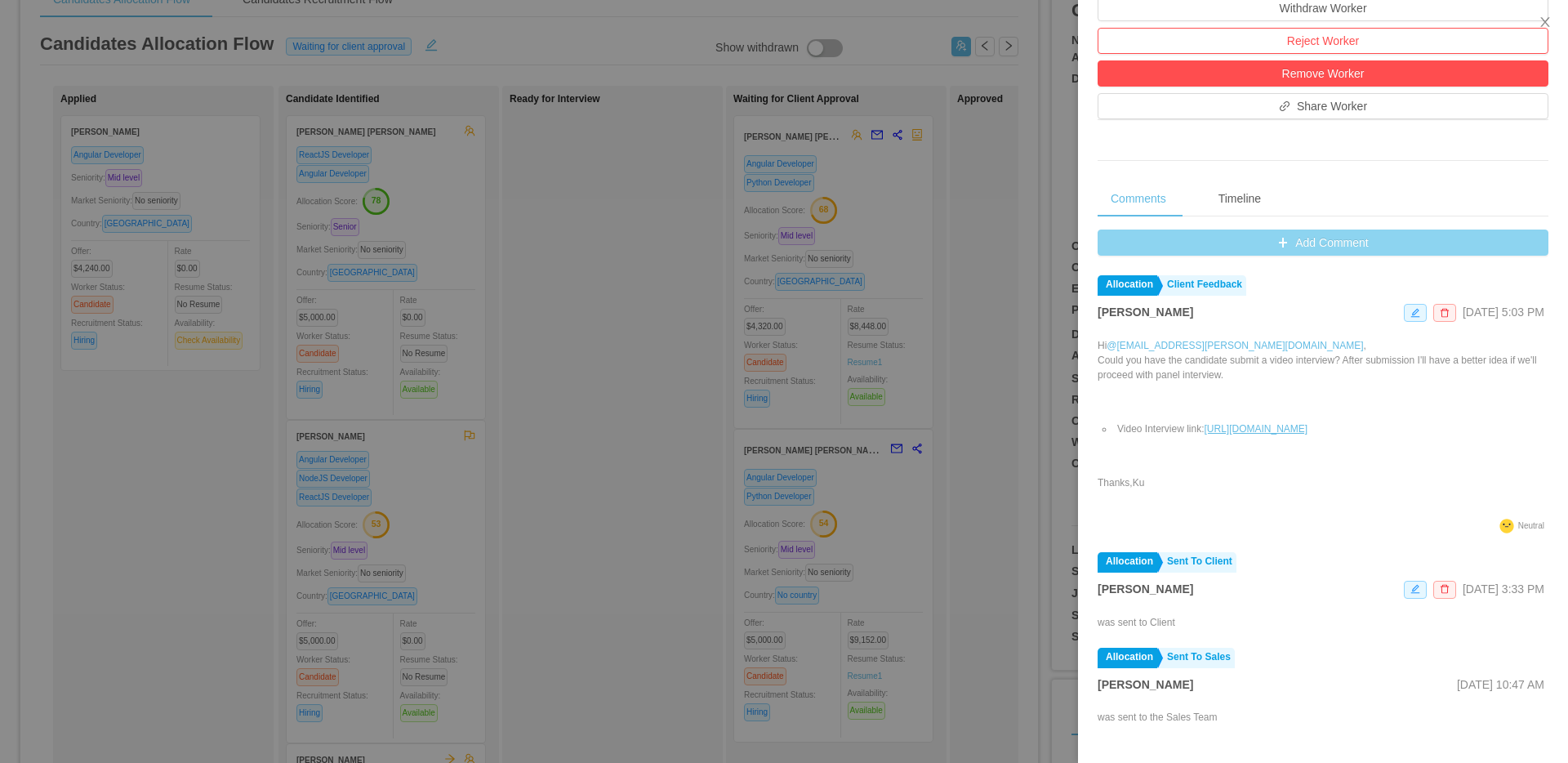
click at [1418, 256] on button "Add Comment" at bounding box center [1323, 242] width 451 height 27
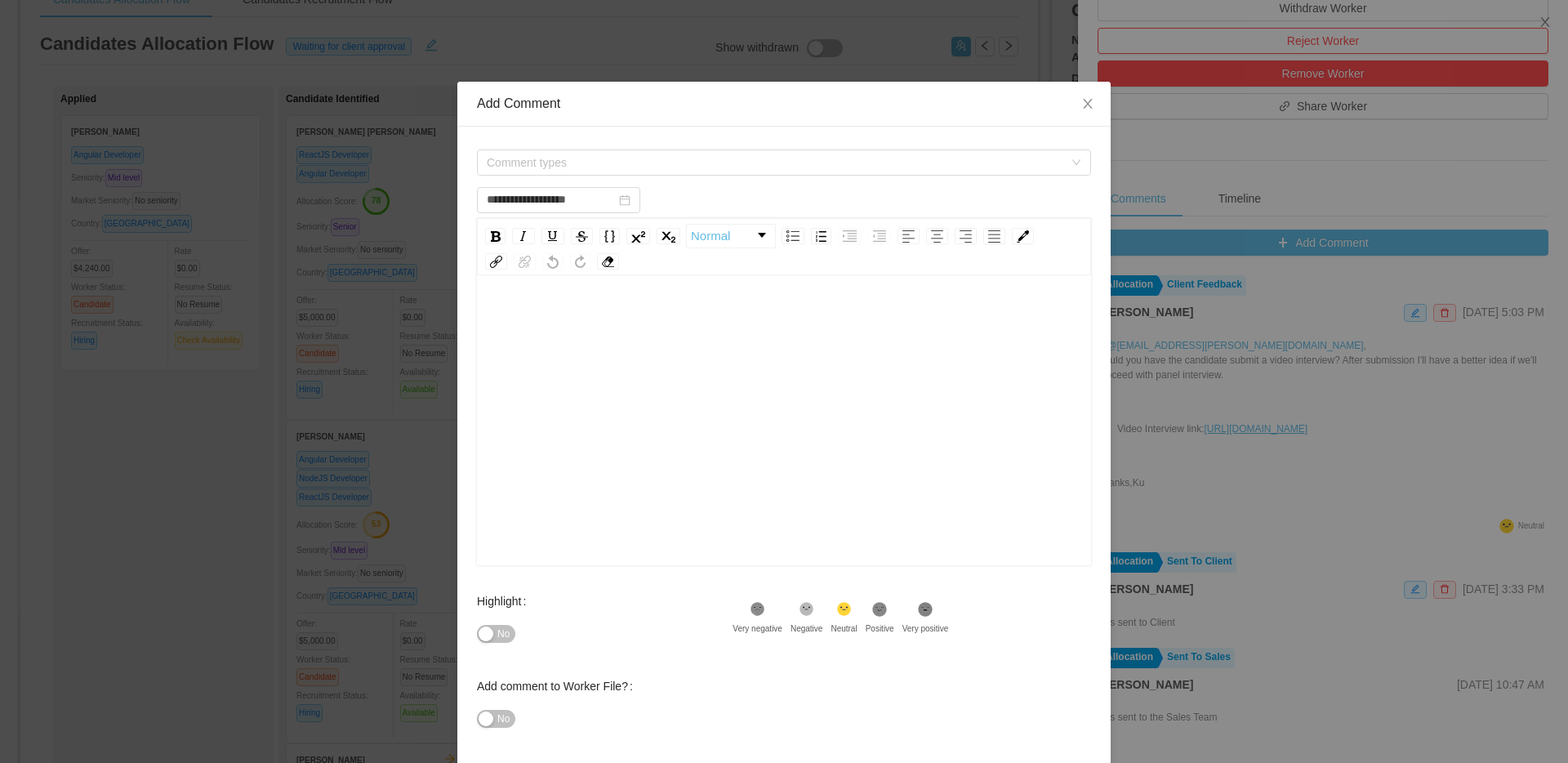
click at [741, 176] on div "Comment types" at bounding box center [784, 163] width 614 height 33
click at [740, 156] on span "Comment types" at bounding box center [775, 163] width 576 height 16
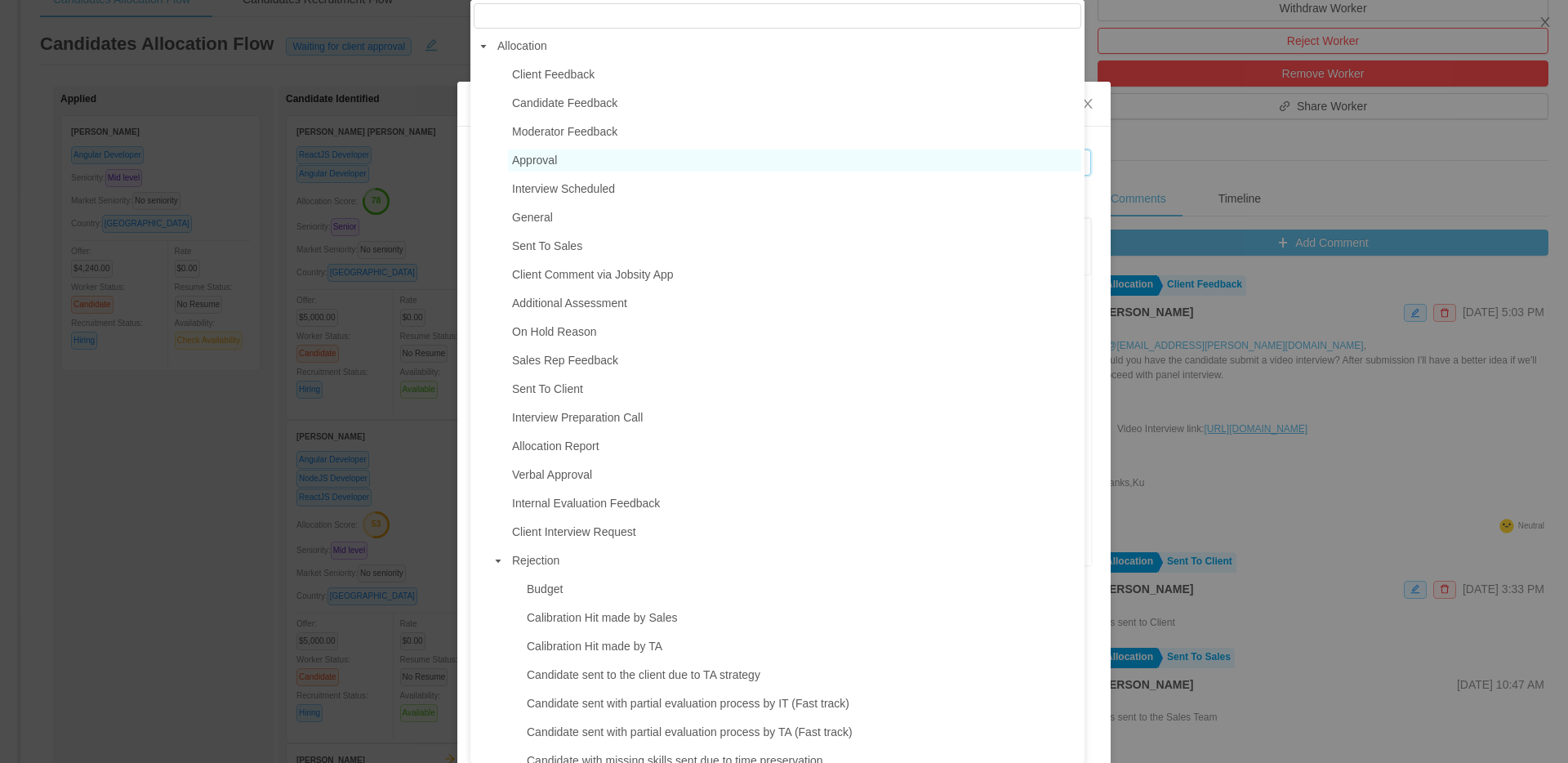
type input "**********"
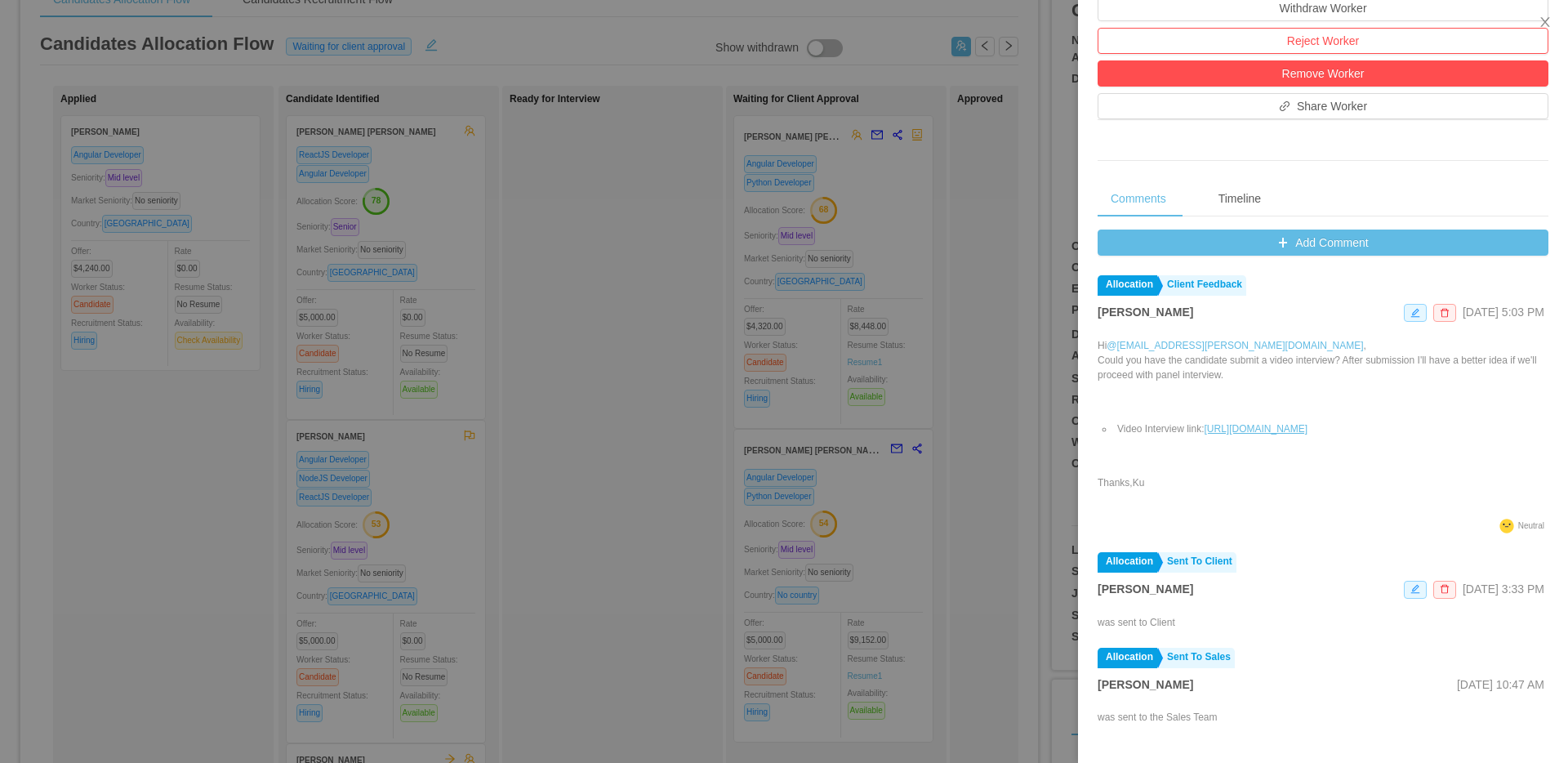
click at [928, 523] on div at bounding box center [784, 382] width 1568 height 763
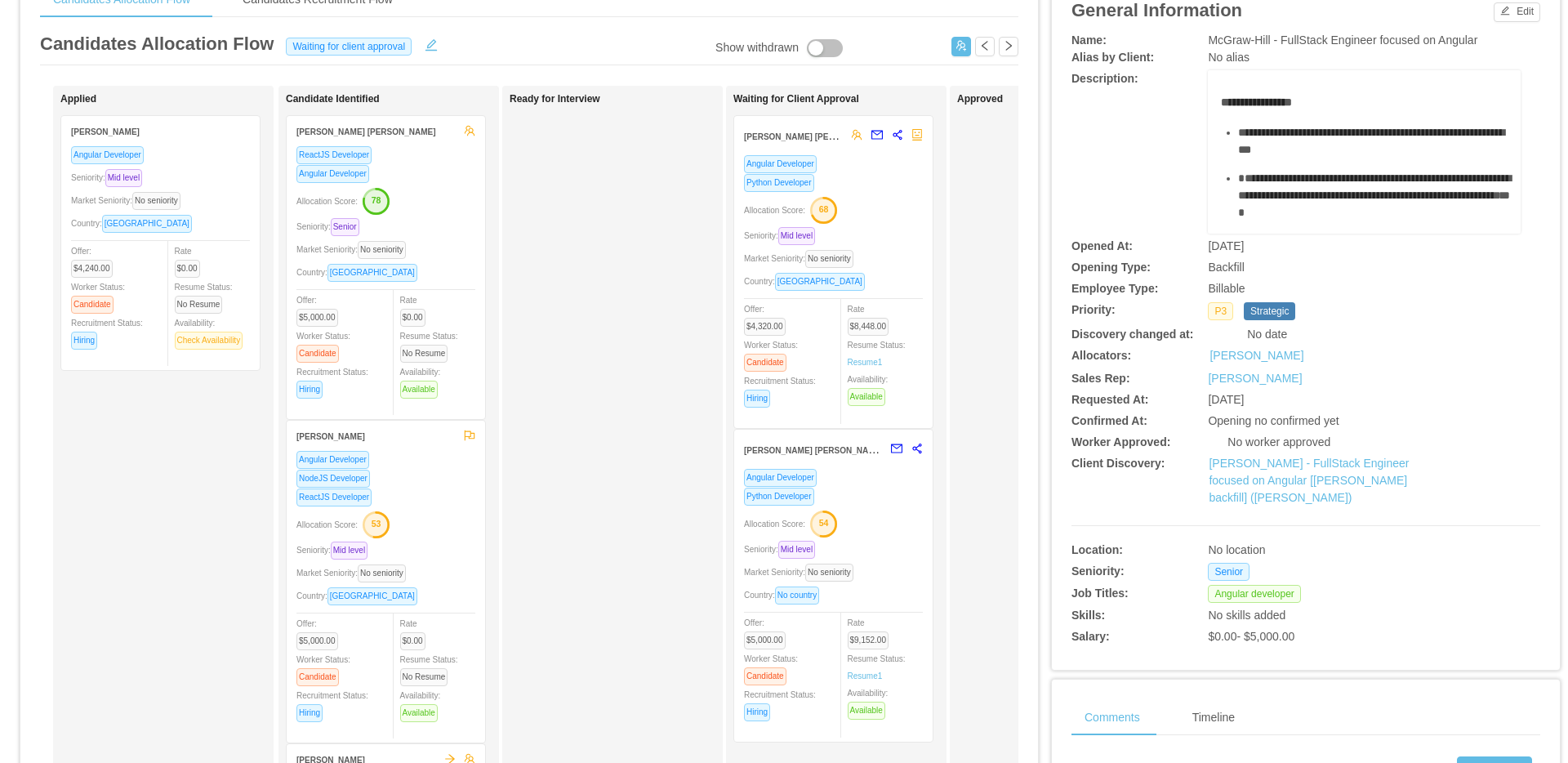
click at [912, 522] on div "Allocation Score: 54" at bounding box center [833, 523] width 179 height 27
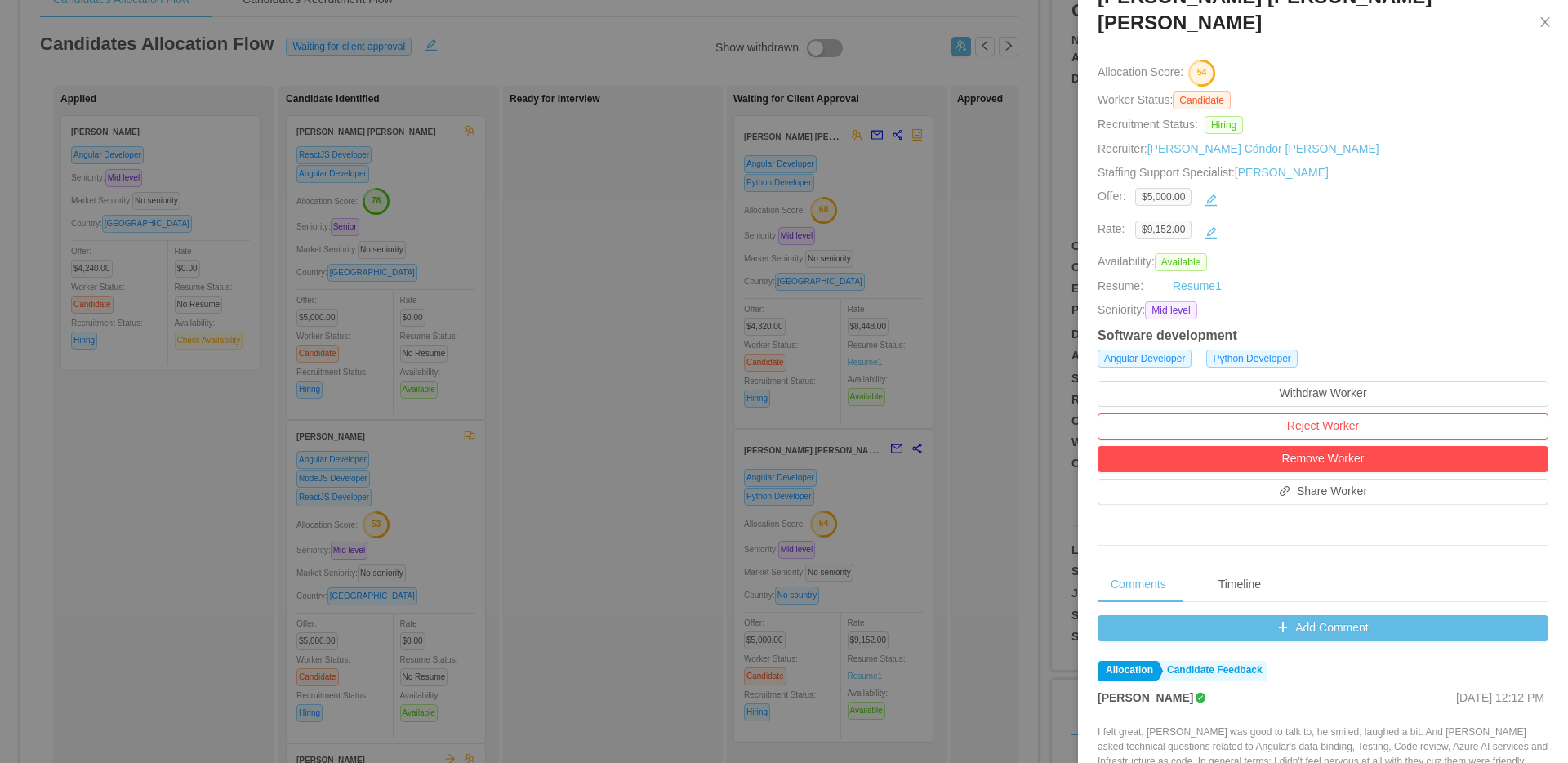
scroll to position [519, 0]
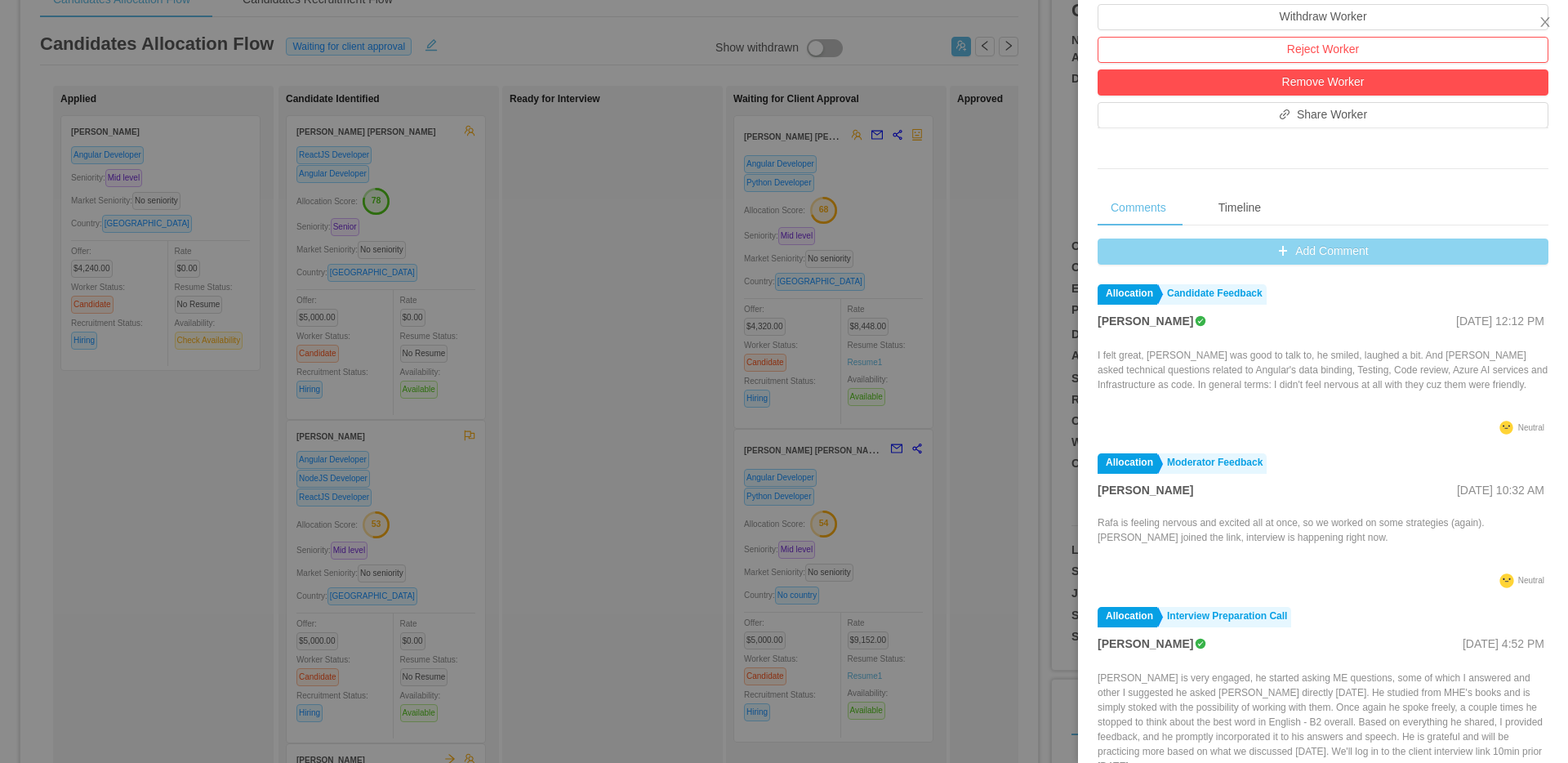
click at [1347, 239] on button "Add Comment" at bounding box center [1323, 251] width 451 height 27
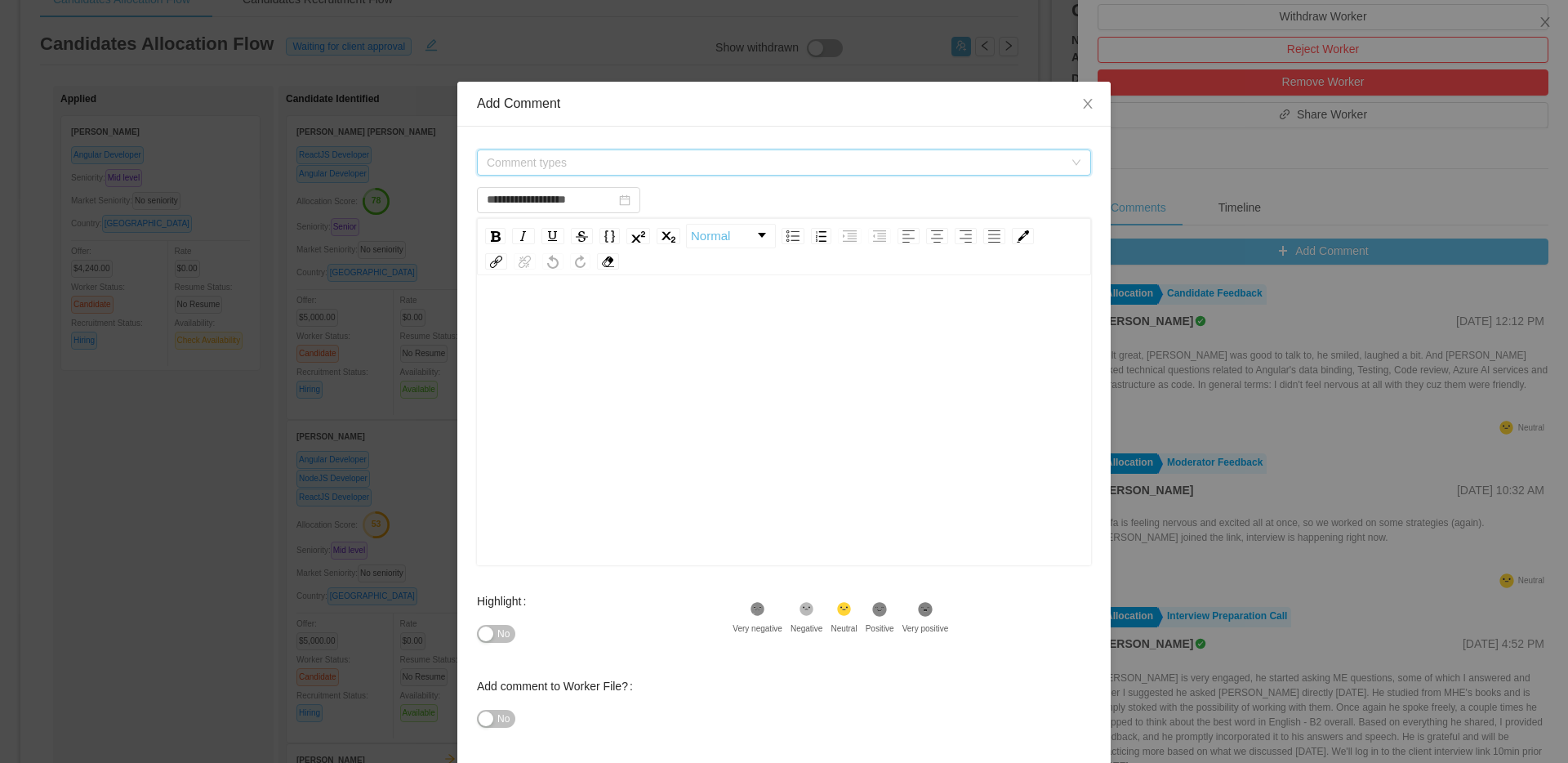
click at [749, 174] on span "Comment types" at bounding box center [784, 163] width 614 height 27
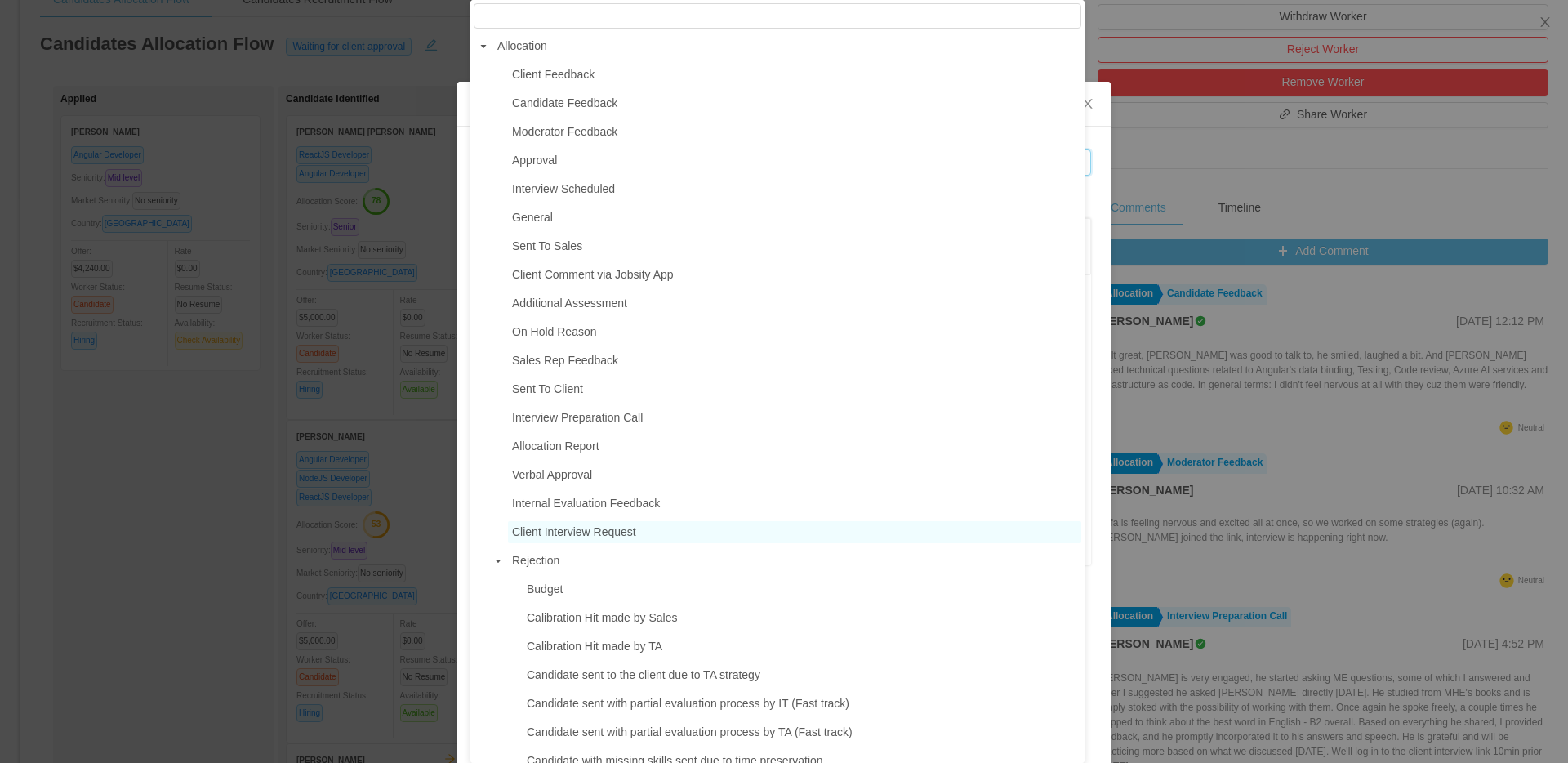
click at [569, 525] on span "Client Interview Request" at bounding box center [794, 533] width 574 height 22
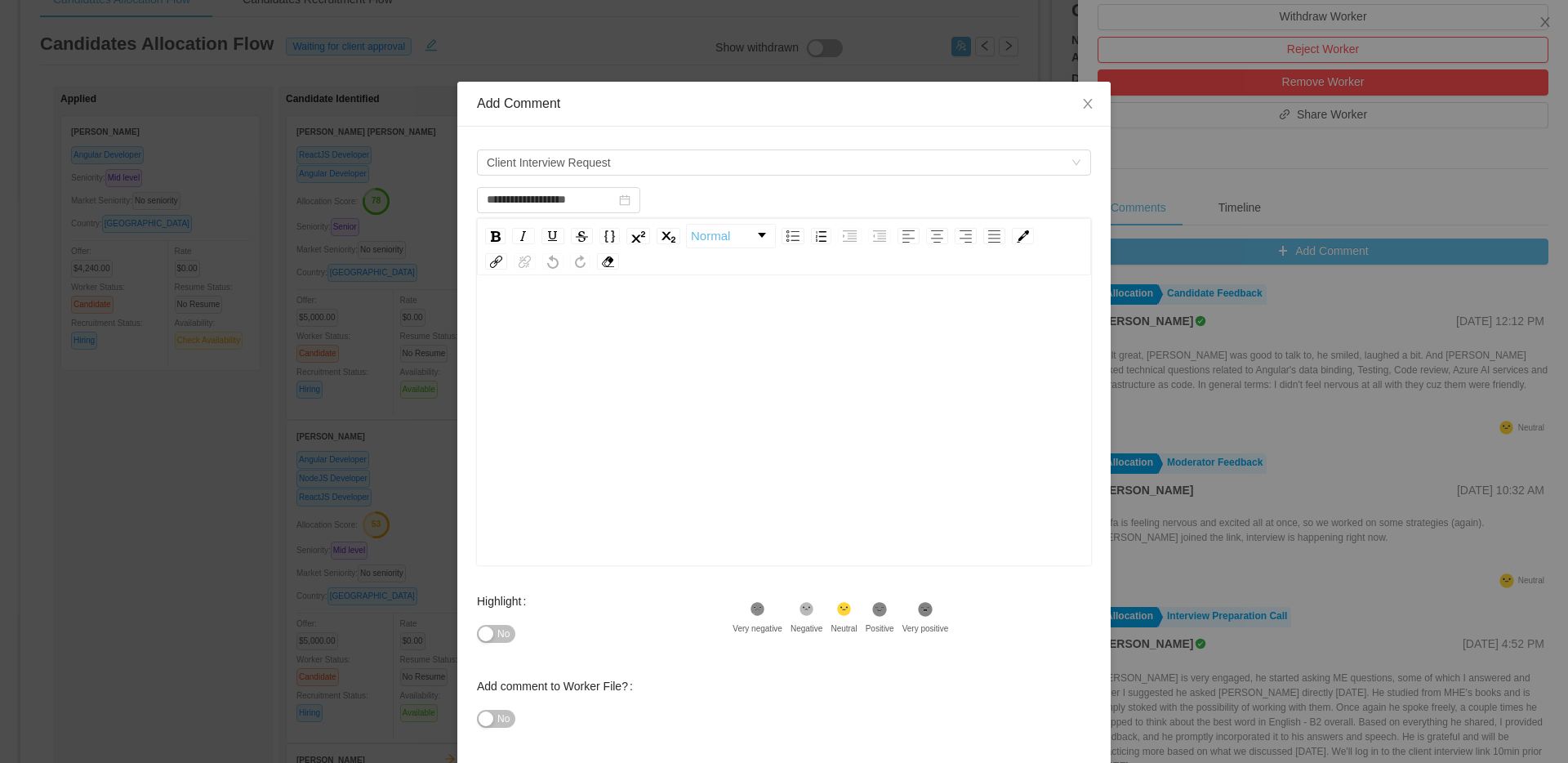
click at [797, 467] on div "rdw-editor" at bounding box center [784, 446] width 589 height 286
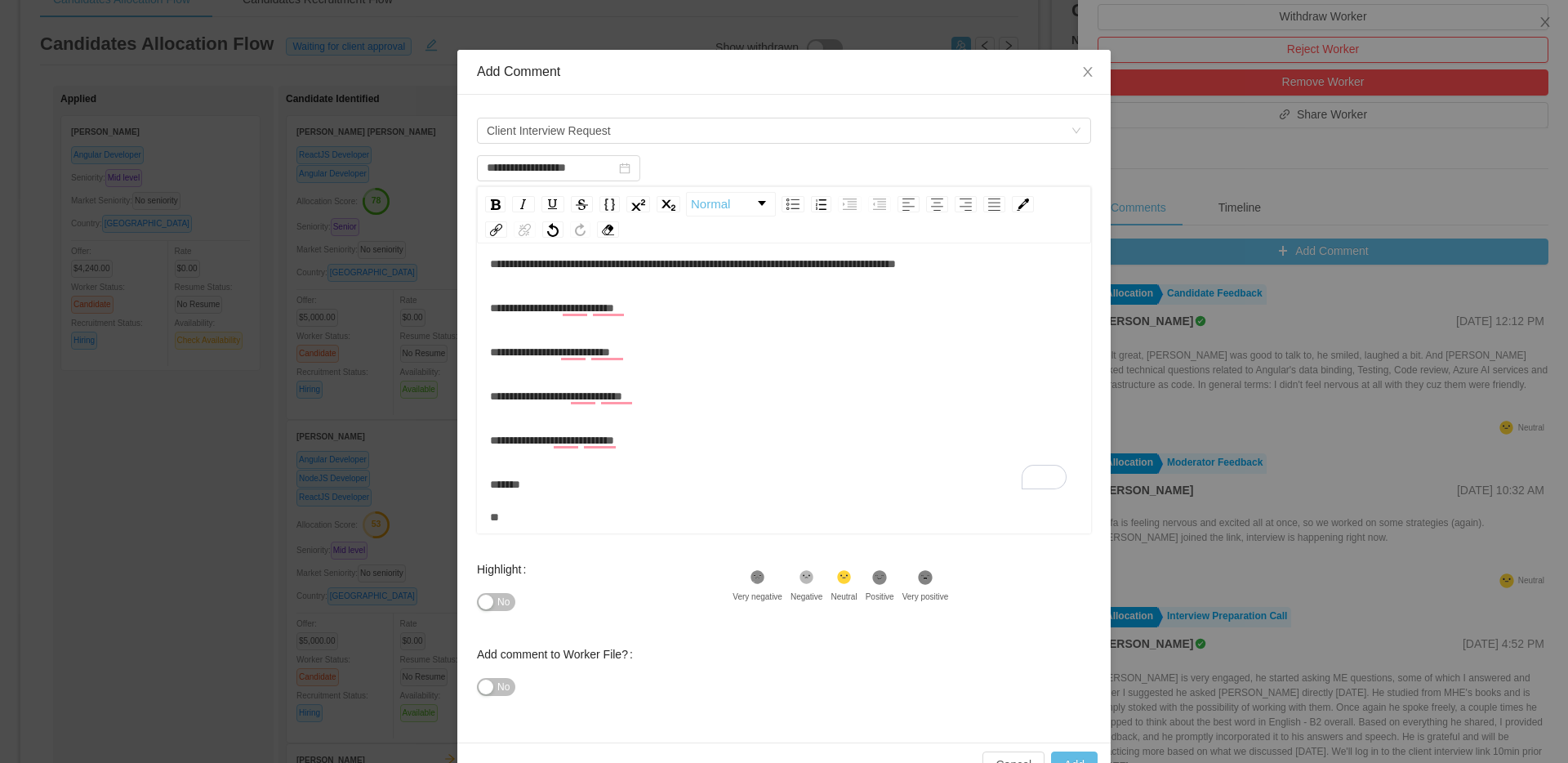
scroll to position [74, 0]
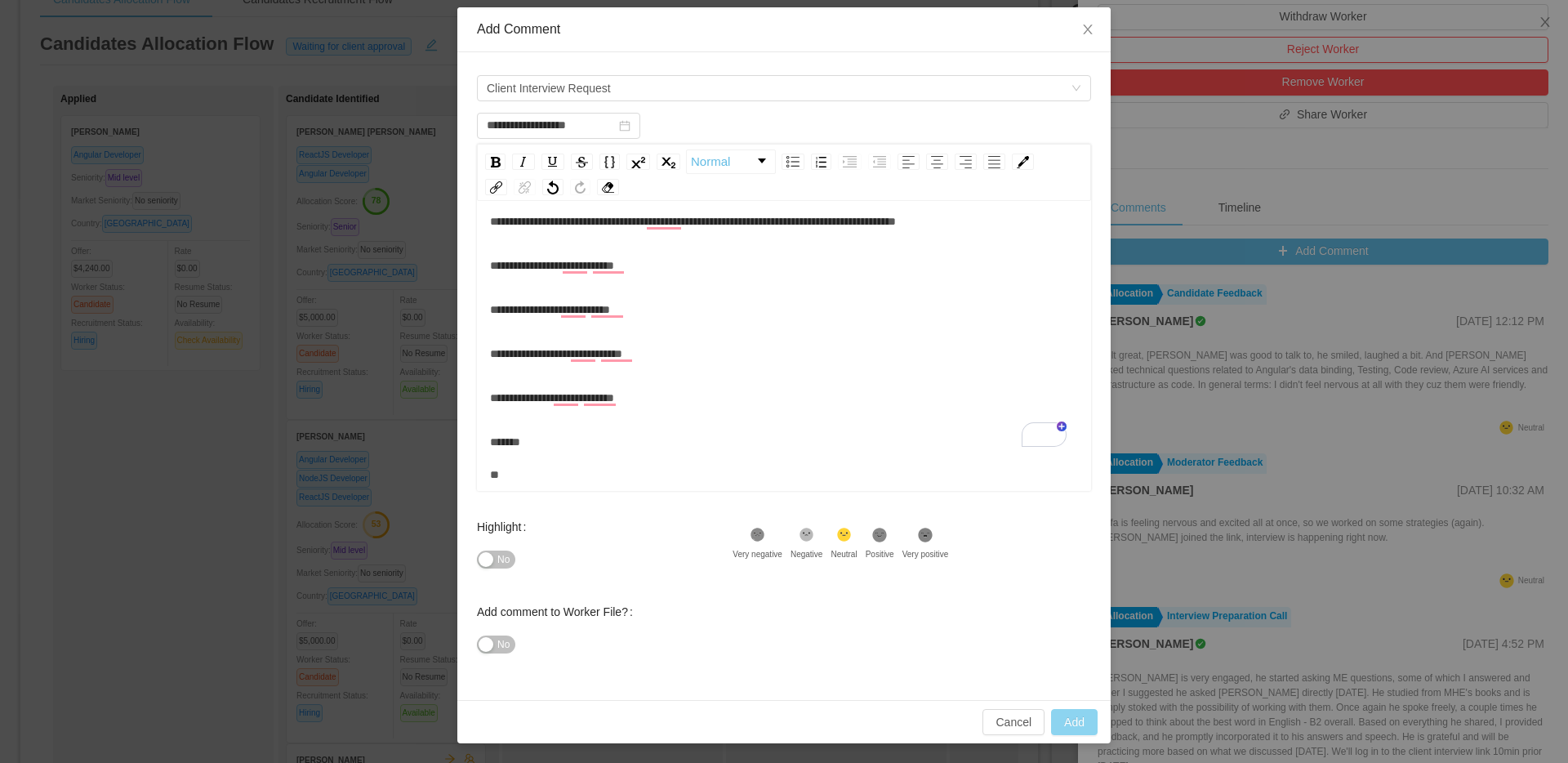
type input "**********"
click at [1061, 718] on button "Add" at bounding box center [1075, 722] width 46 height 27
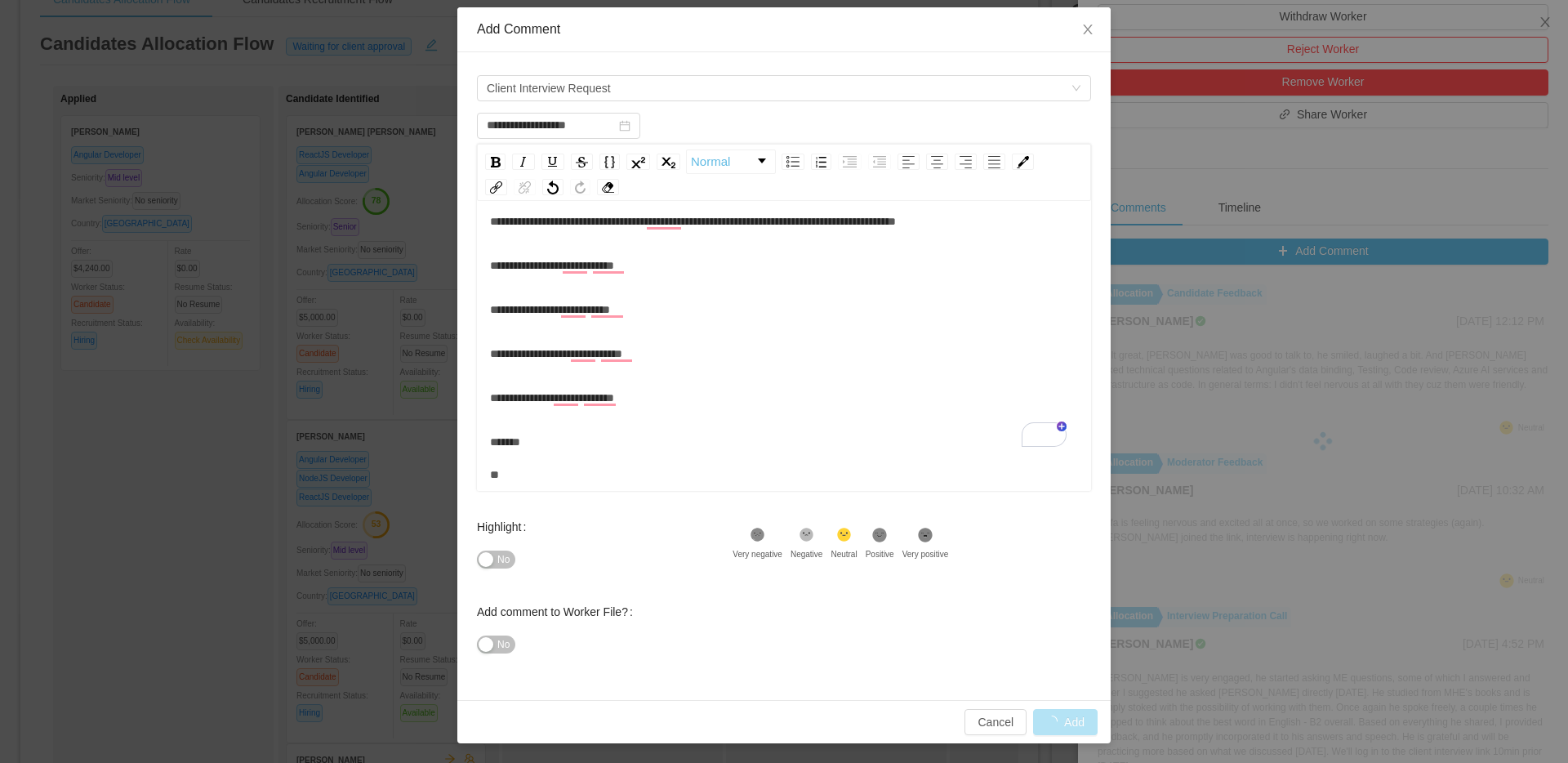
scroll to position [68, 0]
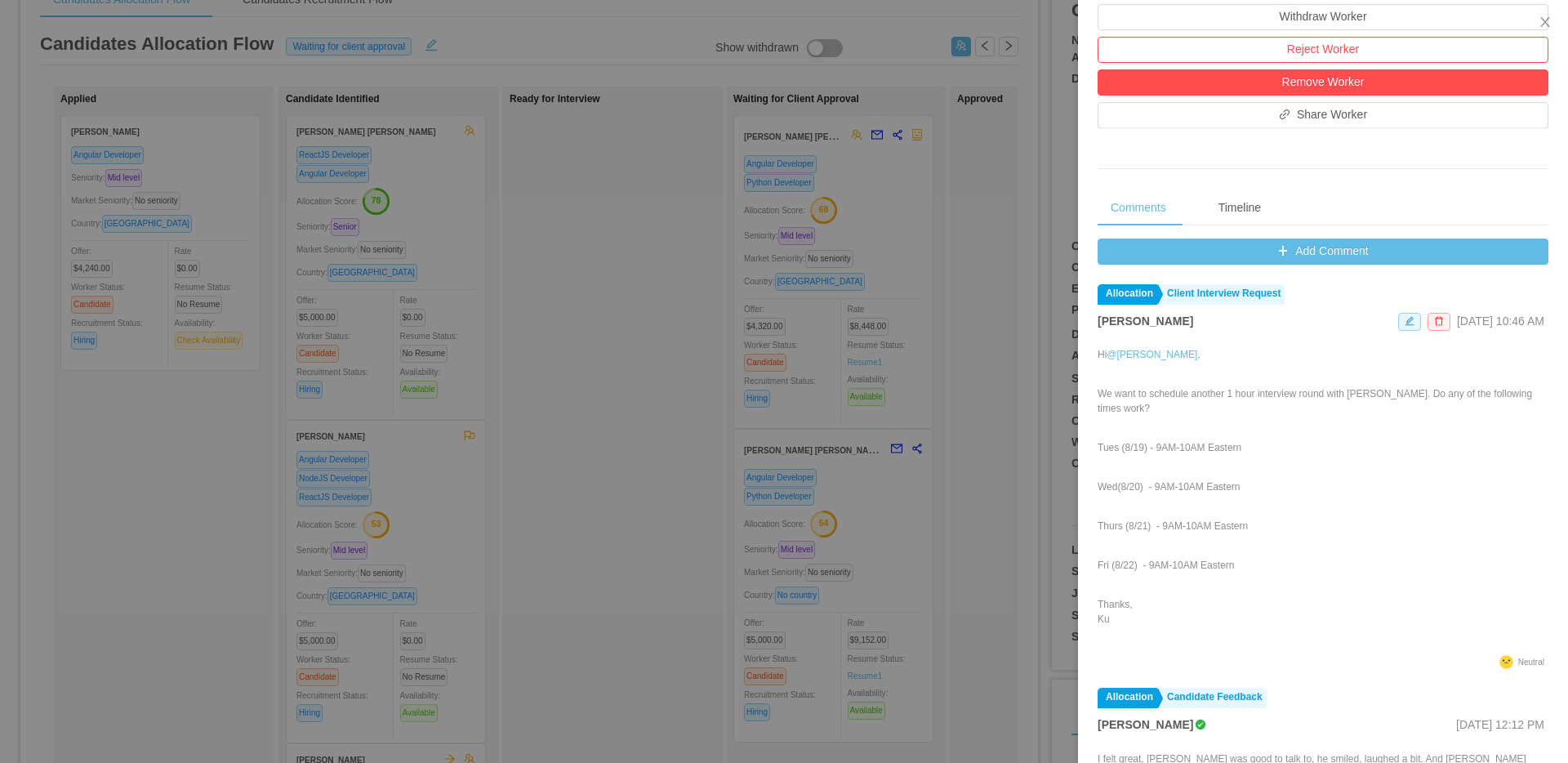
click at [587, 245] on div at bounding box center [784, 382] width 1568 height 763
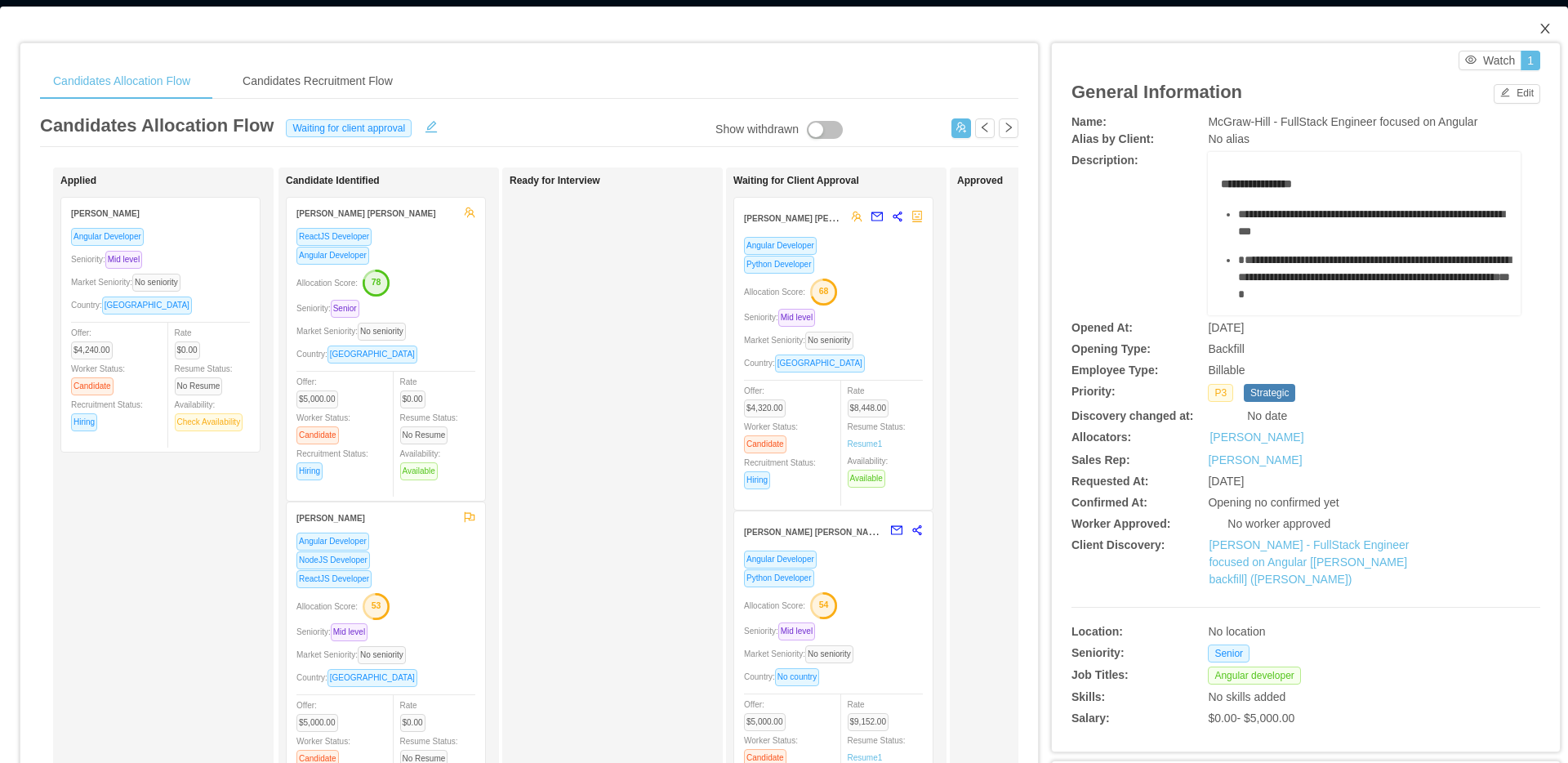
scroll to position [0, 0]
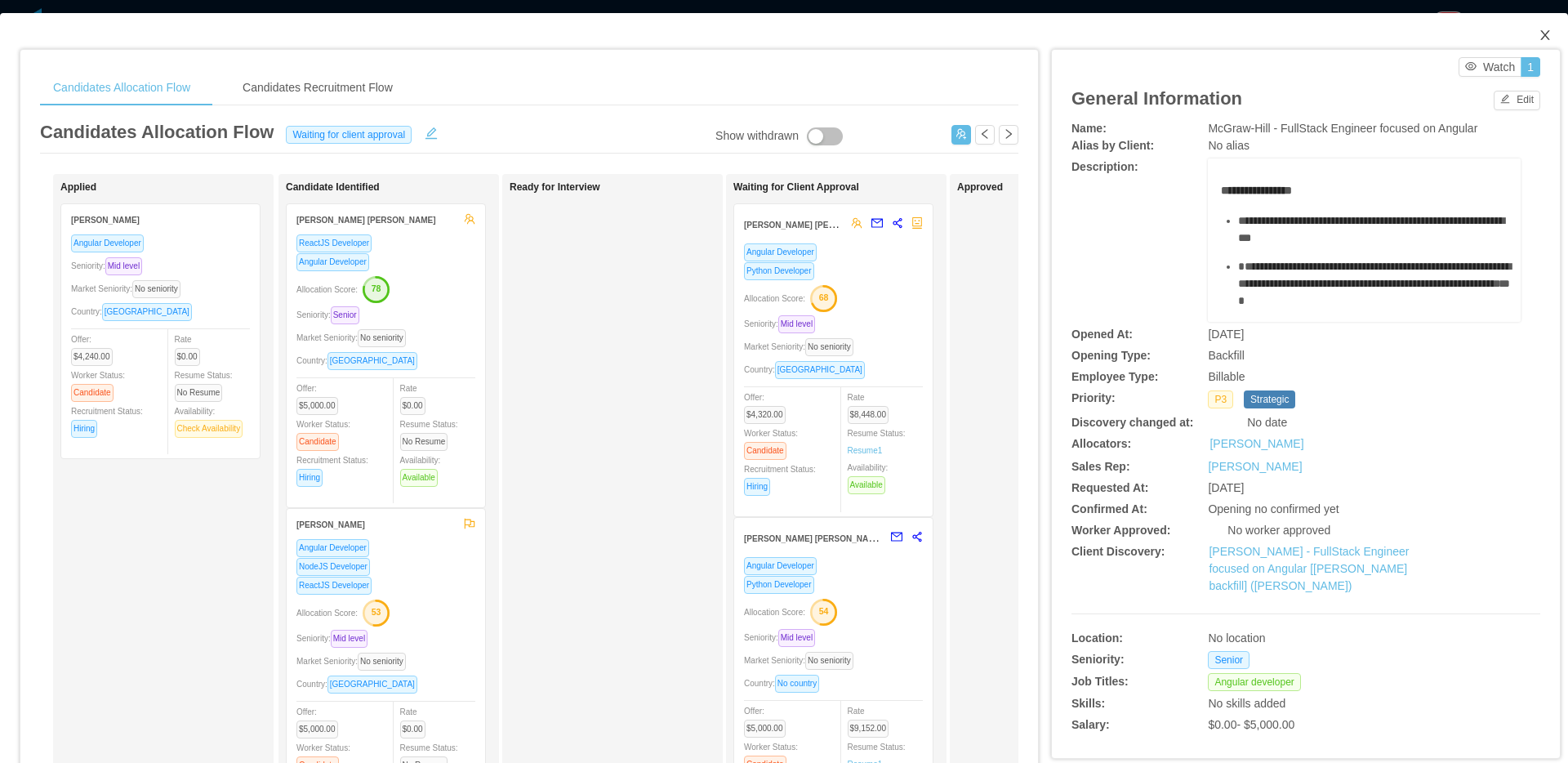
click at [1539, 33] on icon "icon: close" at bounding box center [1545, 34] width 13 height 13
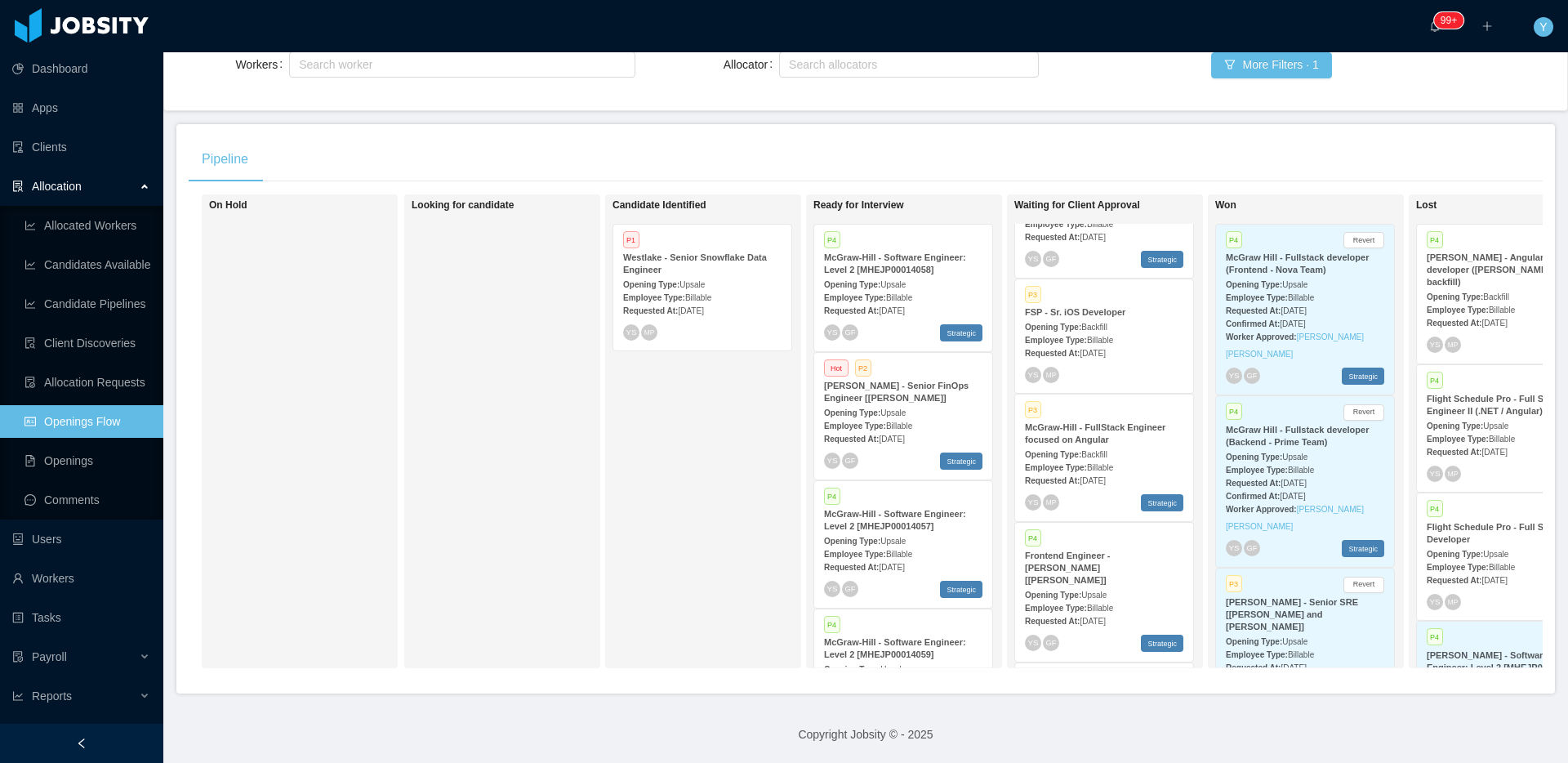
click at [757, 288] on div "Employee Type: Billable" at bounding box center [702, 297] width 158 height 17
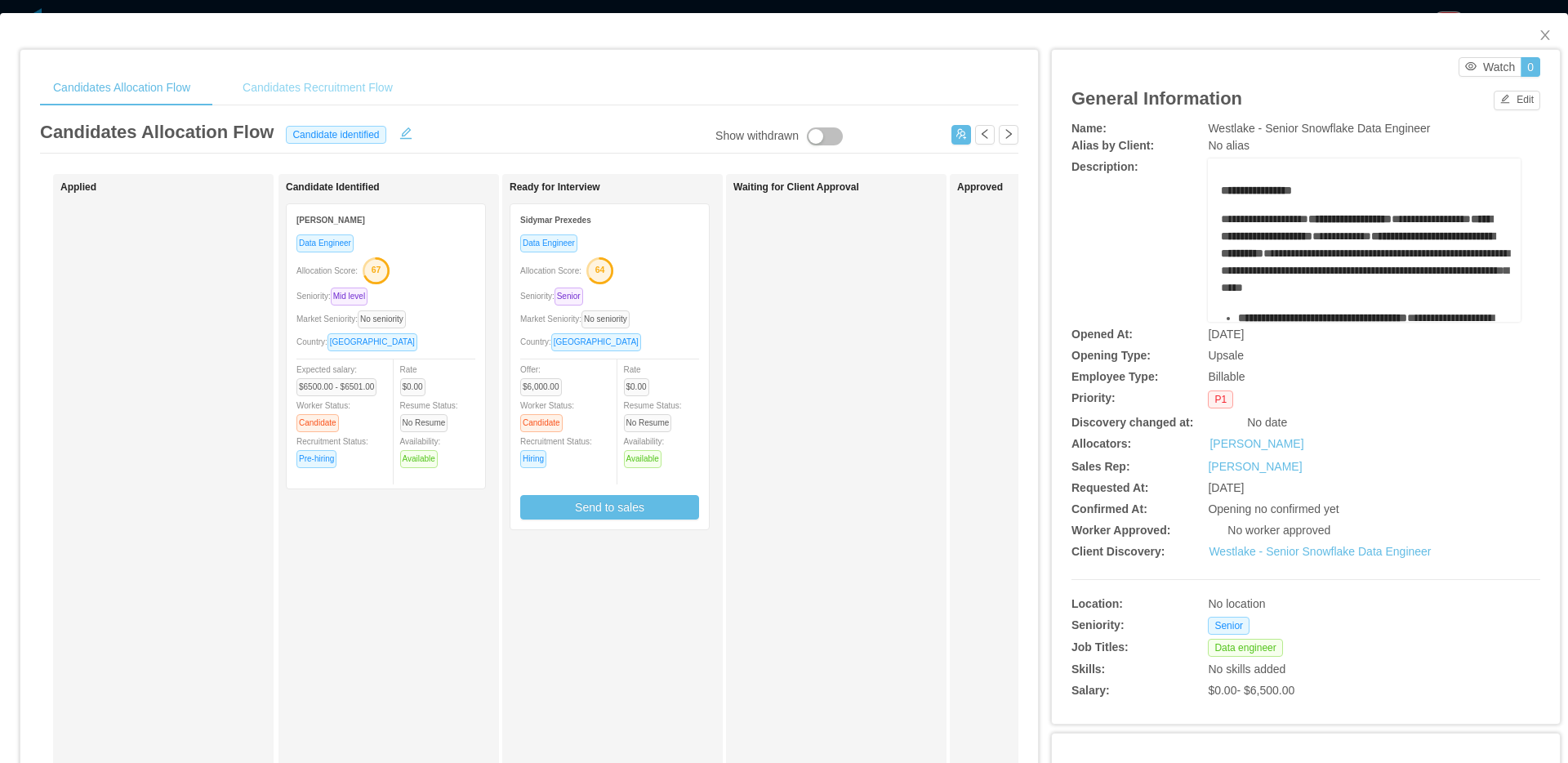
click at [309, 78] on div "Candidates Recruitment Flow" at bounding box center [317, 87] width 176 height 37
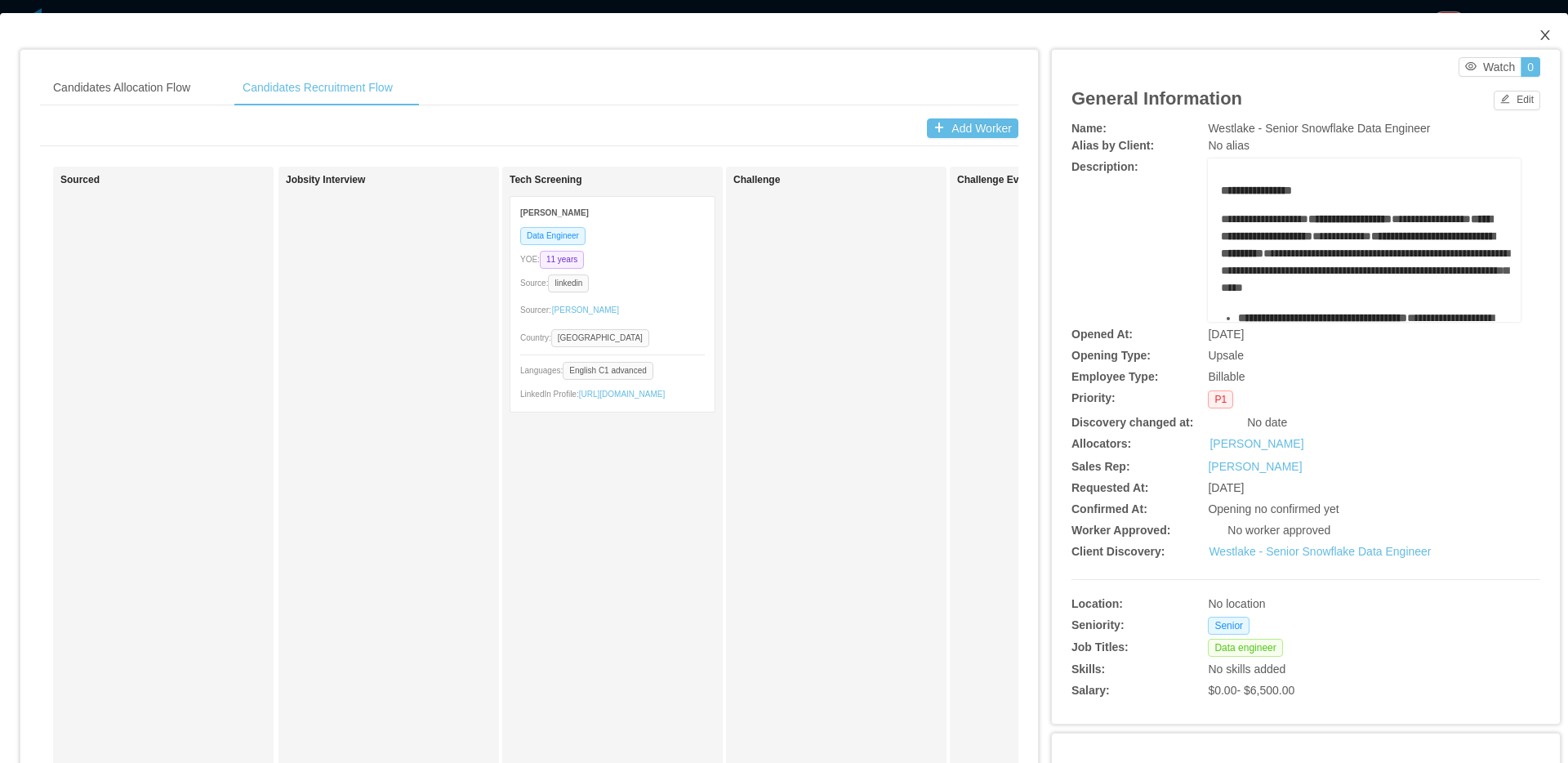
click at [1535, 44] on span "Close" at bounding box center [1546, 36] width 46 height 46
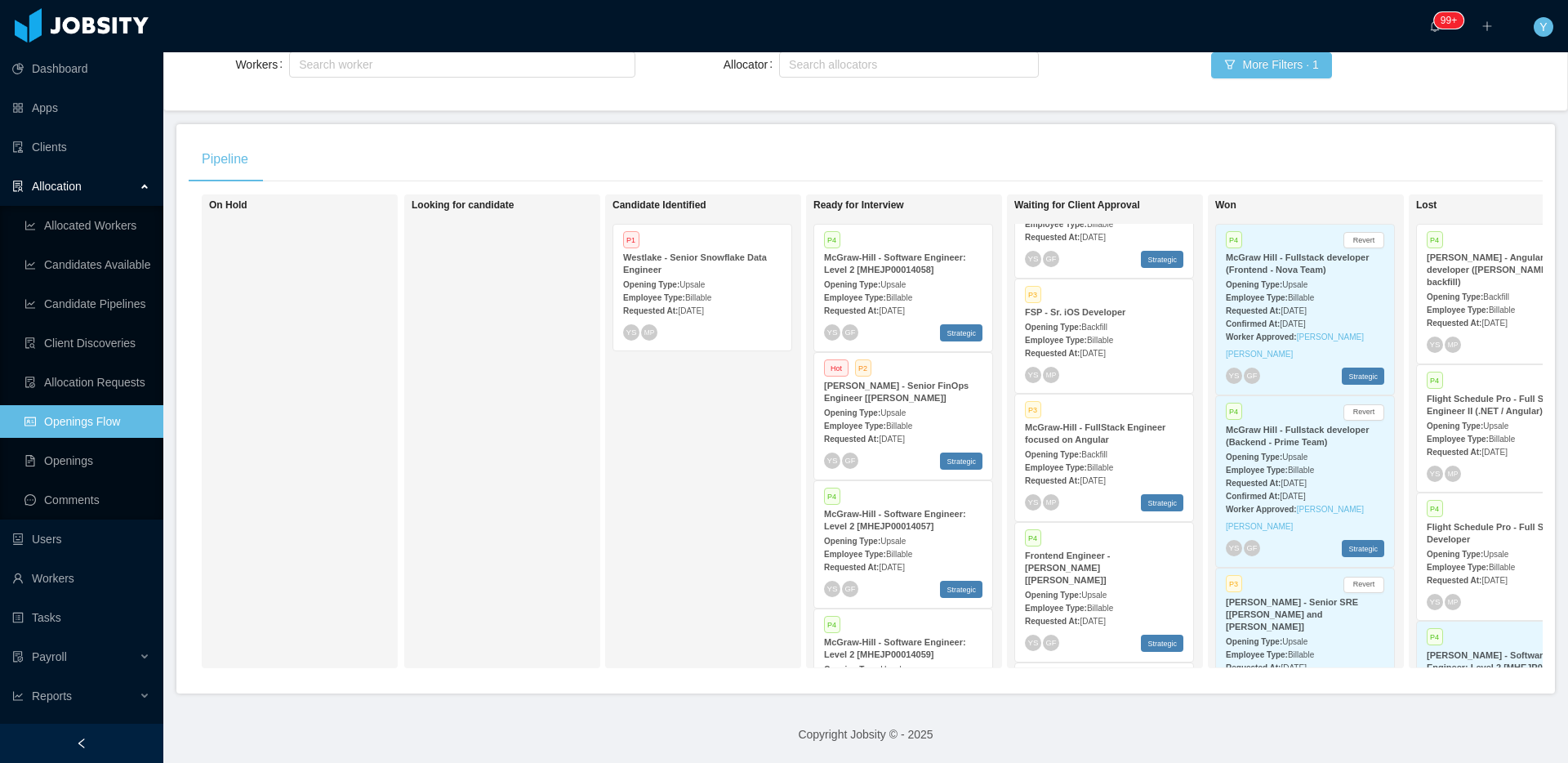
click at [732, 288] on div "Employee Type: Billable" at bounding box center [702, 297] width 158 height 17
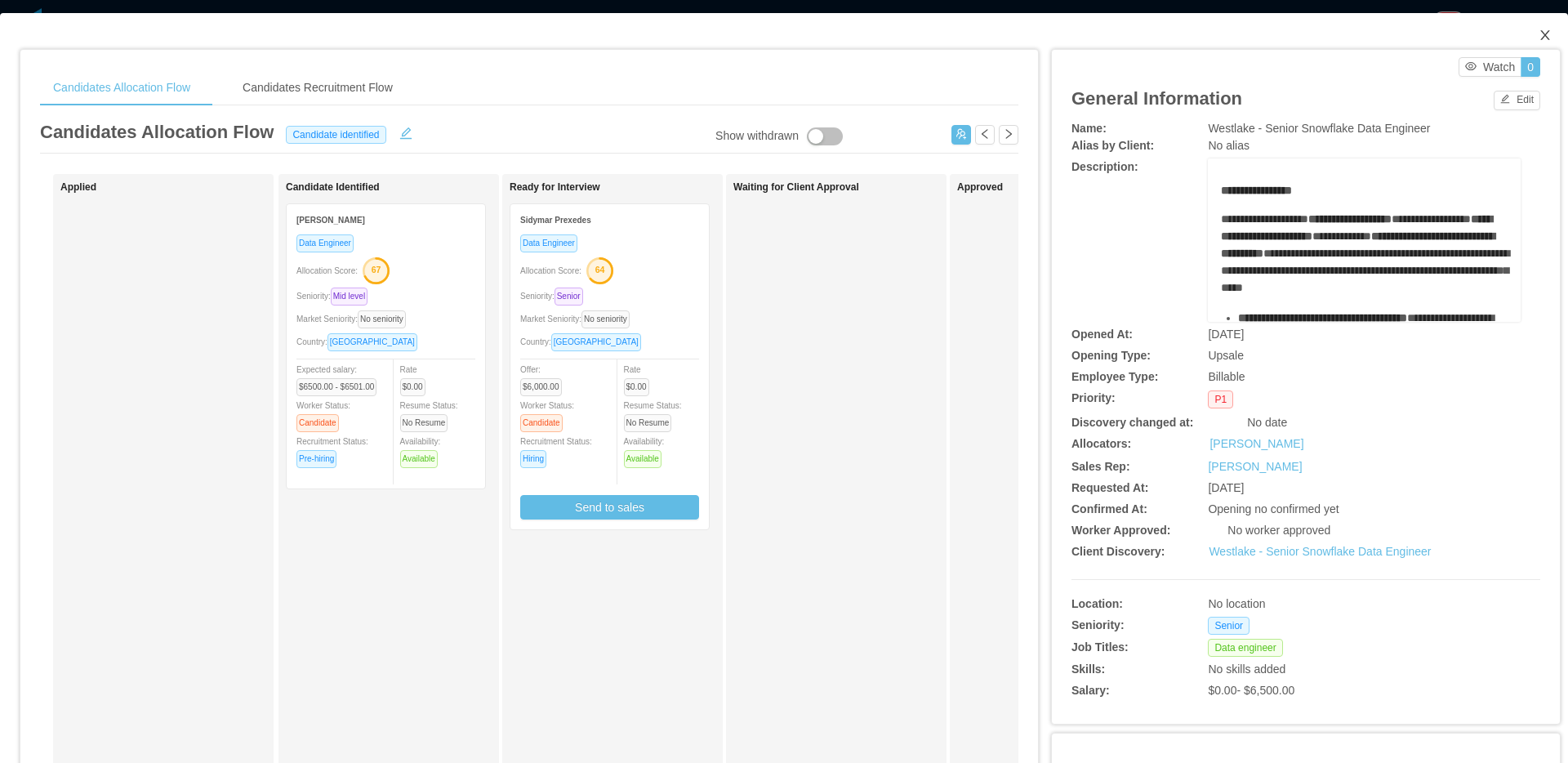
drag, startPoint x: 1524, startPoint y: 45, endPoint x: 1430, endPoint y: 69, distance: 97.0
click at [1524, 45] on span "Close" at bounding box center [1546, 36] width 46 height 46
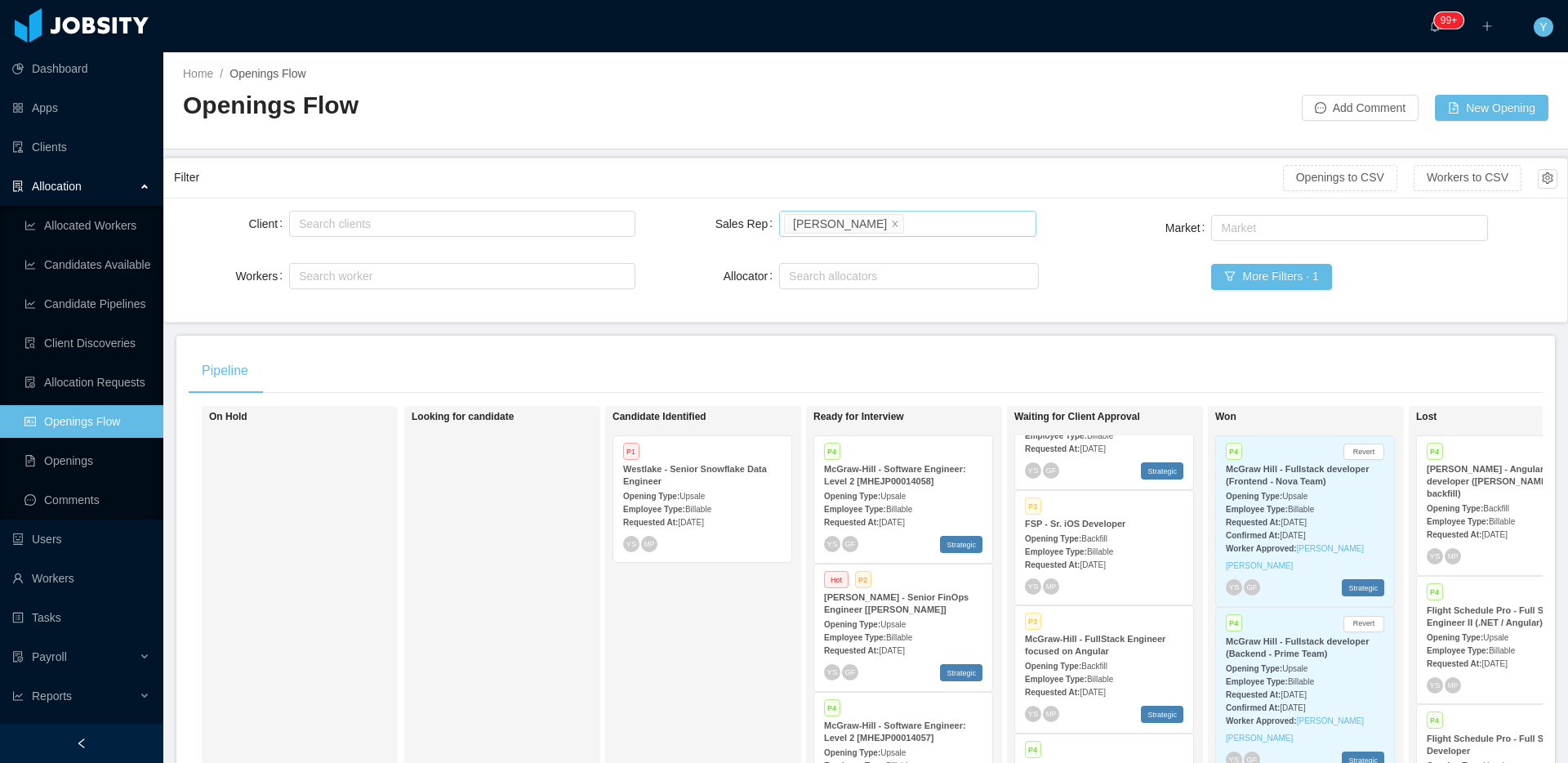
click at [874, 215] on li "Yurguen Senger" at bounding box center [844, 223] width 120 height 20
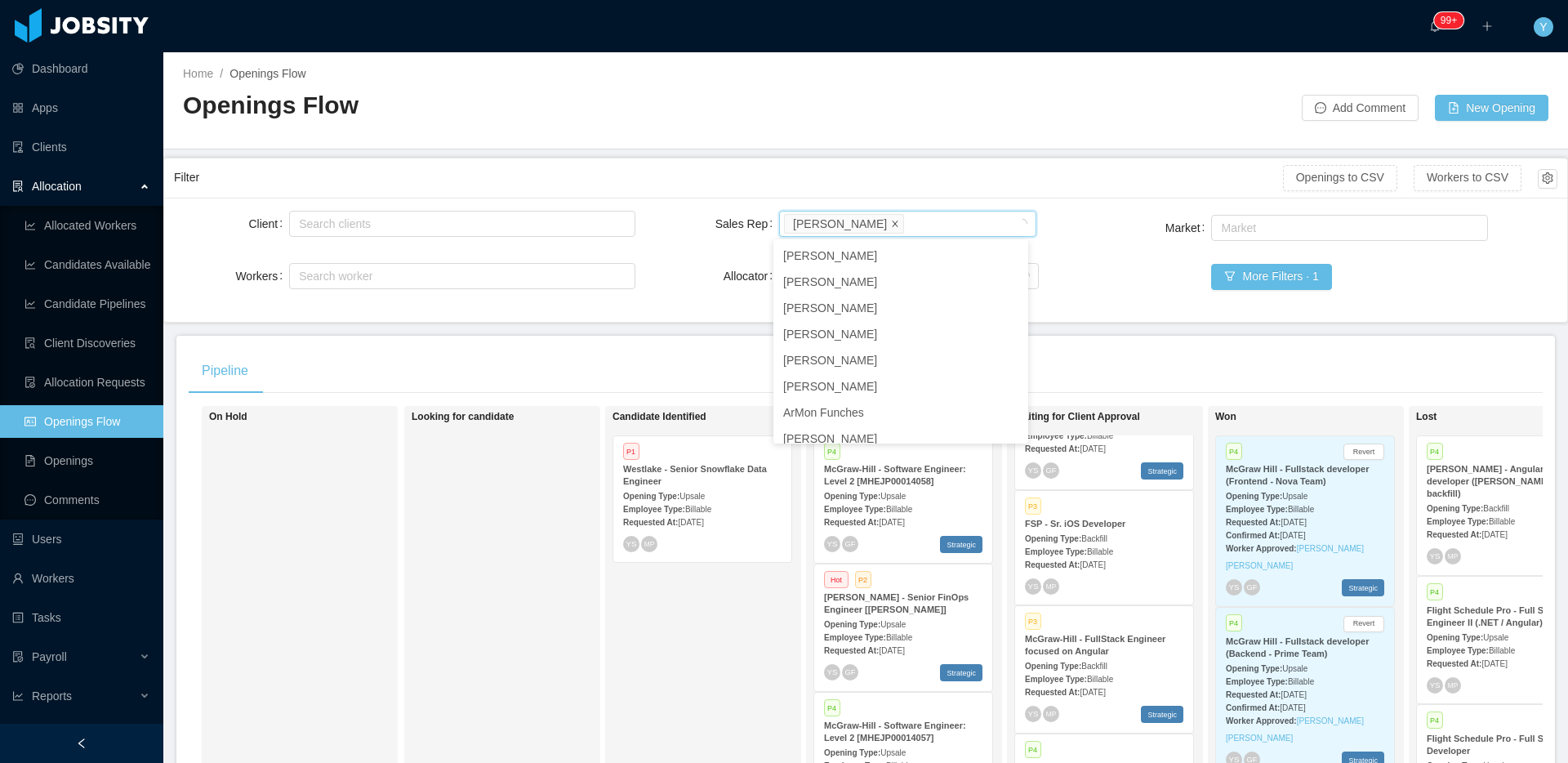
scroll to position [400, 0]
click at [891, 222] on icon "icon: close" at bounding box center [895, 223] width 9 height 9
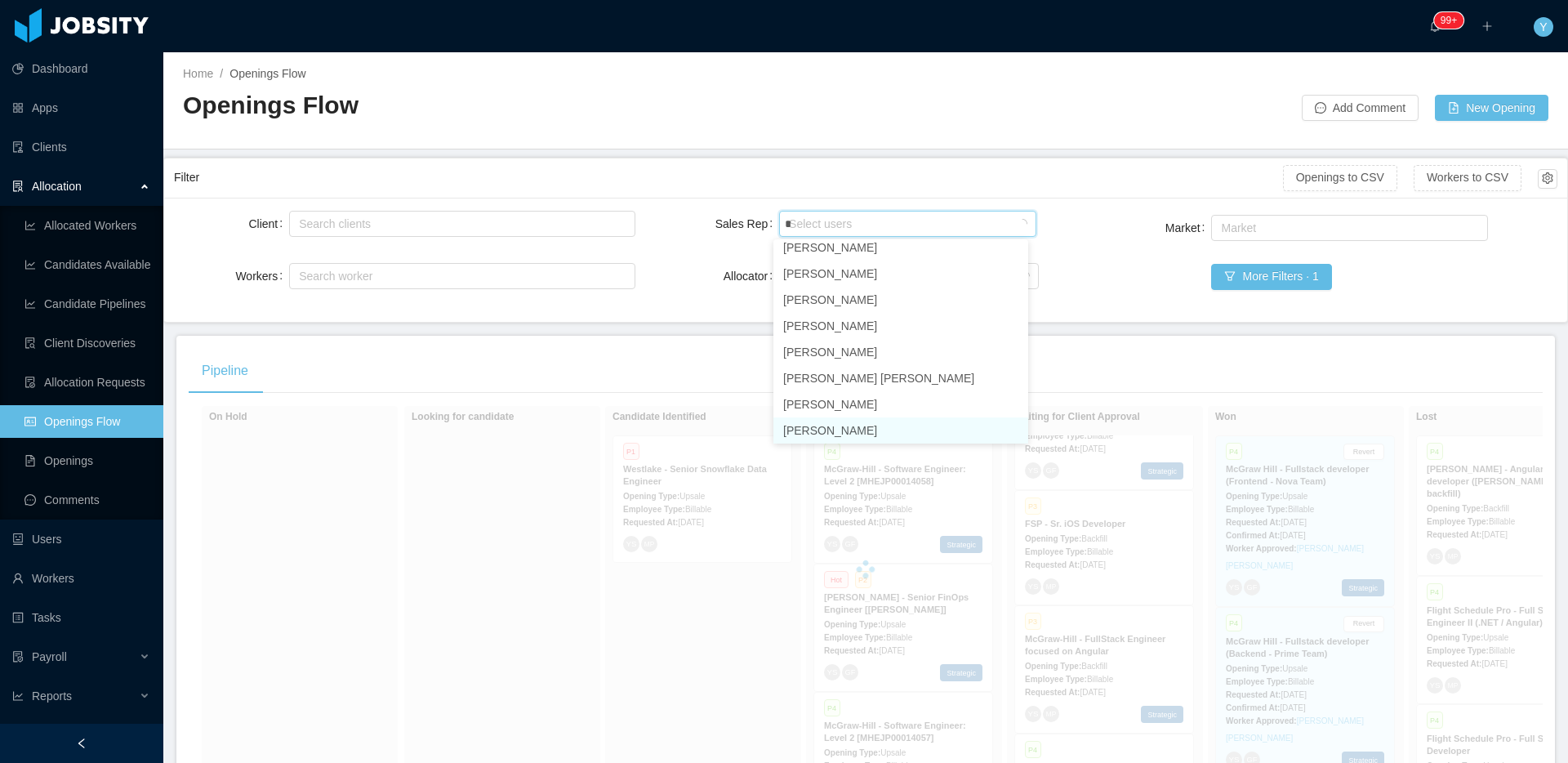
scroll to position [3, 0]
type input "******"
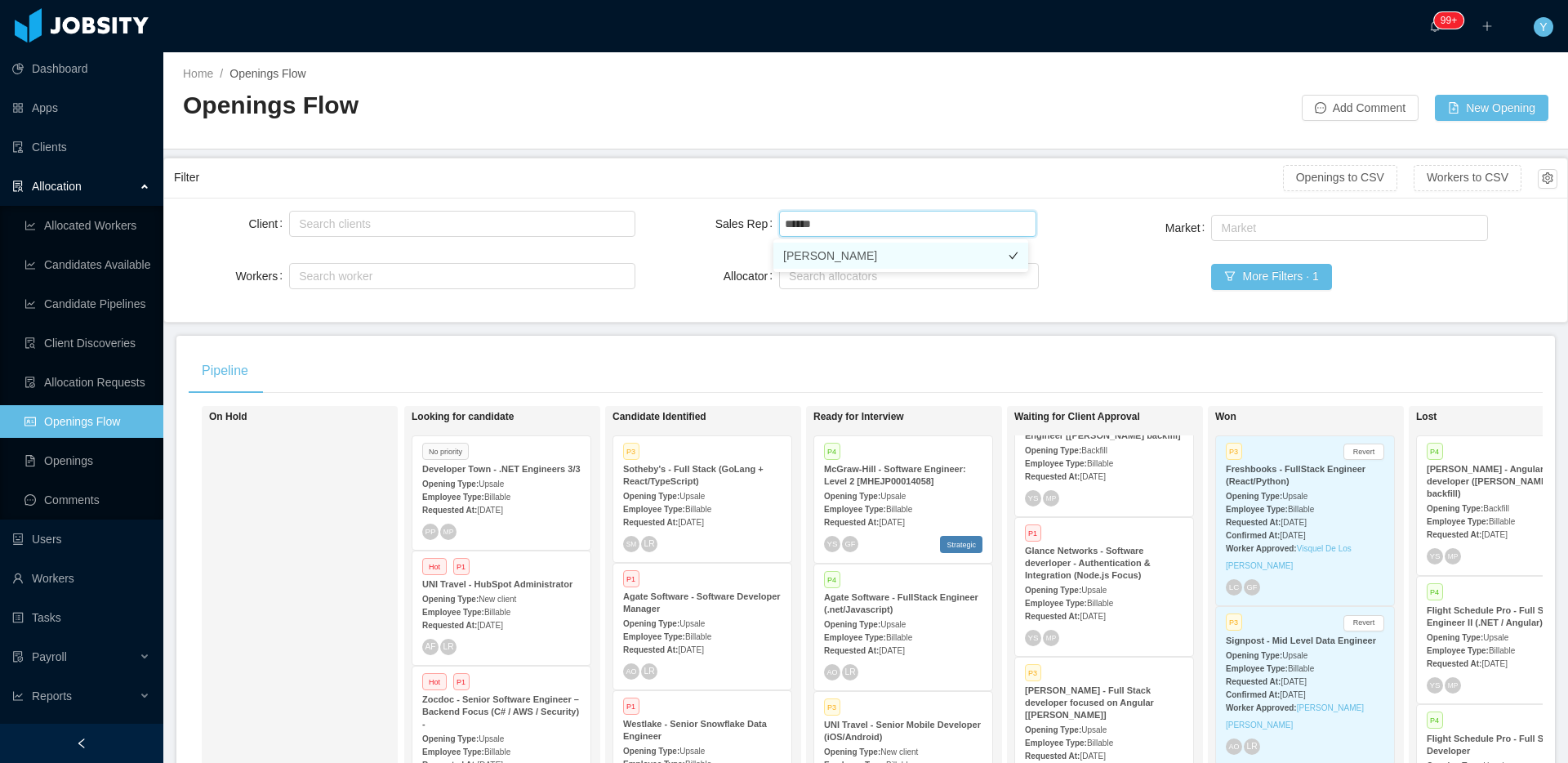
click at [859, 251] on li "Patricia Ponce" at bounding box center [901, 256] width 255 height 27
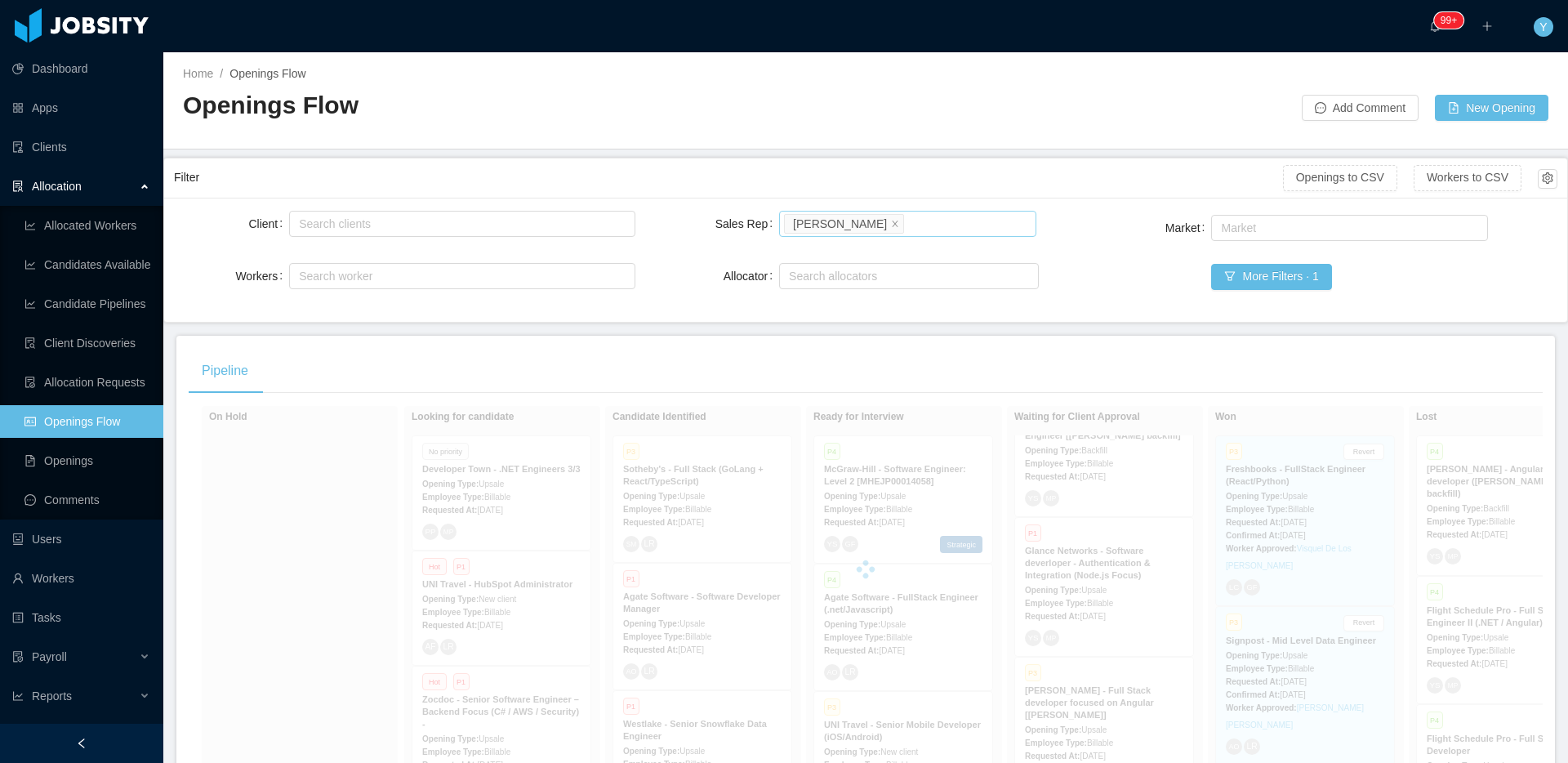
click at [947, 172] on div "Filter" at bounding box center [728, 177] width 1109 height 30
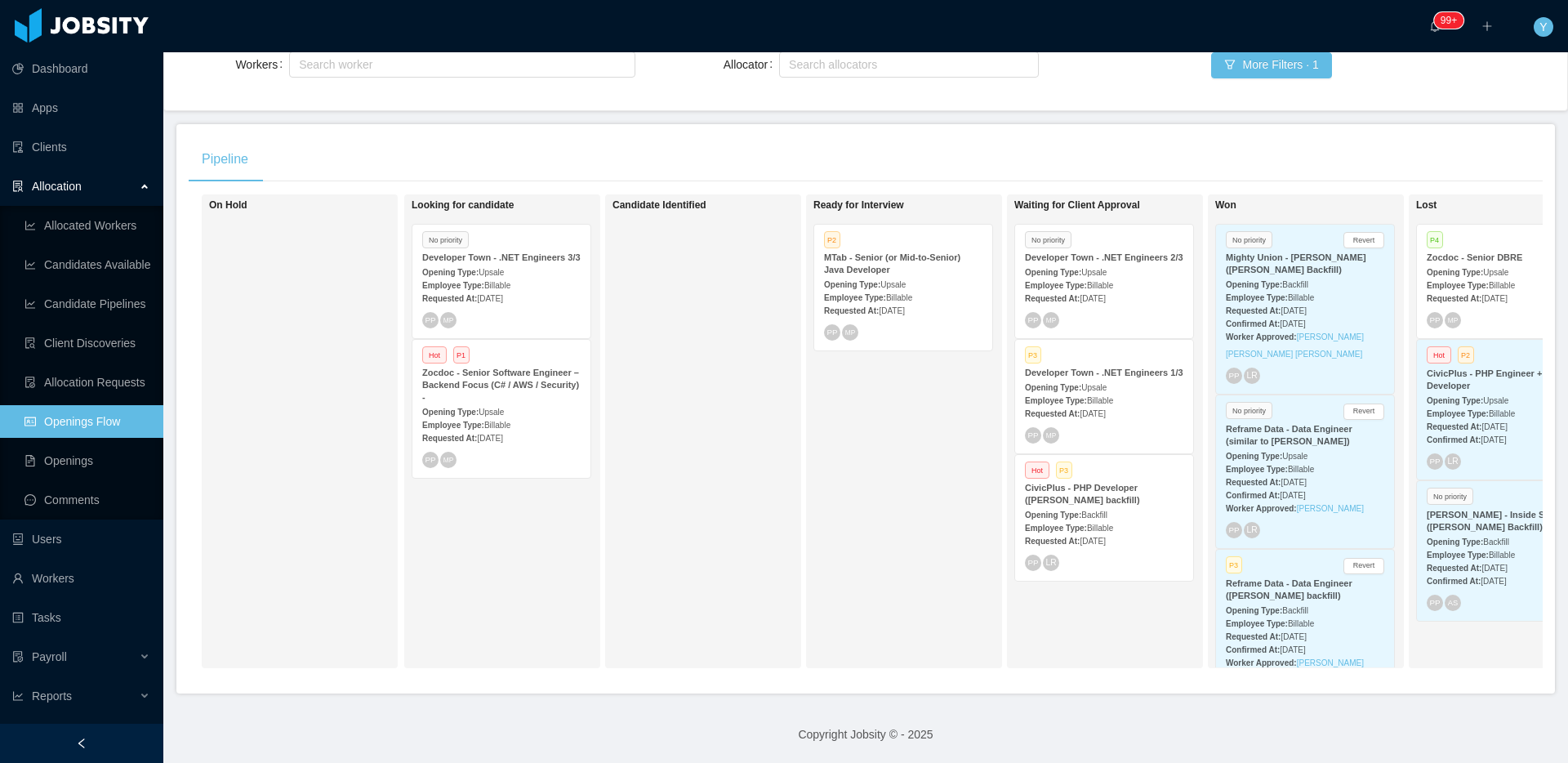
click at [923, 302] on div "Requested At: Aug 12th, 2025" at bounding box center [903, 311] width 158 height 17
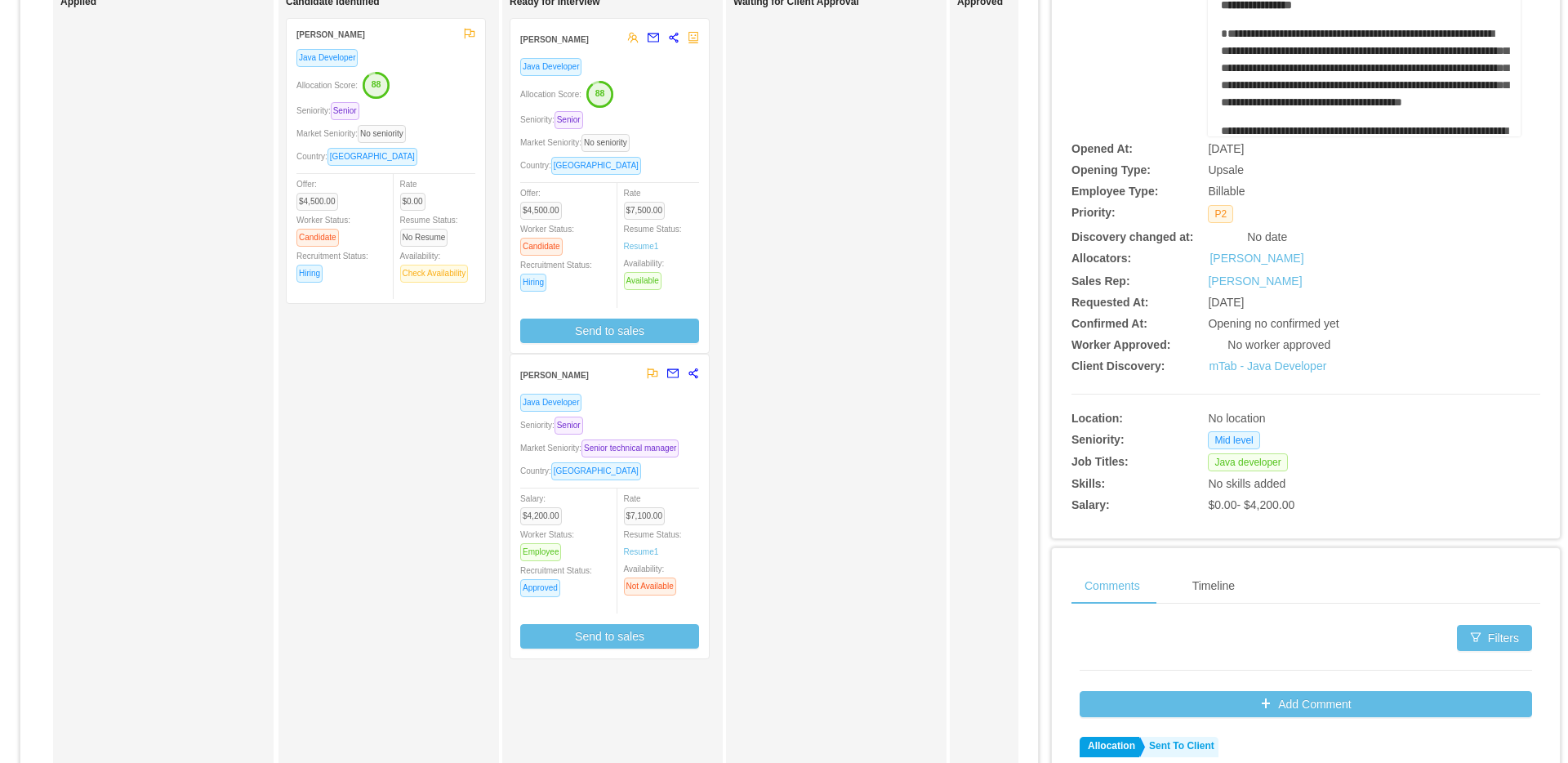
scroll to position [267, 0]
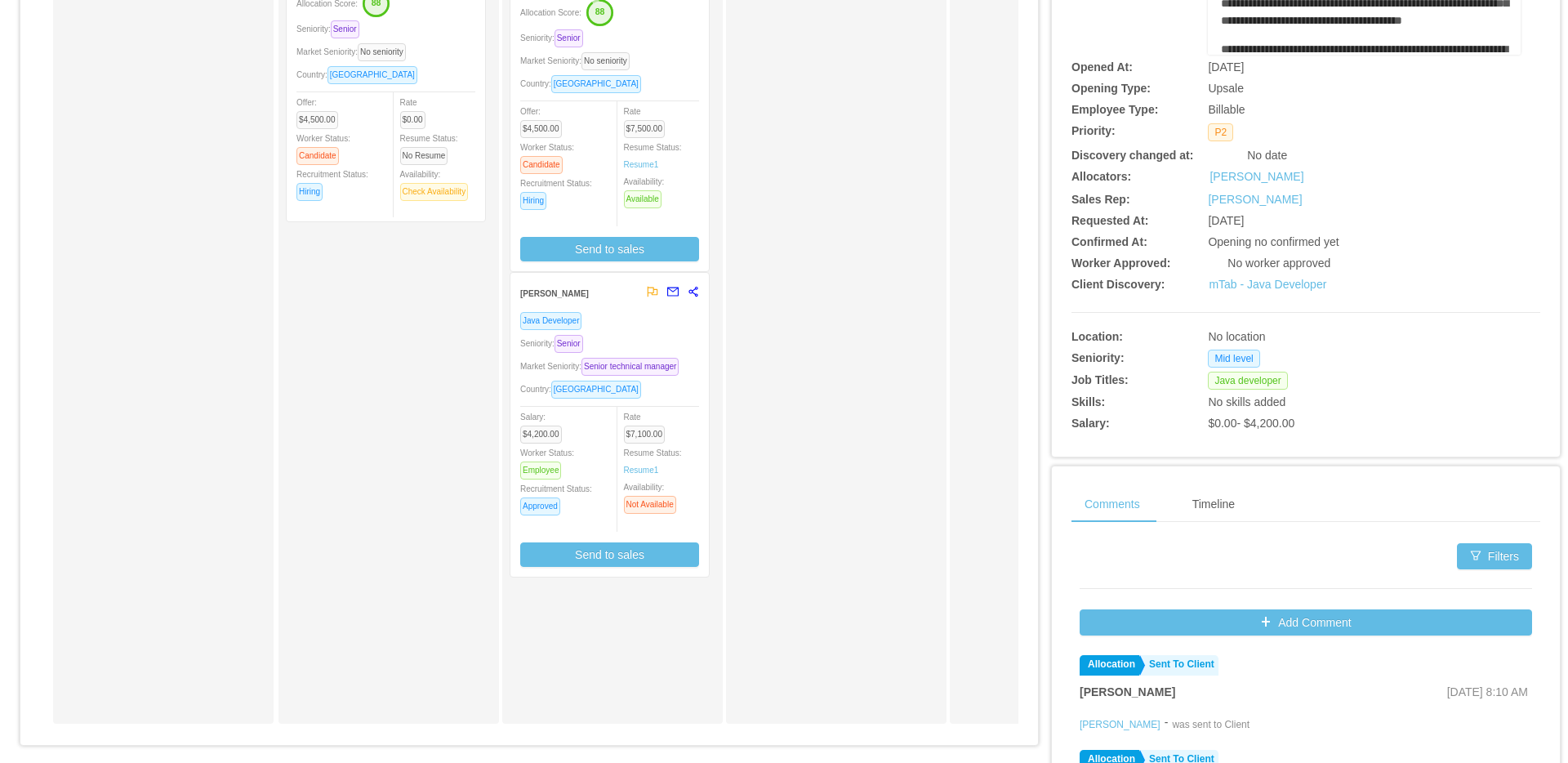
click at [651, 360] on div "Market Seniority: Senior technical manager" at bounding box center [610, 366] width 179 height 19
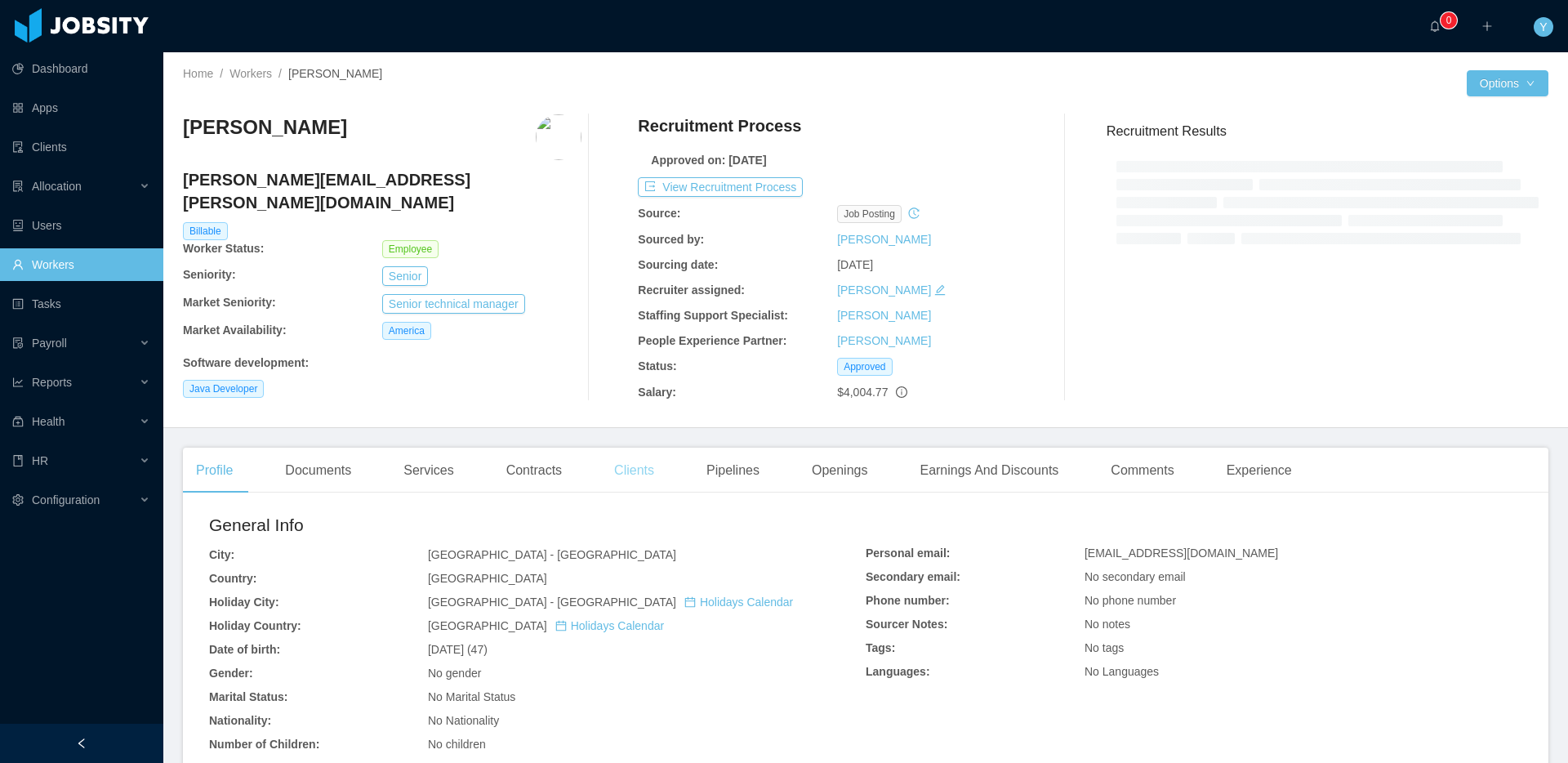
click at [633, 388] on div at bounding box center [610, 257] width 57 height 287
click at [637, 477] on div "Clients" at bounding box center [634, 471] width 66 height 46
